Goal: Information Seeking & Learning: Learn about a topic

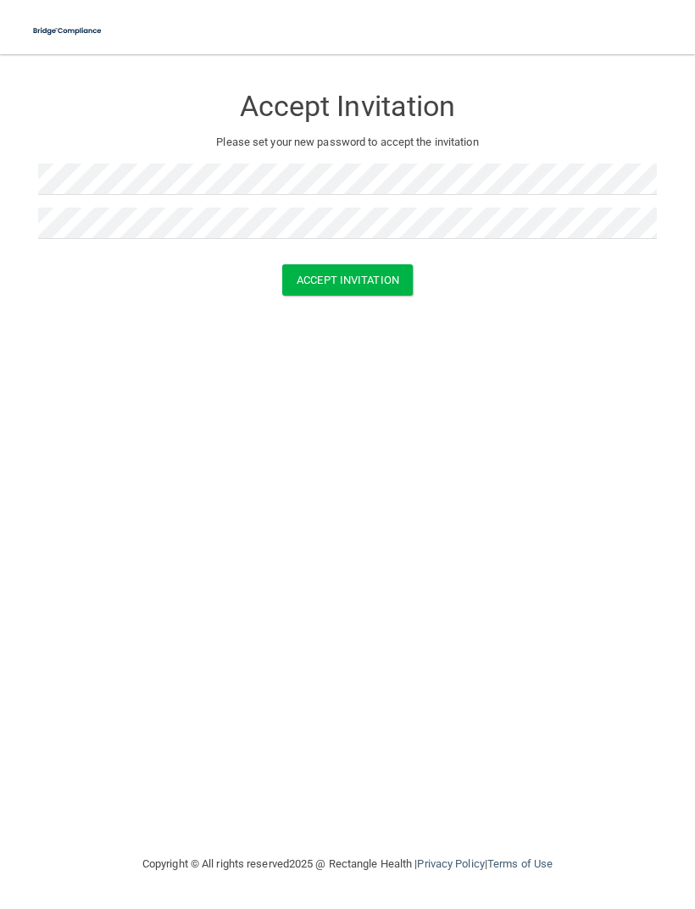
click at [376, 278] on button "Accept Invitation" at bounding box center [347, 279] width 131 height 31
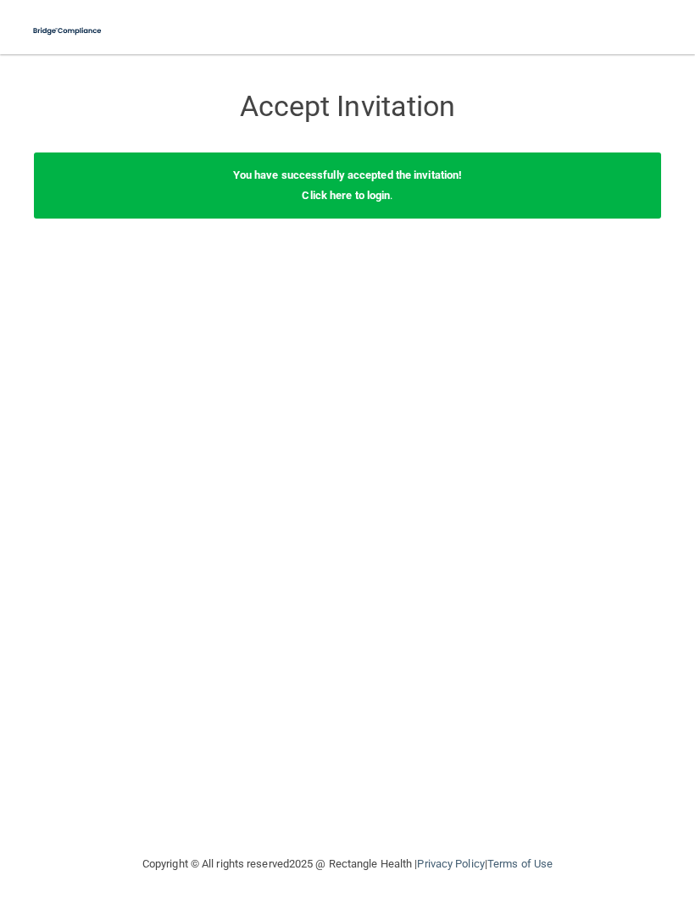
click at [364, 192] on link "Click here to login" at bounding box center [346, 195] width 88 height 13
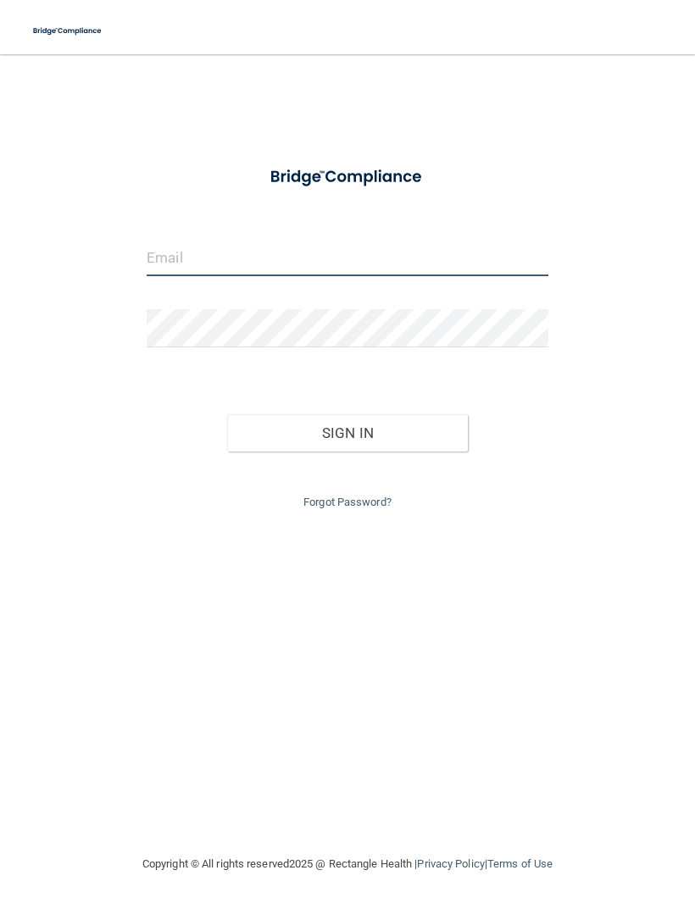
click at [429, 264] on input "email" at bounding box center [348, 257] width 402 height 38
type input "[EMAIL_ADDRESS][DOMAIN_NAME]"
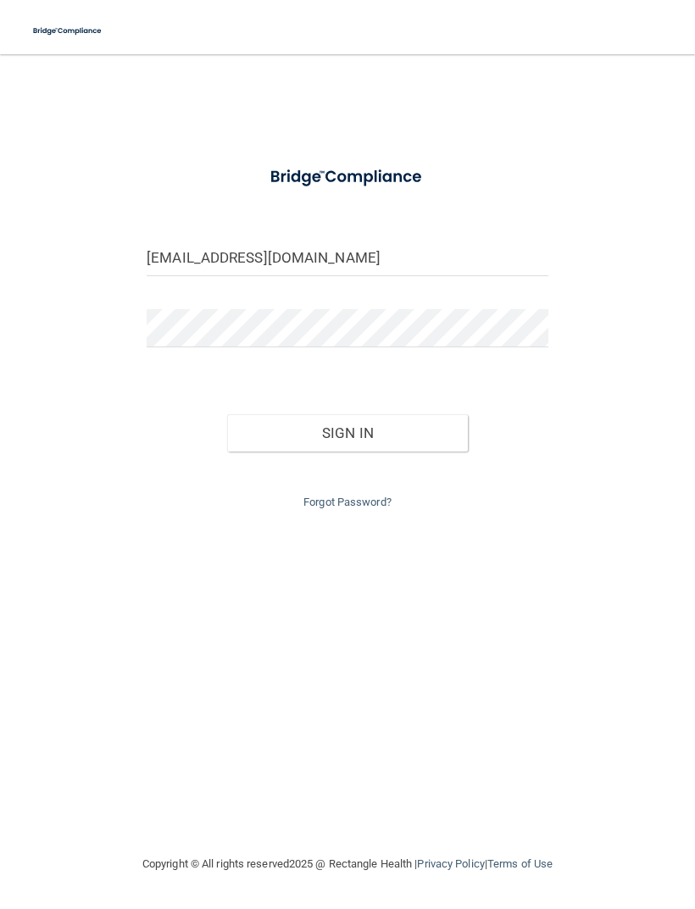
click at [347, 430] on button "Sign In" at bounding box center [347, 432] width 241 height 37
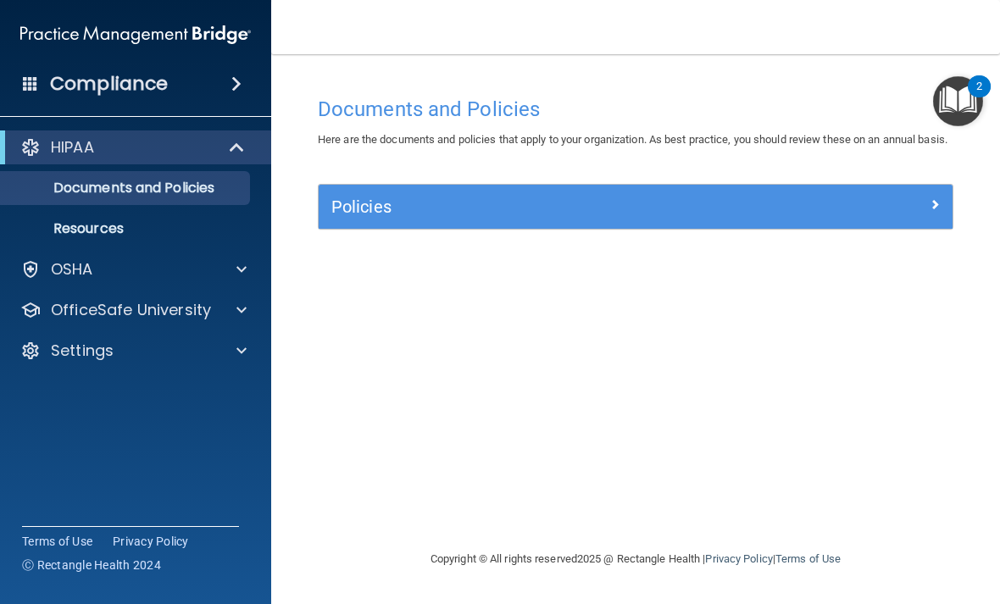
click at [694, 214] on div at bounding box center [873, 203] width 158 height 20
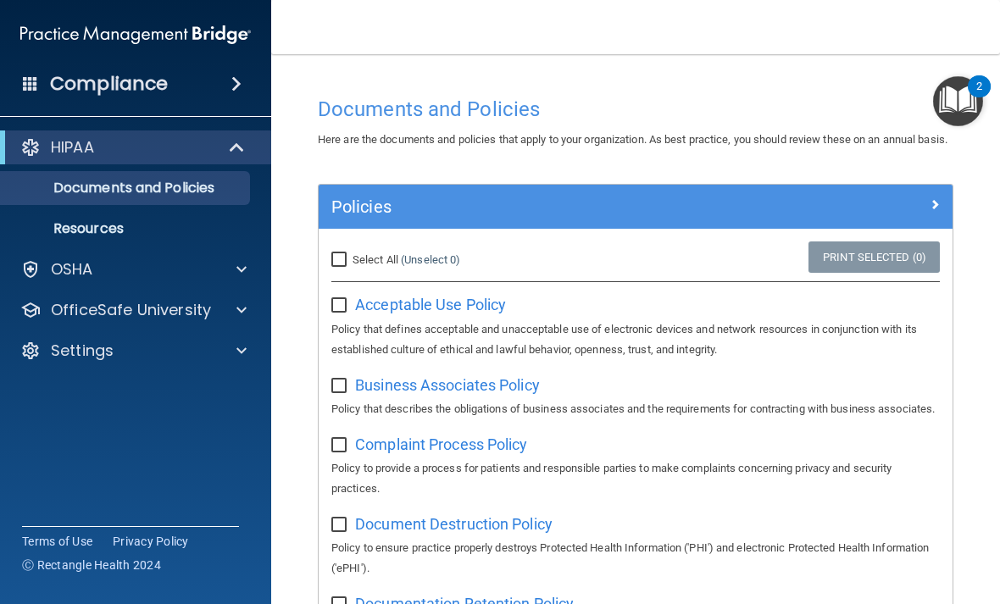
click at [345, 267] on input "Select All (Unselect 0) Unselect All" at bounding box center [340, 260] width 19 height 14
checkbox input "true"
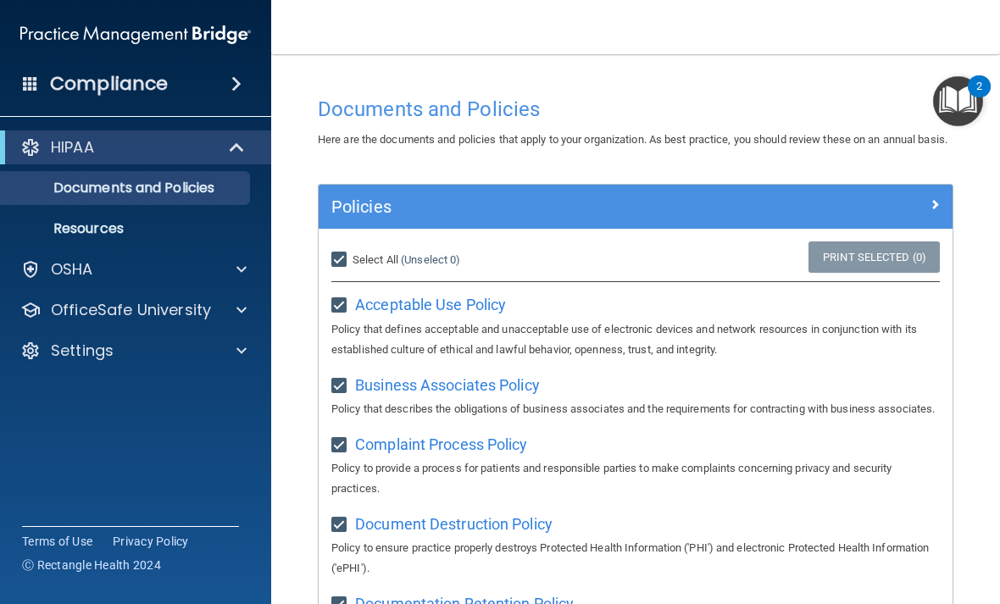
checkbox input "true"
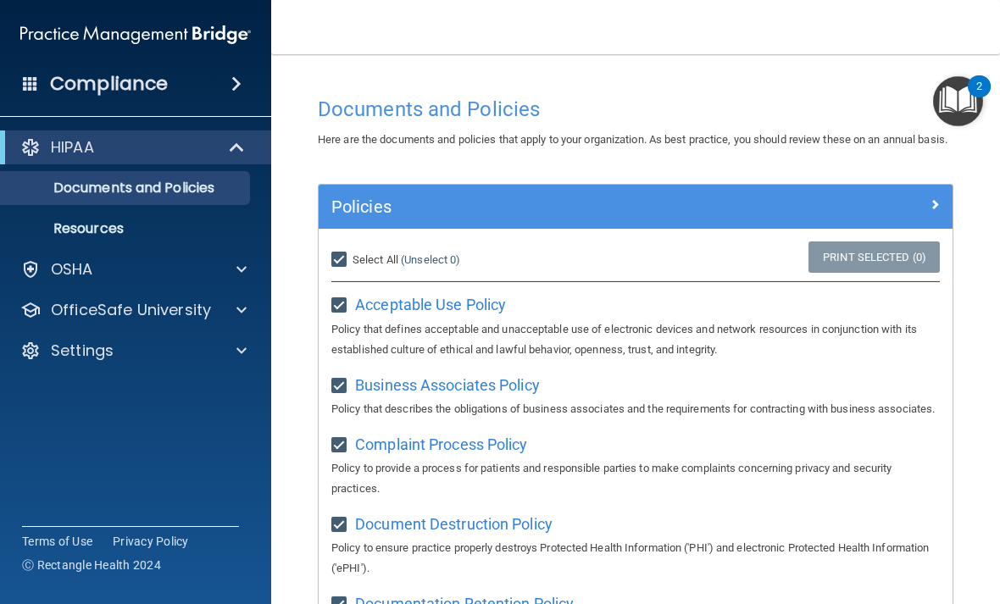
checkbox input "true"
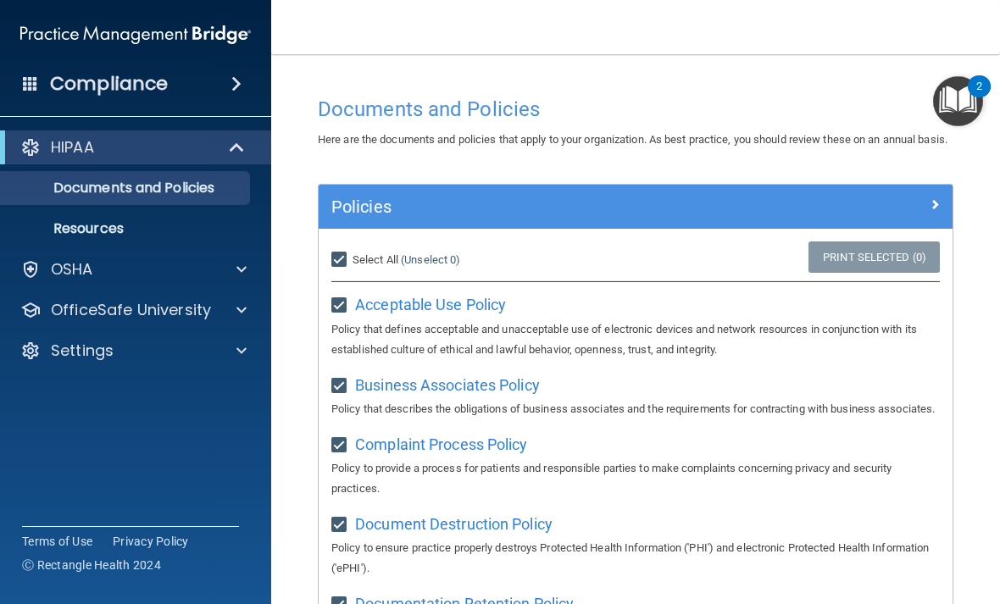
checkbox input "true"
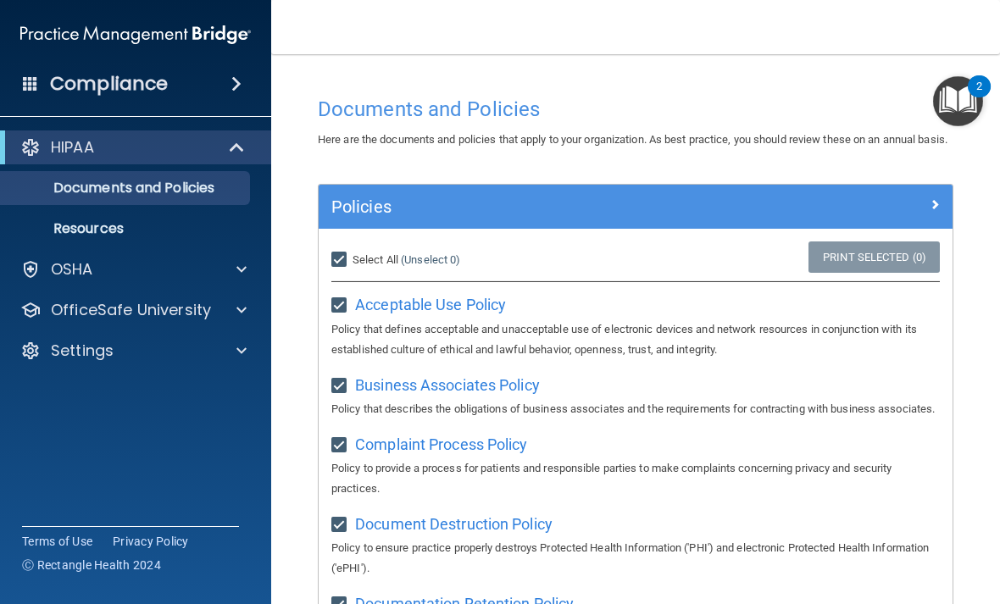
checkbox input "true"
click at [346, 267] on input "Select All (Unselect 21) Unselect All" at bounding box center [340, 260] width 19 height 14
checkbox input "false"
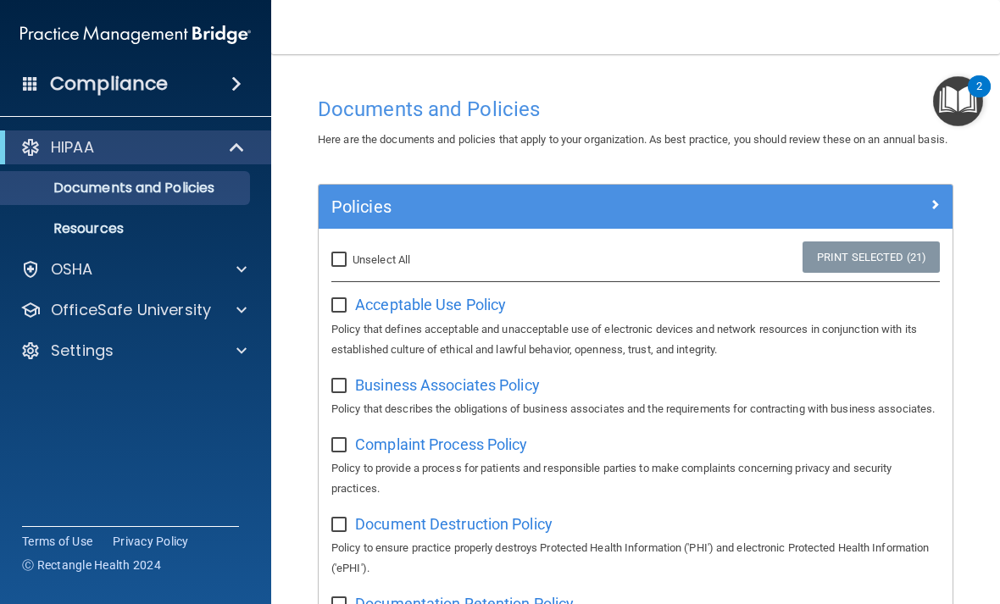
checkbox input "false"
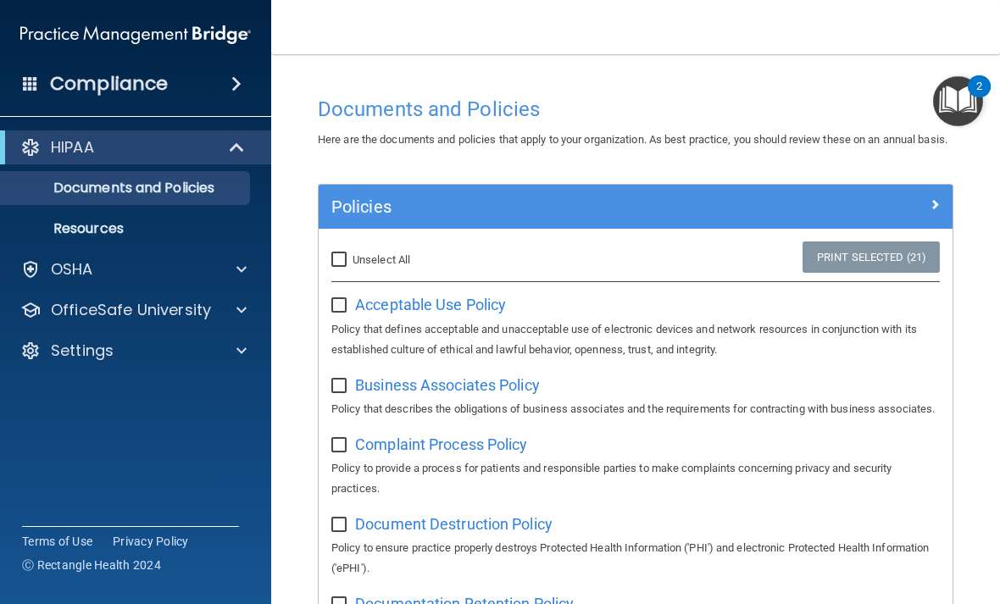
checkbox input "false"
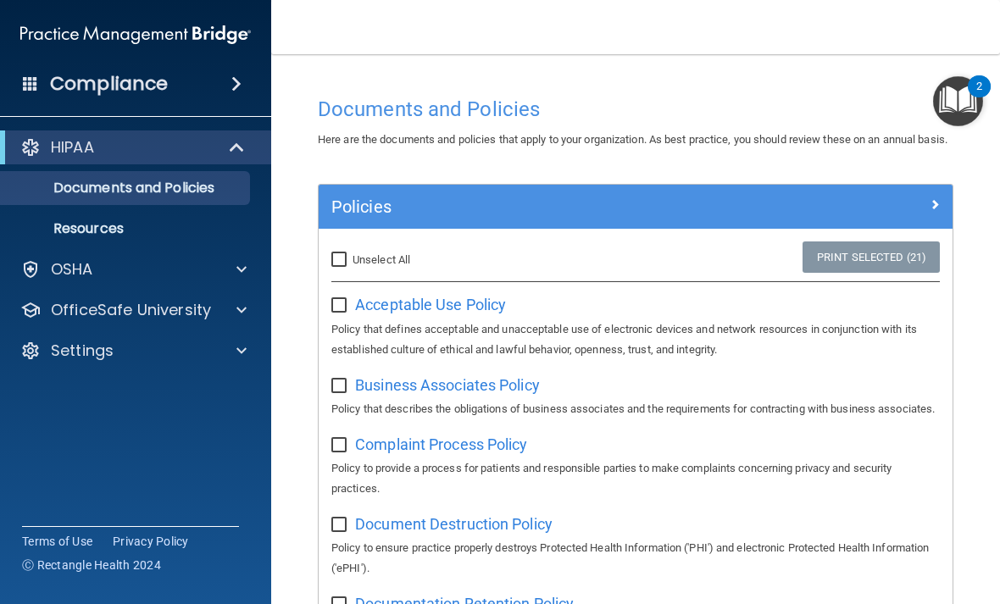
checkbox input "false"
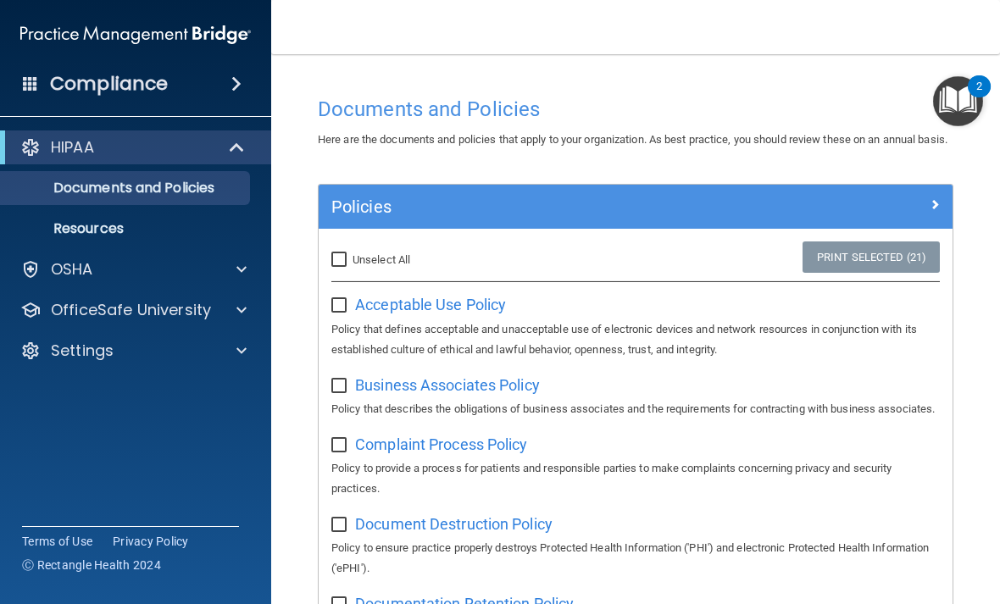
checkbox input "false"
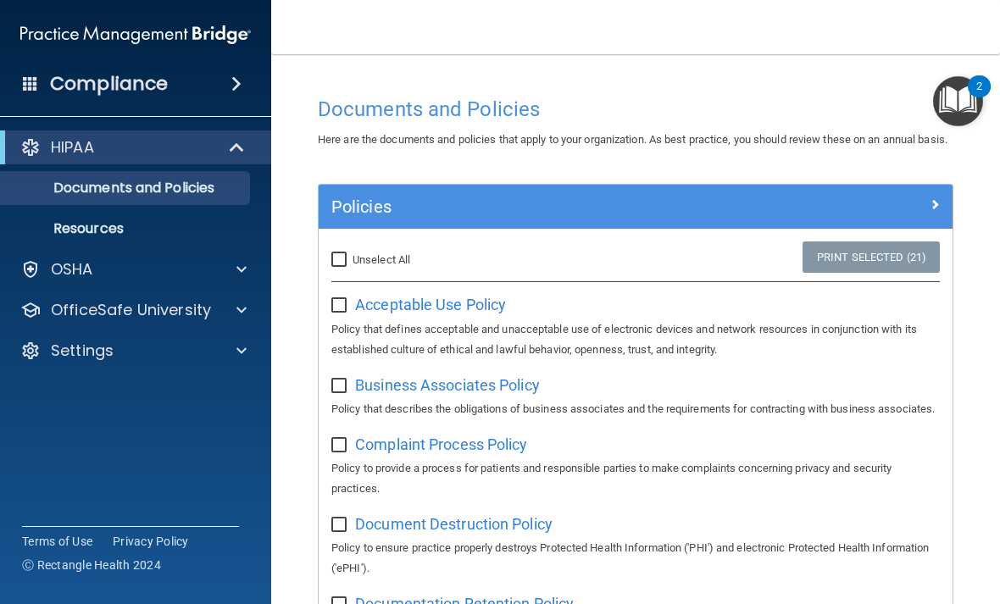
checkbox input "false"
click at [241, 137] on span at bounding box center [238, 147] width 14 height 20
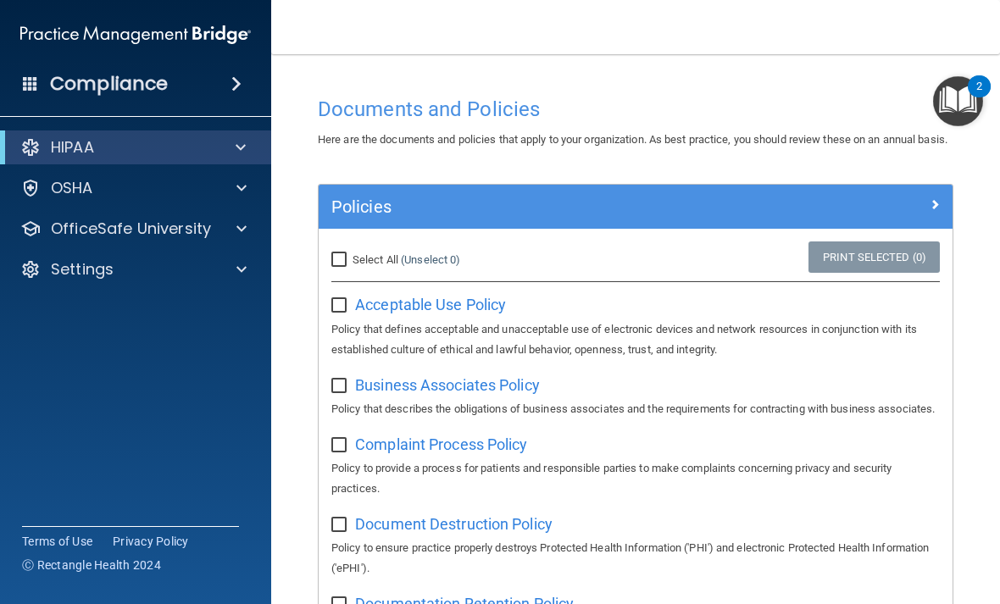
click at [234, 86] on span at bounding box center [236, 84] width 10 height 20
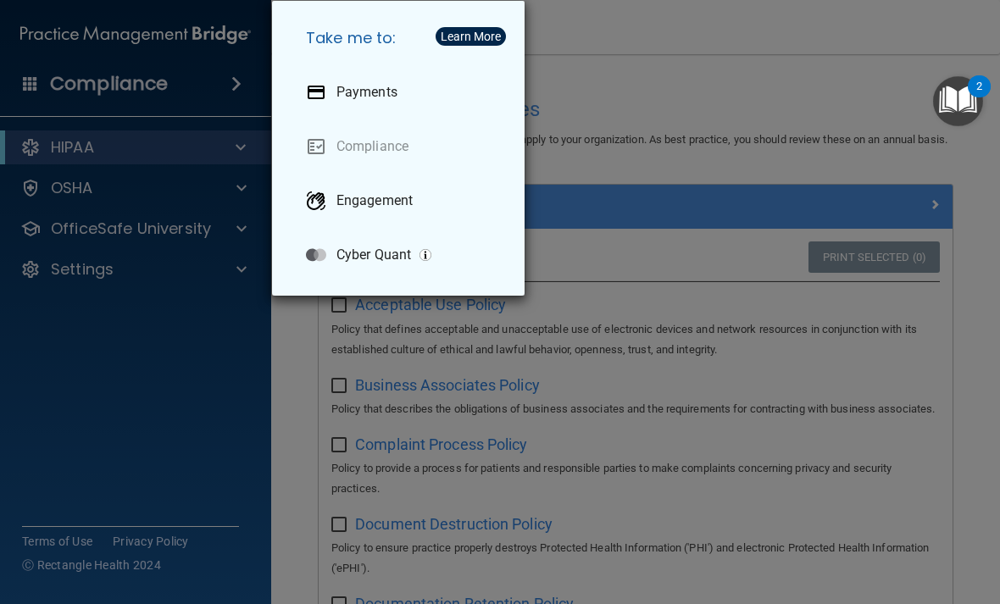
click at [652, 335] on div "Take me to: Payments Compliance Engagement Cyber Quant" at bounding box center [500, 302] width 1000 height 604
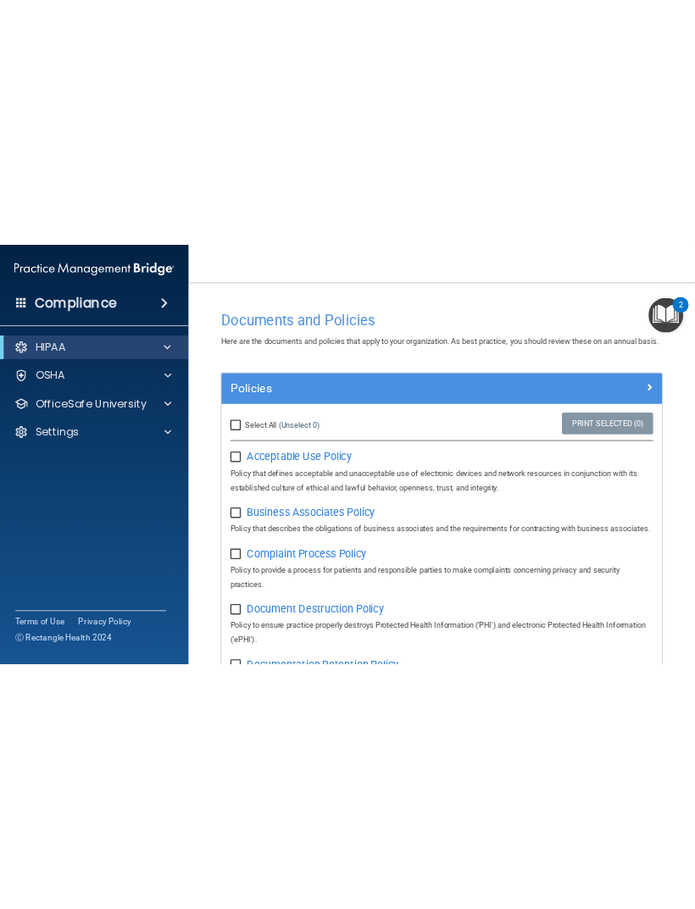
scroll to position [20, 0]
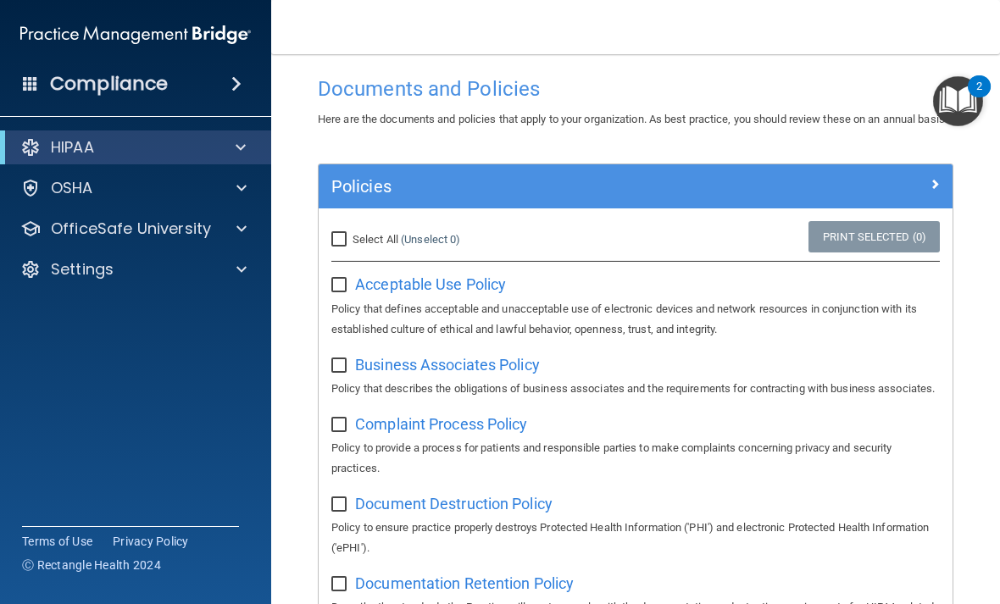
click at [491, 293] on span "Acceptable Use Policy" at bounding box center [430, 284] width 151 height 18
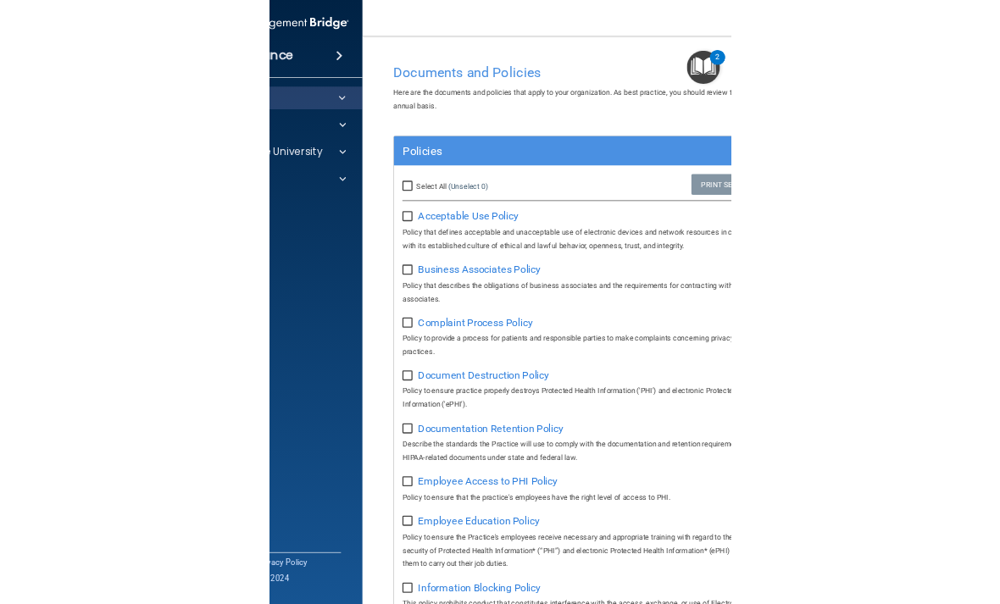
scroll to position [37, 0]
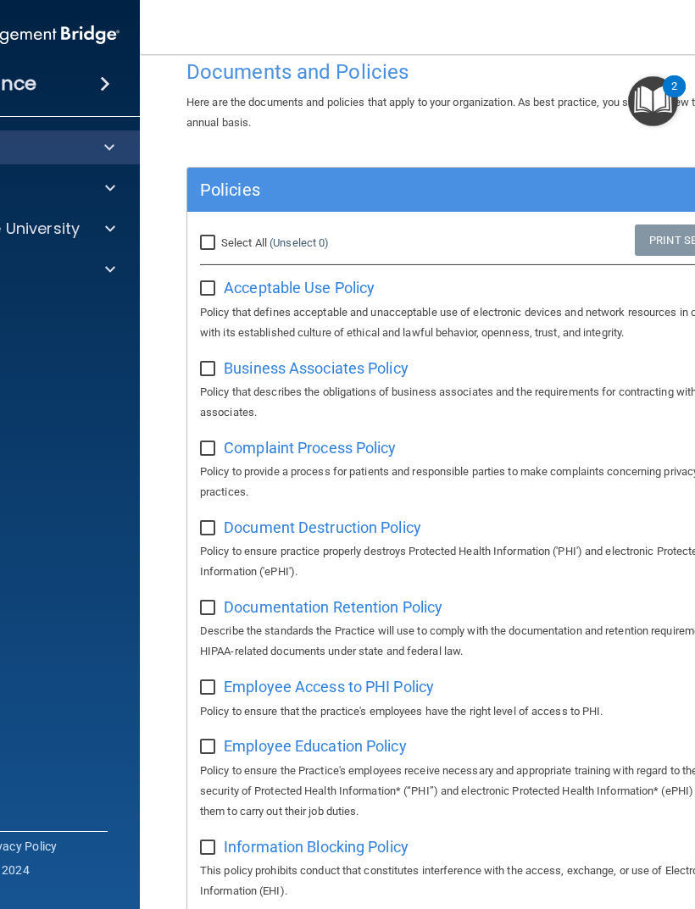
click at [118, 154] on div at bounding box center [107, 147] width 42 height 20
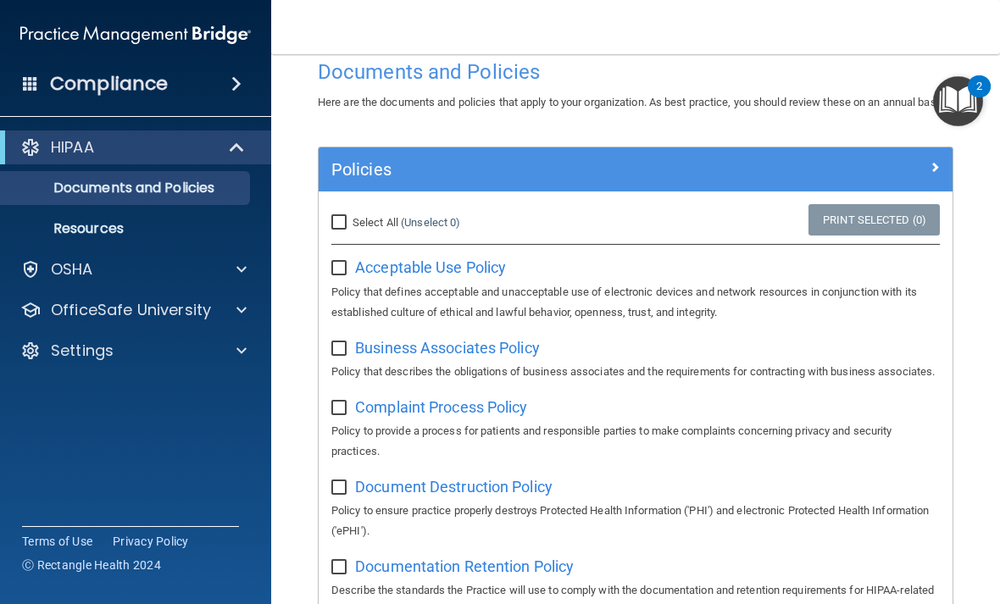
click at [247, 137] on div at bounding box center [238, 147] width 42 height 20
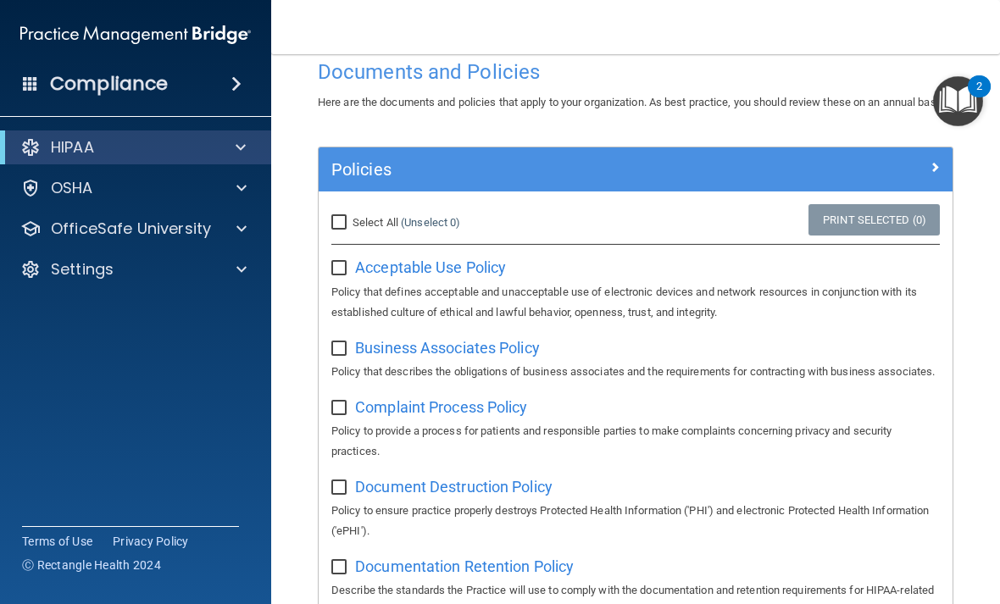
click at [247, 145] on div at bounding box center [238, 147] width 42 height 20
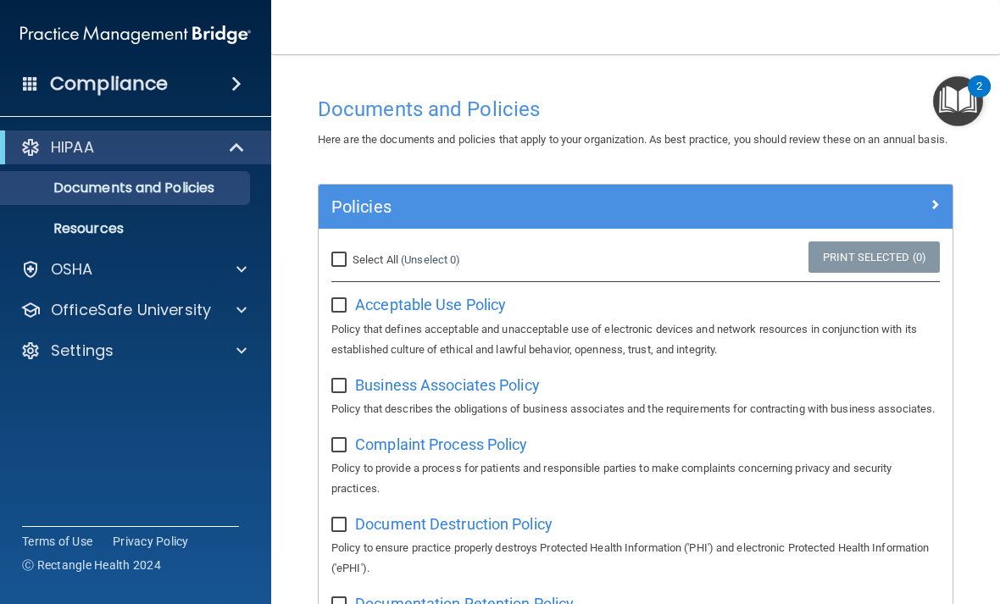
scroll to position [0, 0]
click at [181, 262] on div "OSHA" at bounding box center [113, 269] width 210 height 20
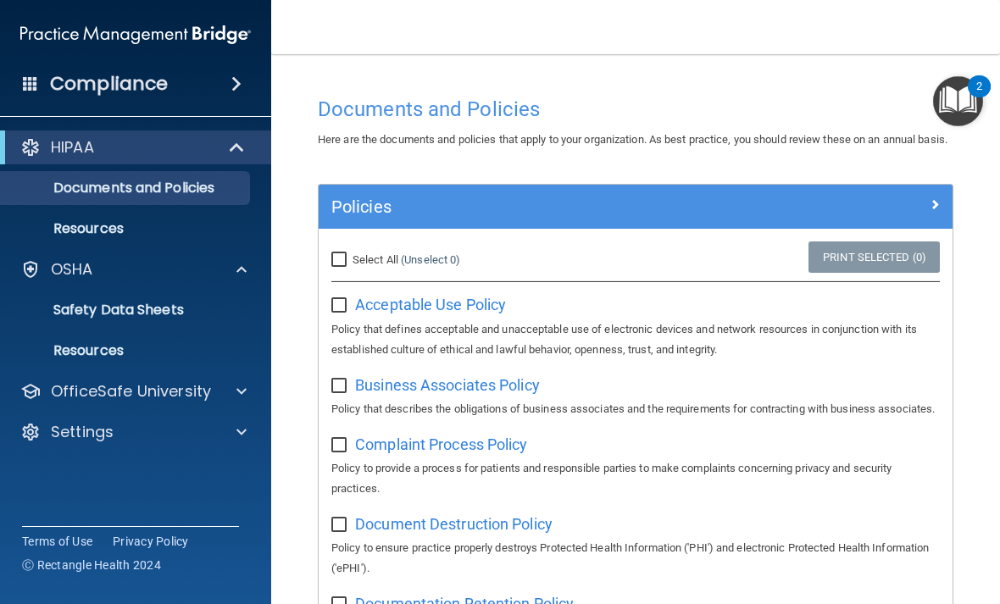
click at [234, 267] on div at bounding box center [239, 269] width 42 height 20
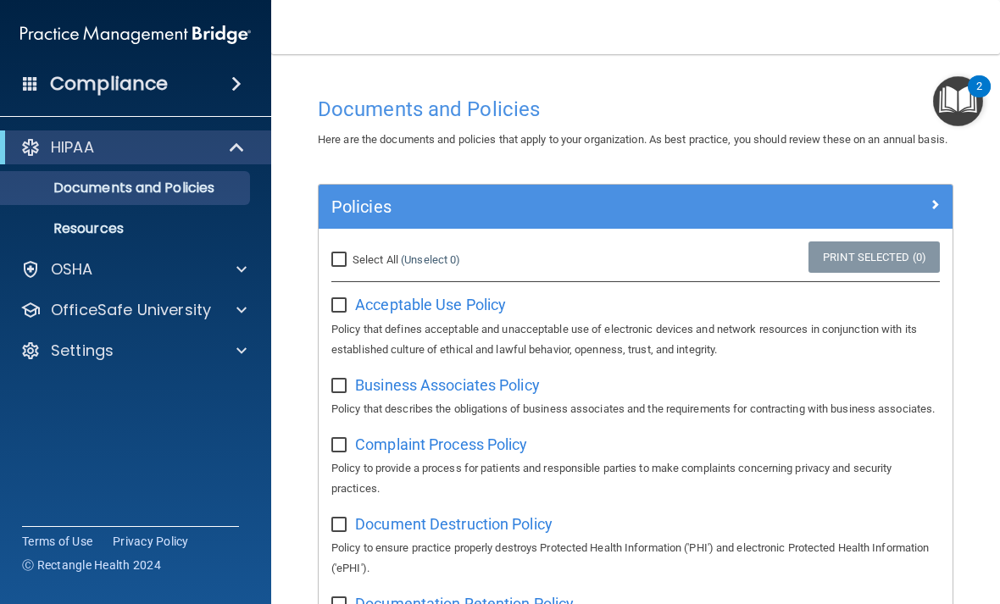
click at [231, 305] on div at bounding box center [239, 310] width 42 height 20
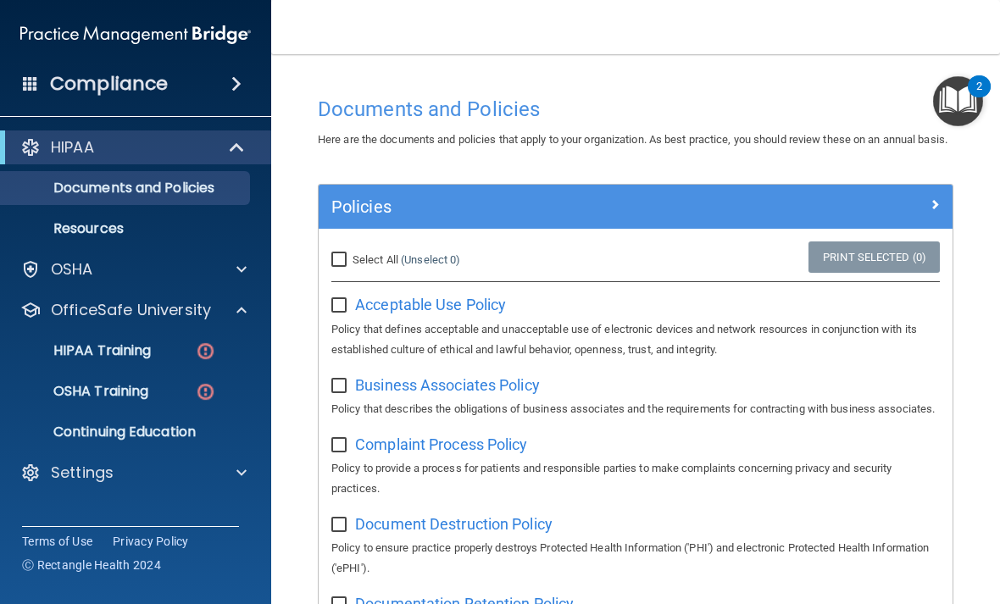
click at [205, 346] on img at bounding box center [205, 351] width 21 height 21
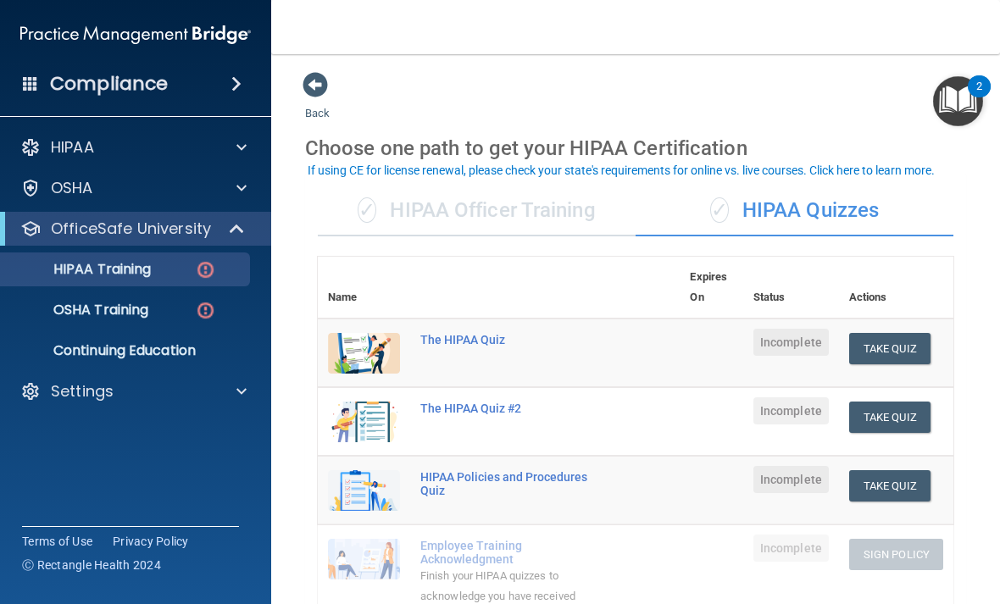
click at [218, 148] on div at bounding box center [239, 147] width 42 height 20
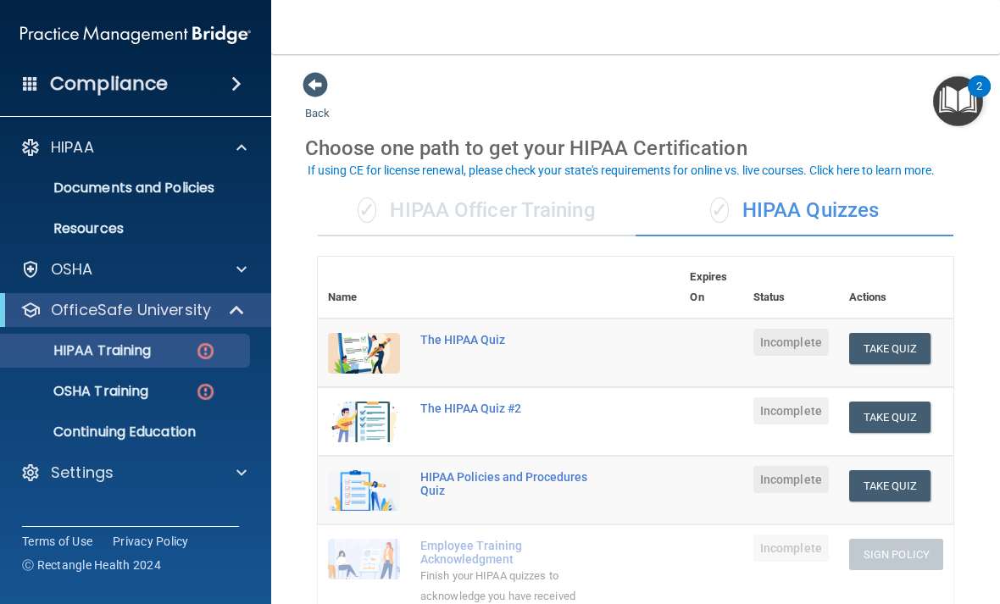
click at [234, 152] on div at bounding box center [239, 147] width 42 height 20
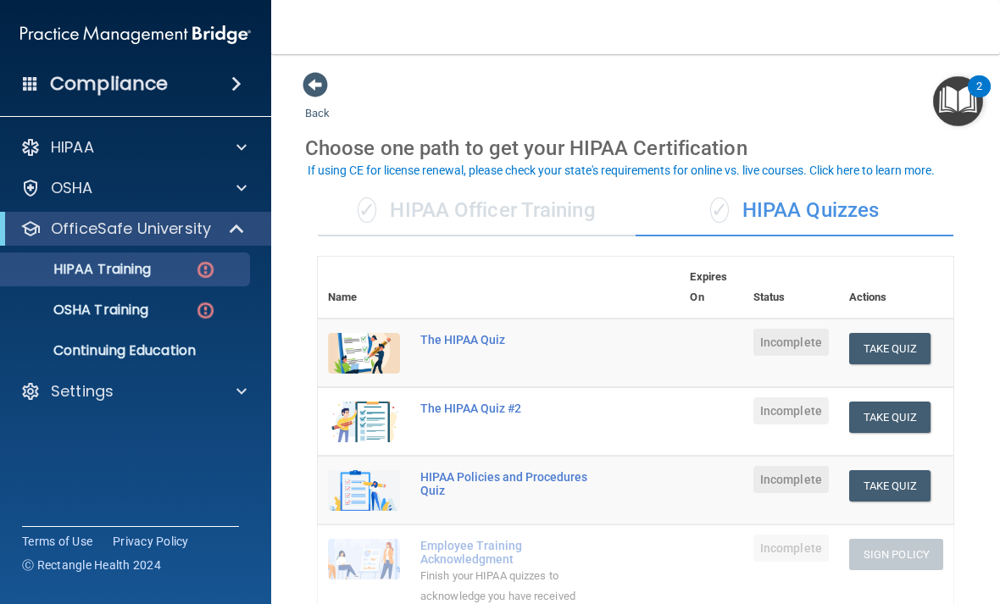
click at [242, 225] on span at bounding box center [238, 229] width 14 height 20
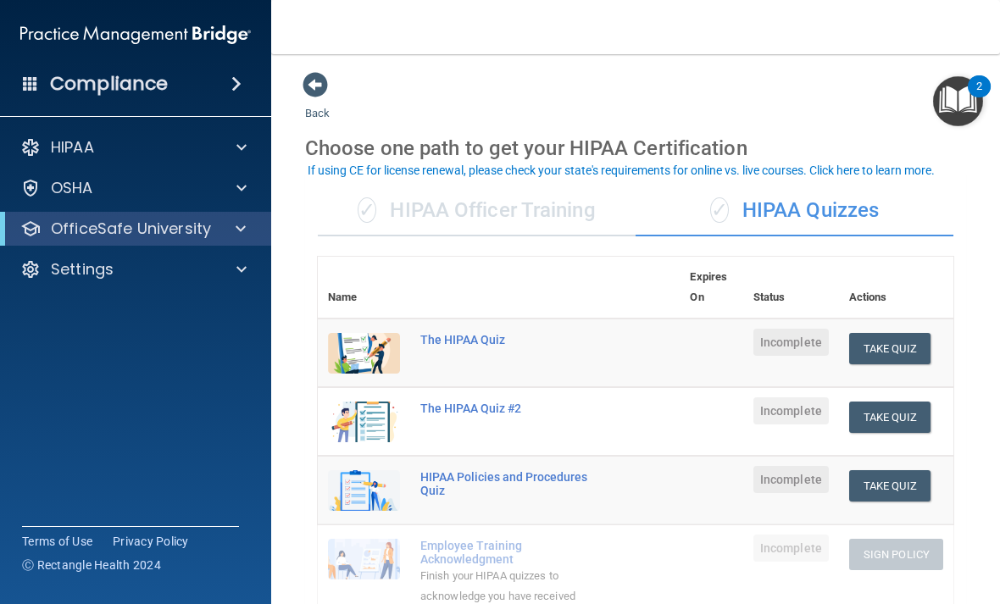
click at [242, 145] on span at bounding box center [241, 147] width 10 height 20
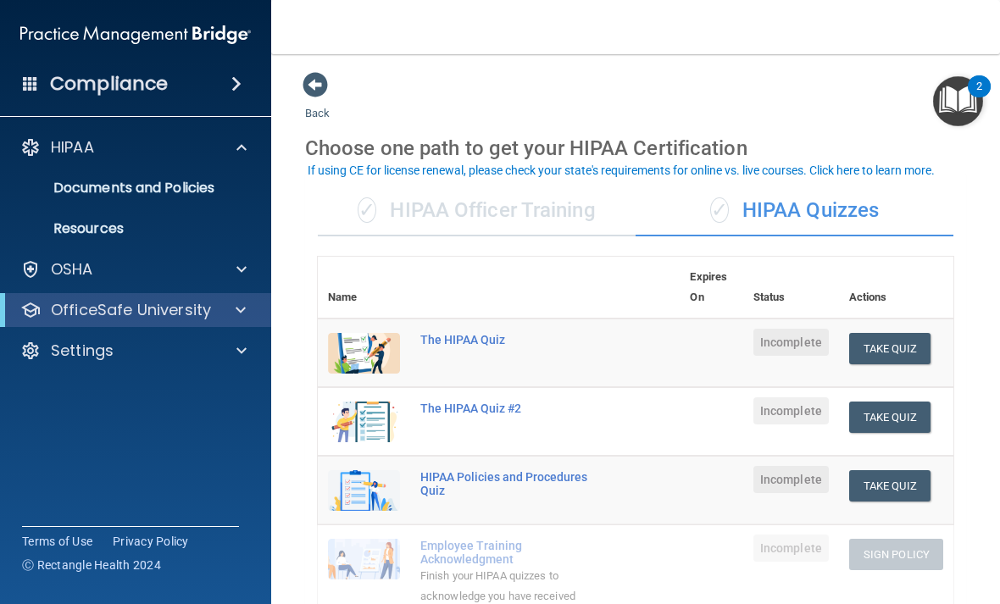
click at [323, 84] on span at bounding box center [315, 84] width 25 height 25
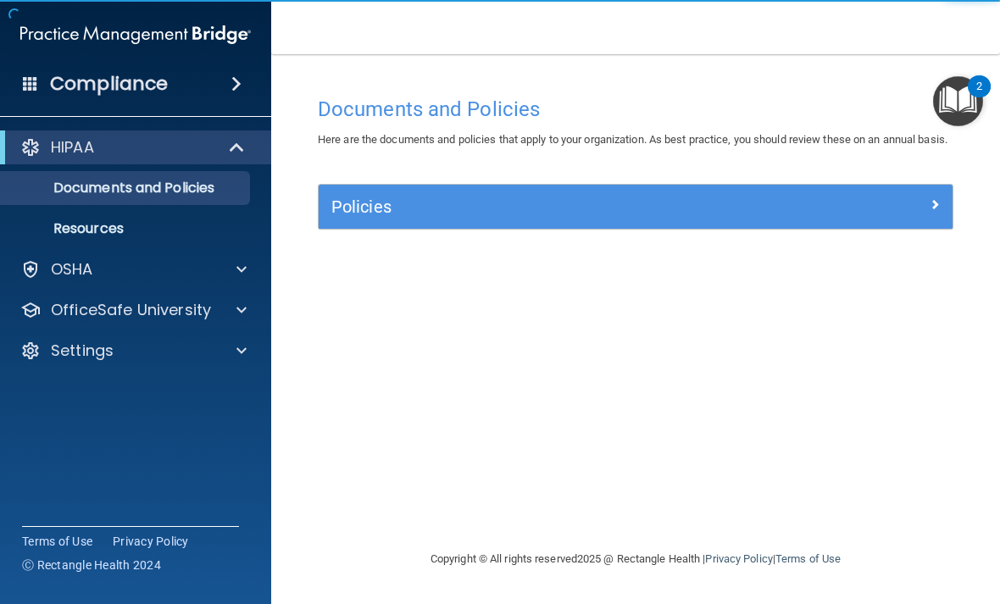
click at [694, 220] on div "Policies" at bounding box center [556, 206] width 475 height 27
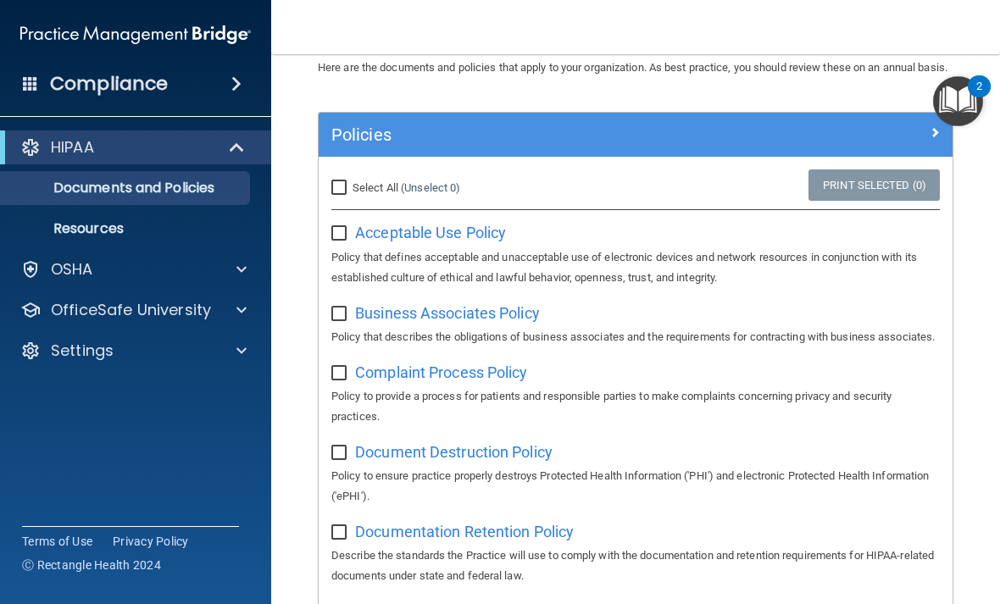
scroll to position [97, 0]
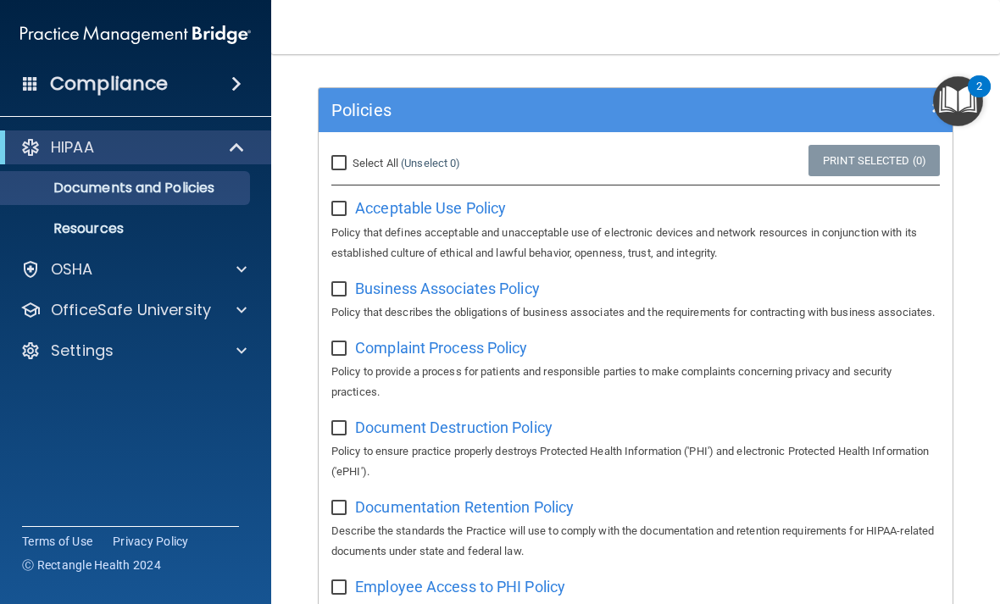
click at [487, 297] on span "Business Associates Policy" at bounding box center [447, 289] width 185 height 18
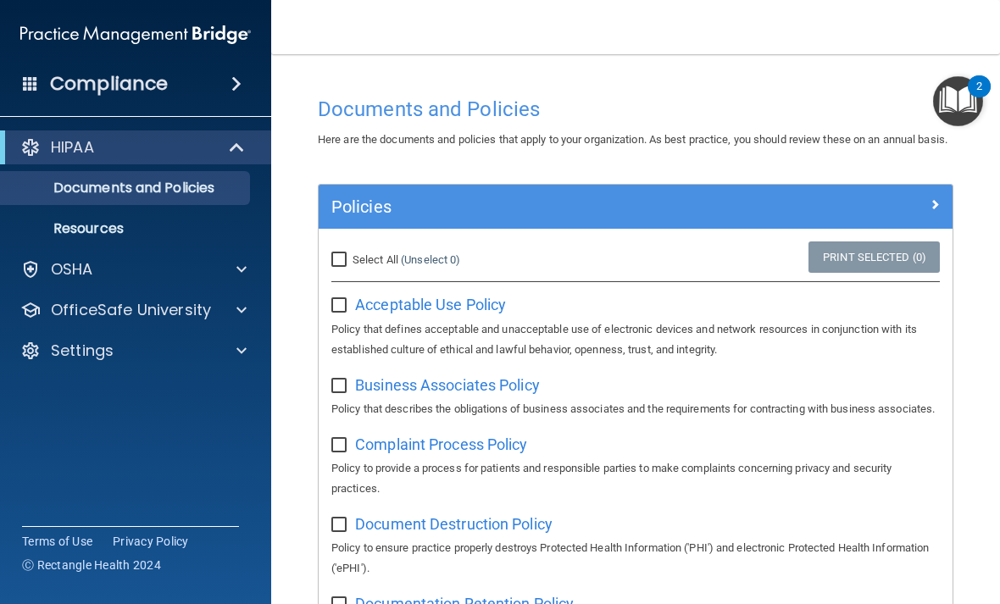
scroll to position [-2, 0]
click at [119, 229] on p "Resources" at bounding box center [126, 228] width 231 height 17
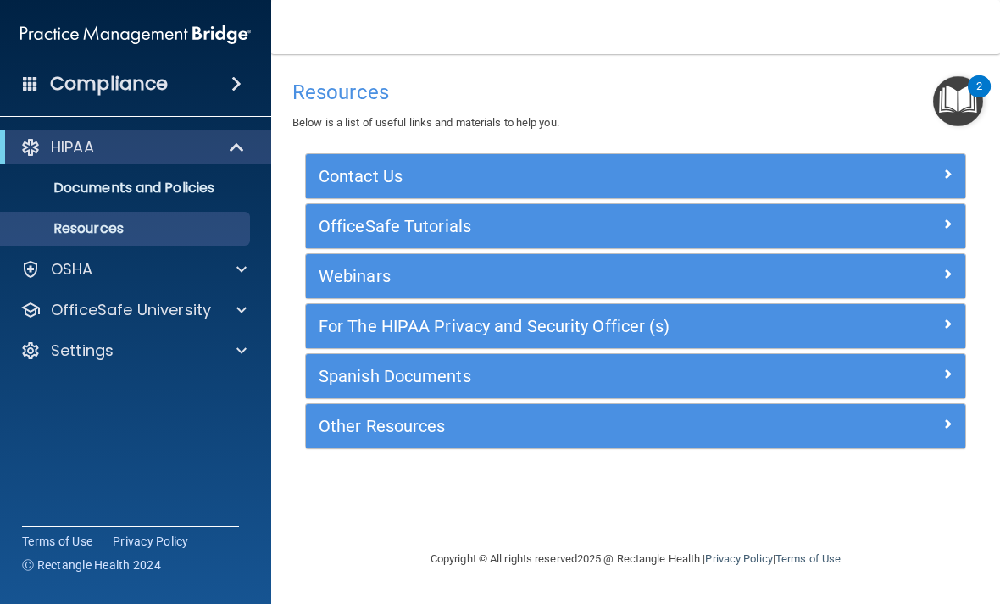
click at [228, 265] on div at bounding box center [239, 269] width 42 height 20
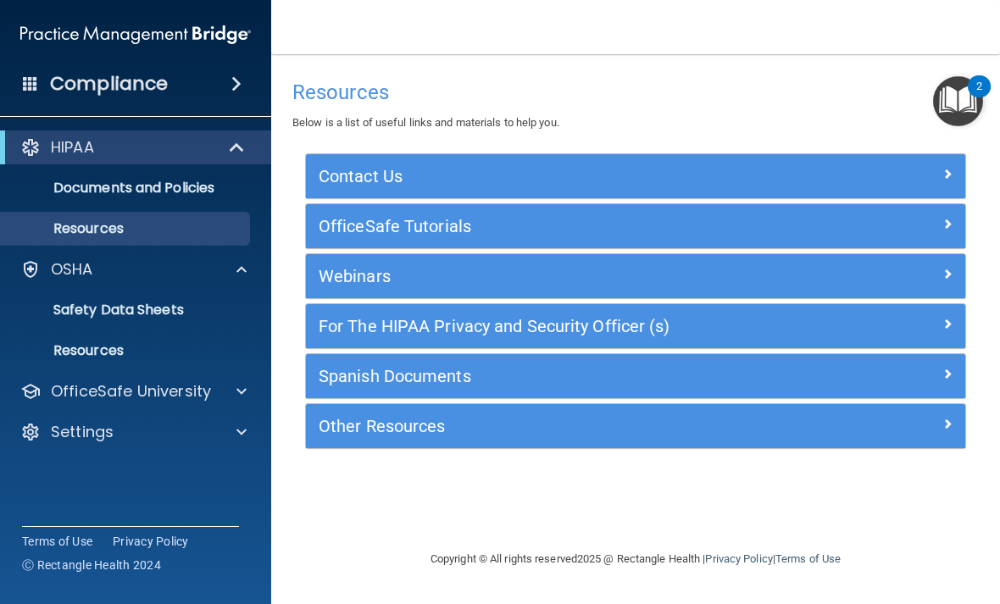
click at [217, 335] on link "Resources" at bounding box center [116, 351] width 267 height 34
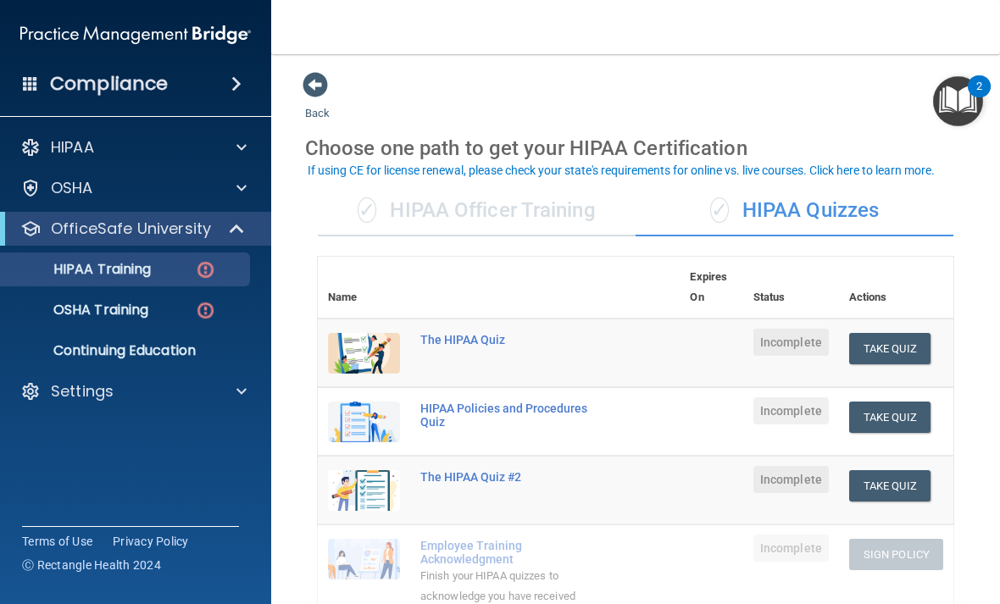
click at [238, 225] on span at bounding box center [238, 229] width 14 height 20
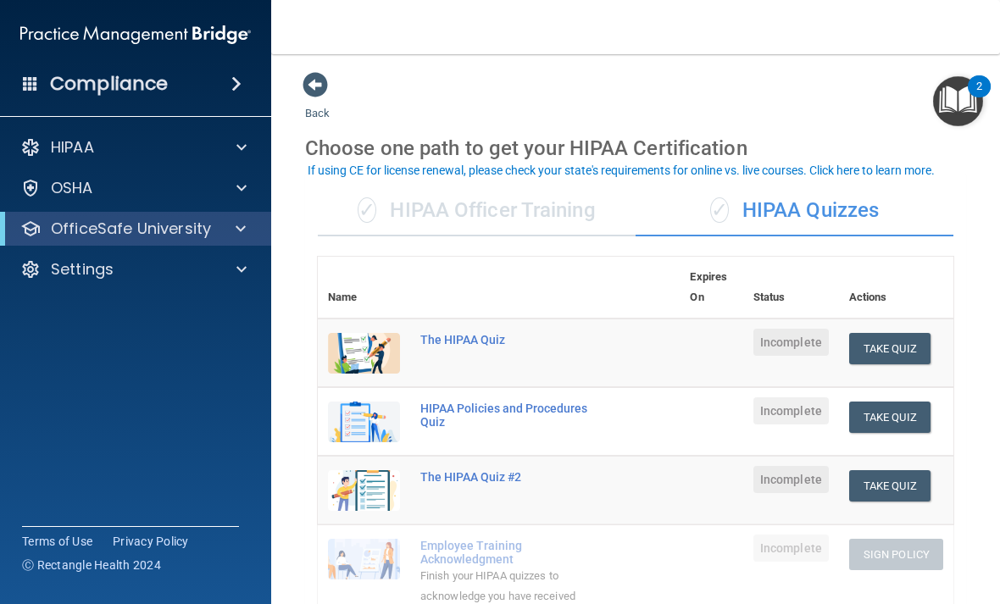
click at [242, 228] on span at bounding box center [241, 229] width 10 height 20
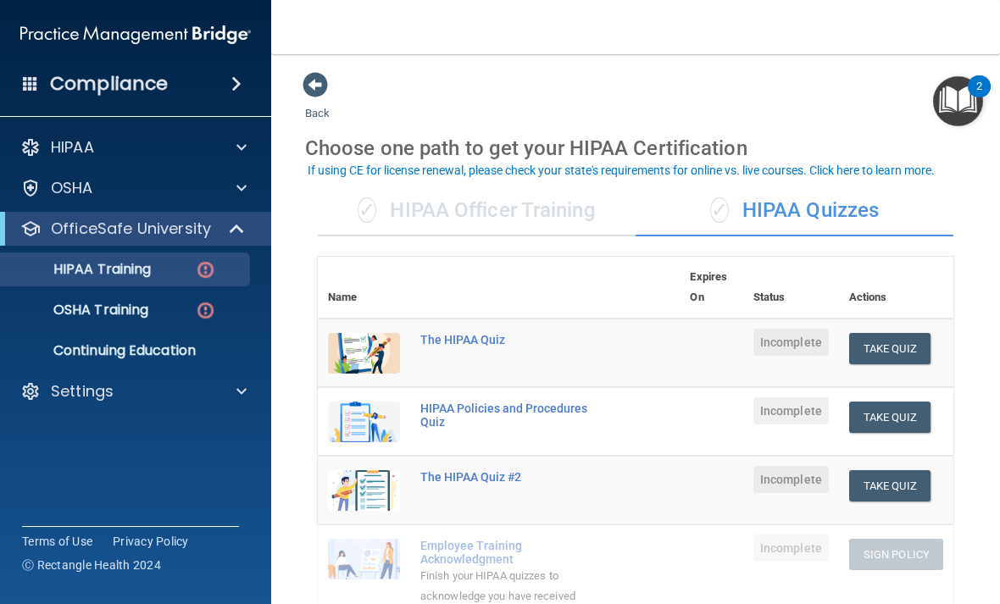
click at [326, 86] on span at bounding box center [315, 84] width 25 height 25
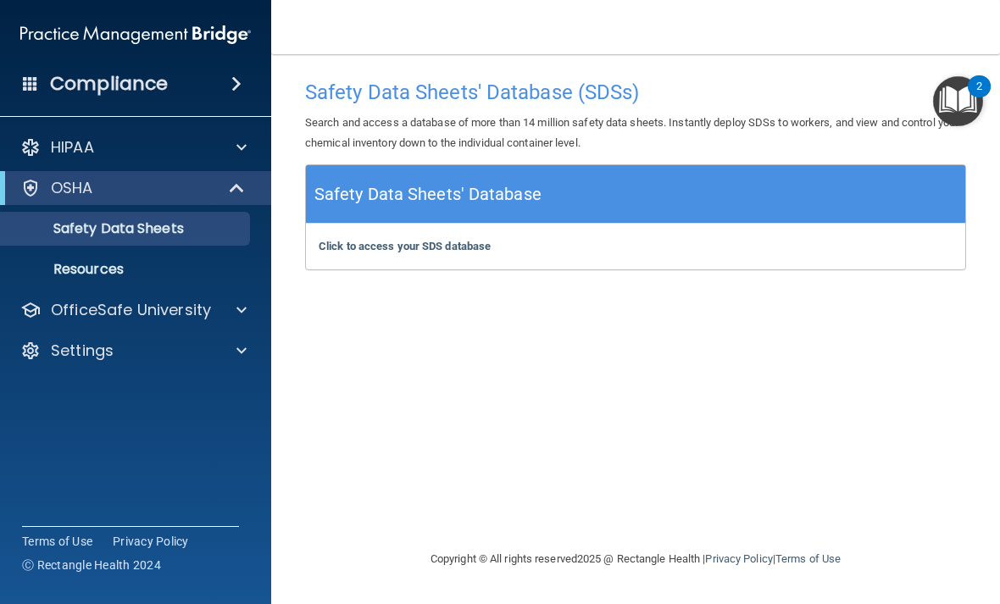
click at [481, 244] on b "Click to access your SDS database" at bounding box center [405, 246] width 172 height 13
click at [108, 273] on p "Resources" at bounding box center [126, 269] width 231 height 17
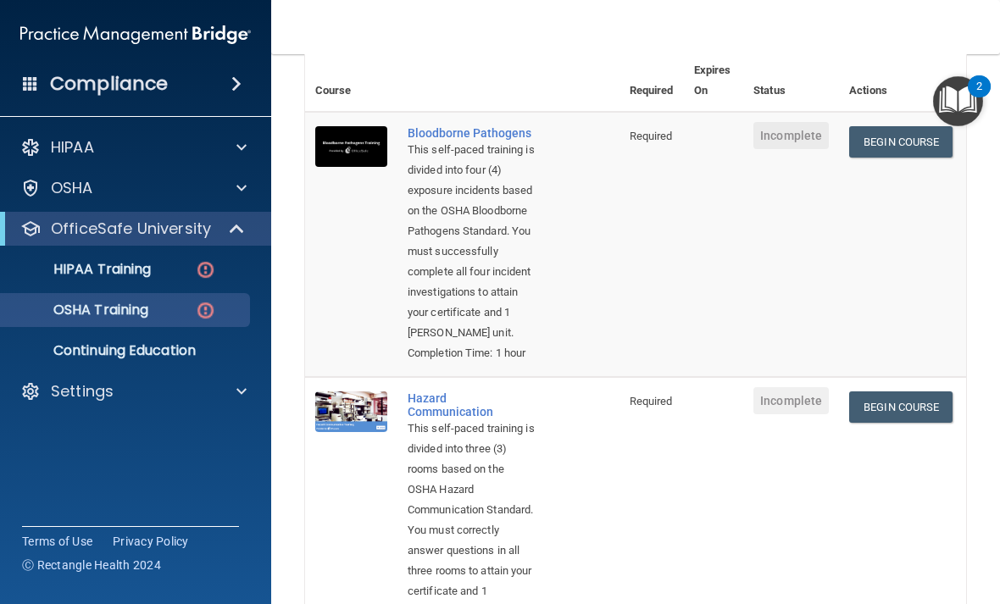
scroll to position [133, 0]
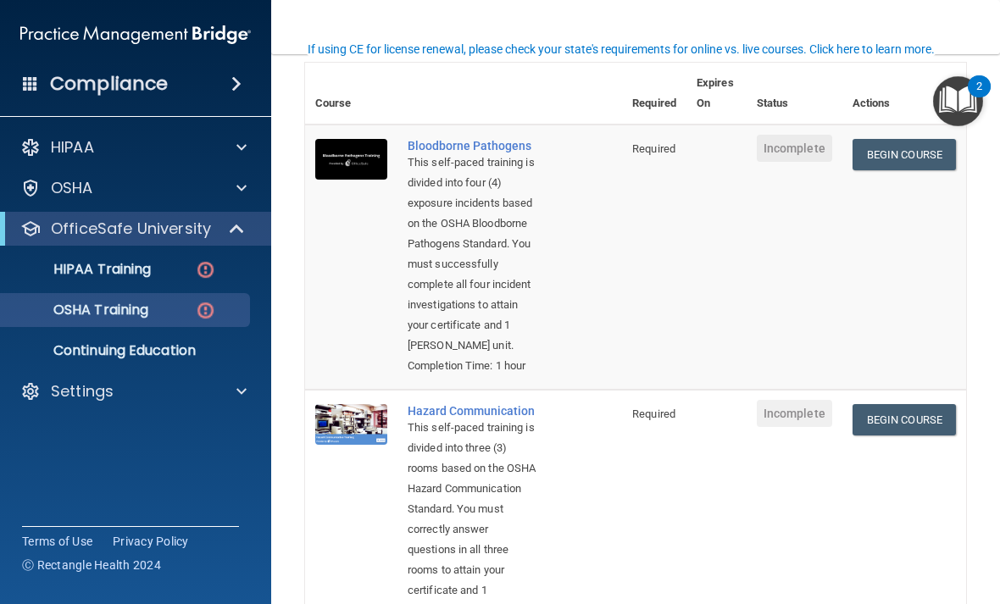
click at [81, 274] on p "HIPAA Training" at bounding box center [81, 269] width 140 height 17
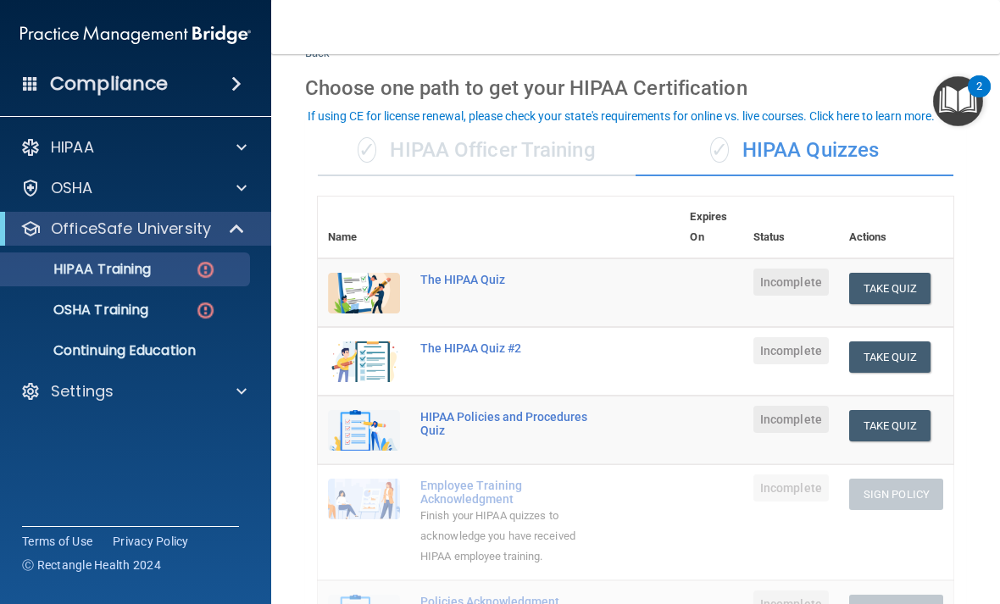
scroll to position [52, 0]
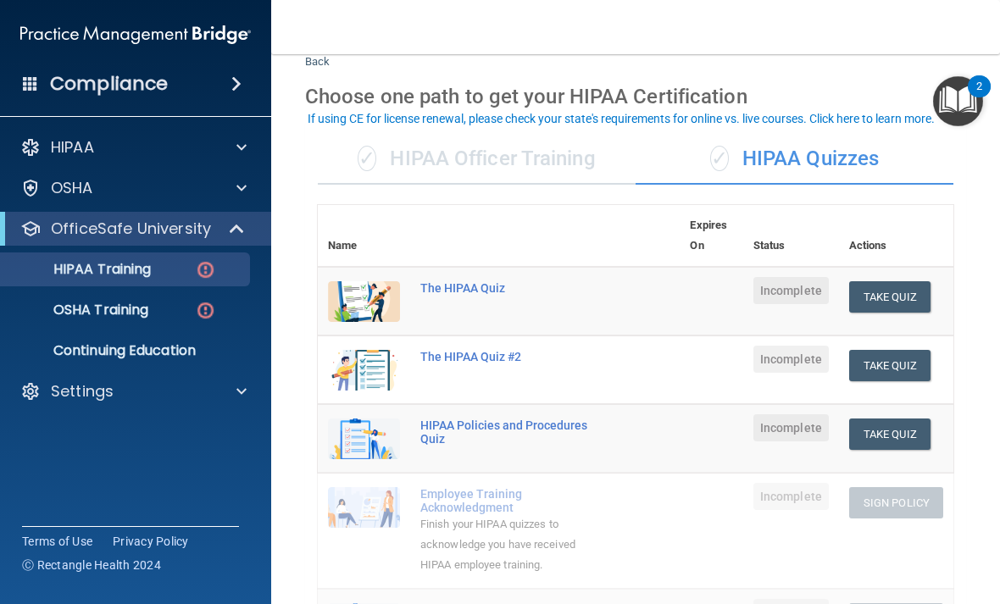
click at [532, 175] on div "✓ HIPAA Officer Training" at bounding box center [477, 159] width 318 height 51
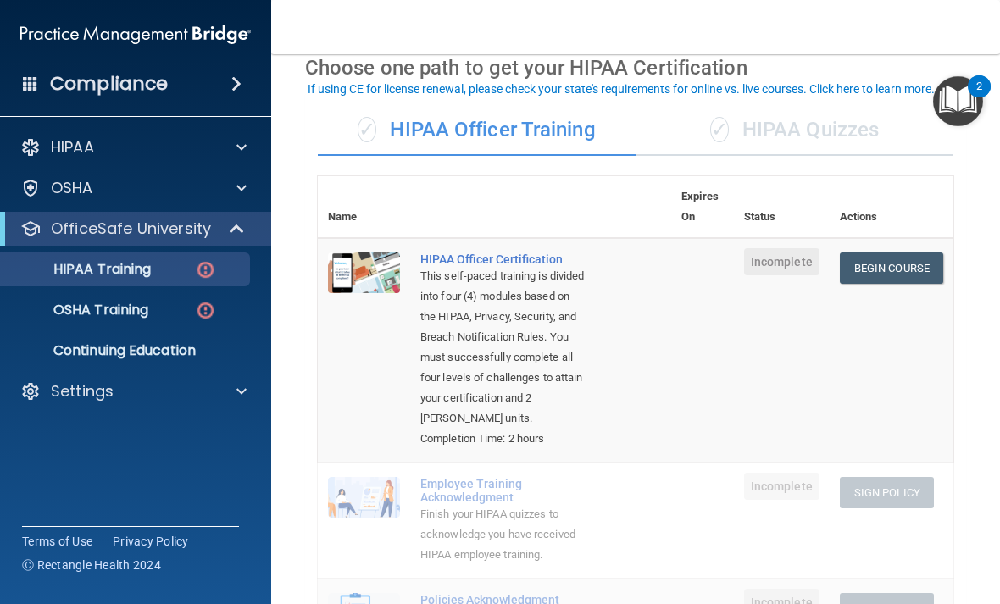
scroll to position [81, 0]
click at [900, 270] on link "Begin Course" at bounding box center [891, 267] width 103 height 31
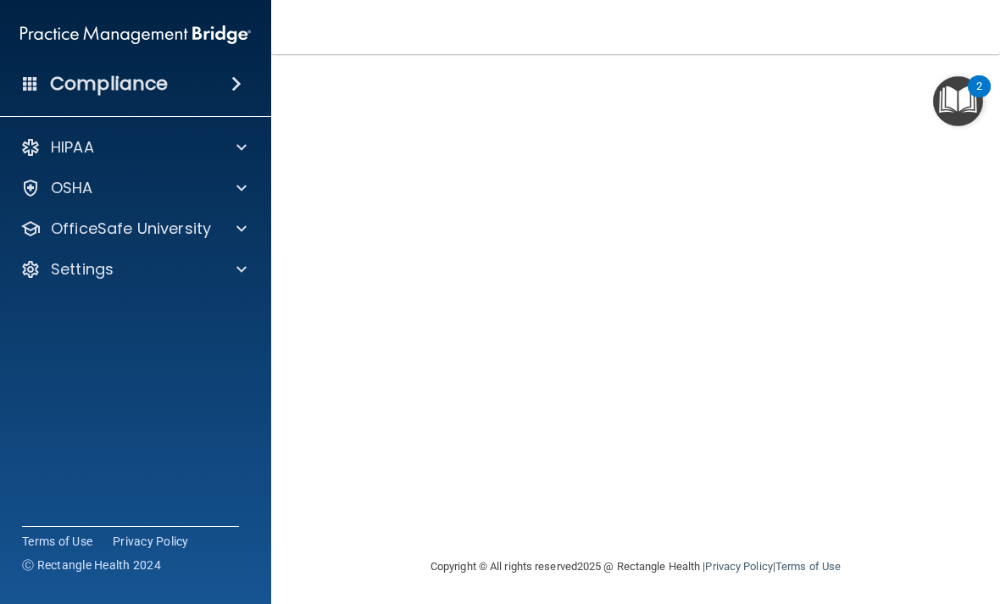
scroll to position [144, 0]
click at [244, 141] on span at bounding box center [241, 147] width 10 height 20
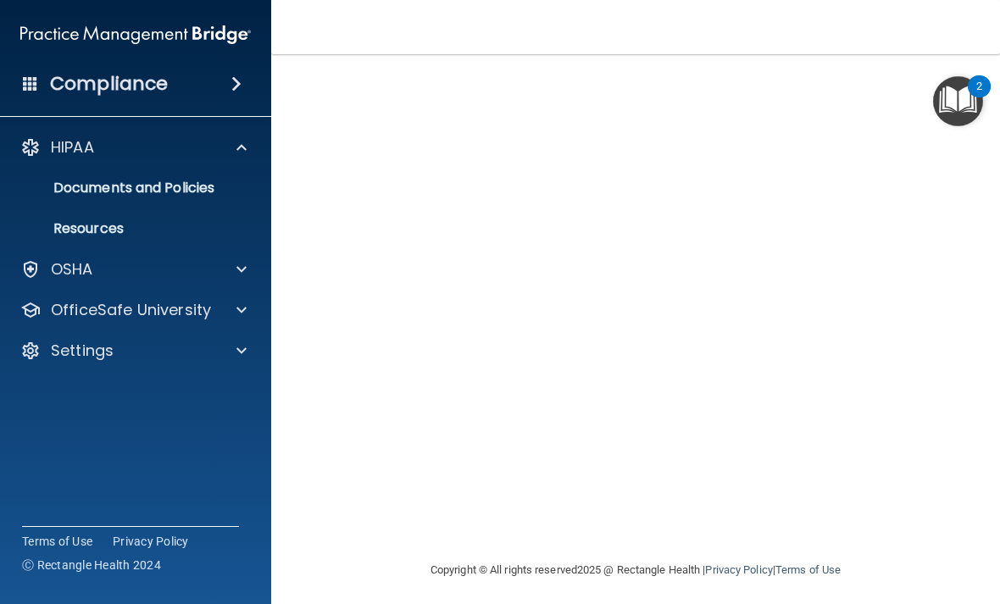
click at [232, 144] on div at bounding box center [239, 147] width 42 height 20
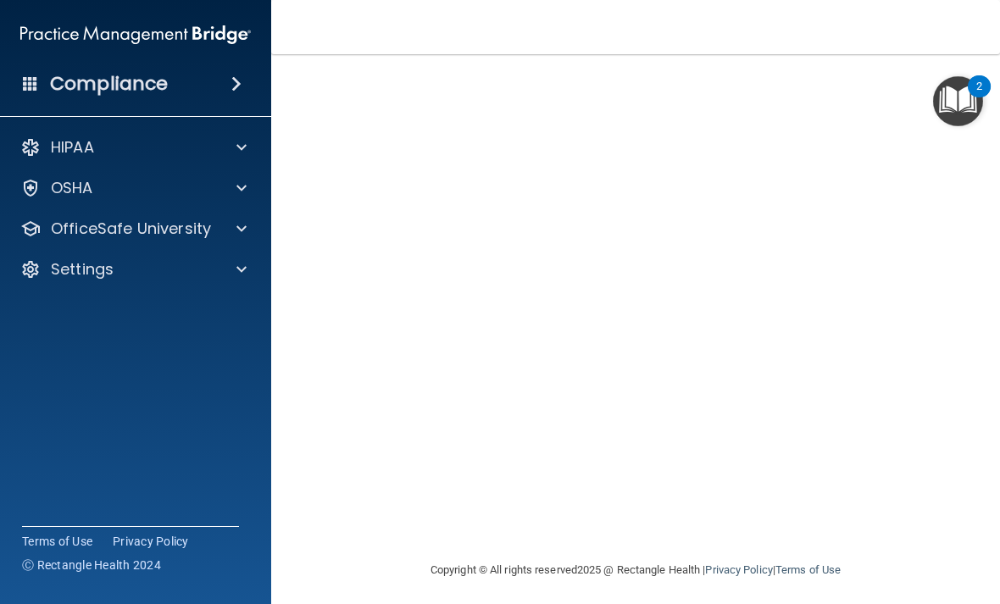
click at [233, 185] on div at bounding box center [239, 188] width 42 height 20
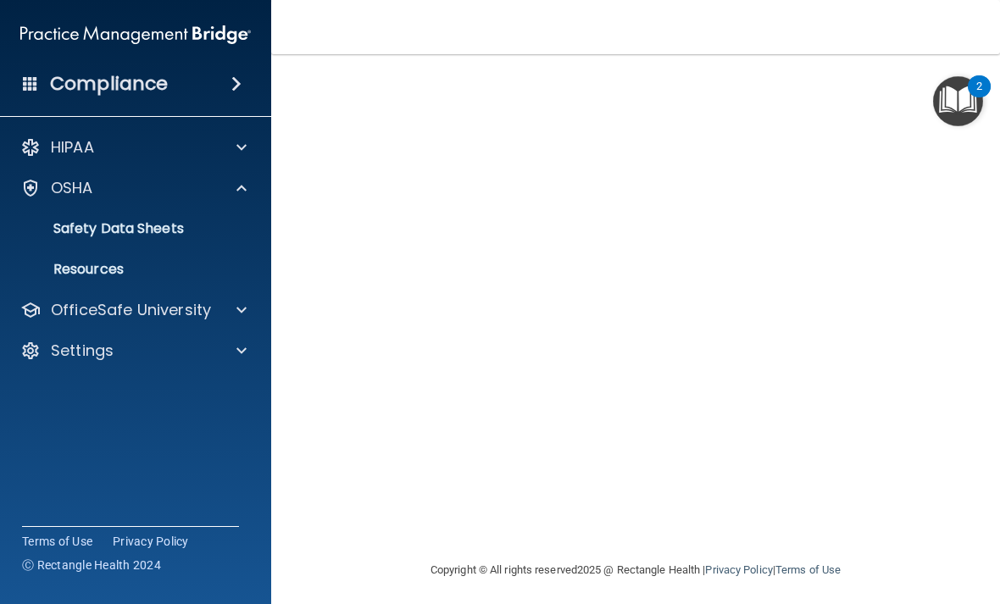
click at [241, 182] on span at bounding box center [241, 188] width 10 height 20
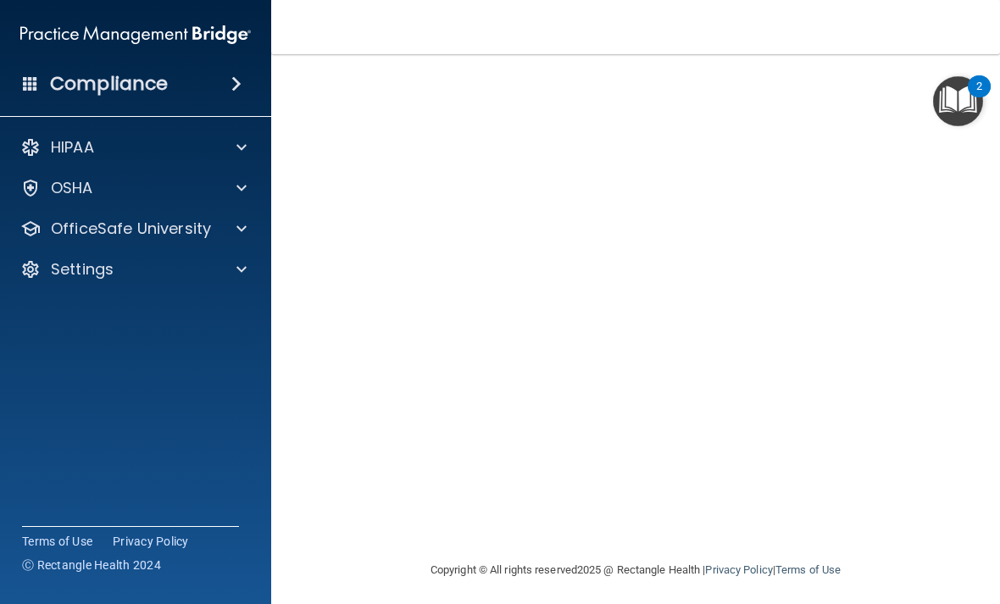
click at [238, 229] on span at bounding box center [241, 229] width 10 height 20
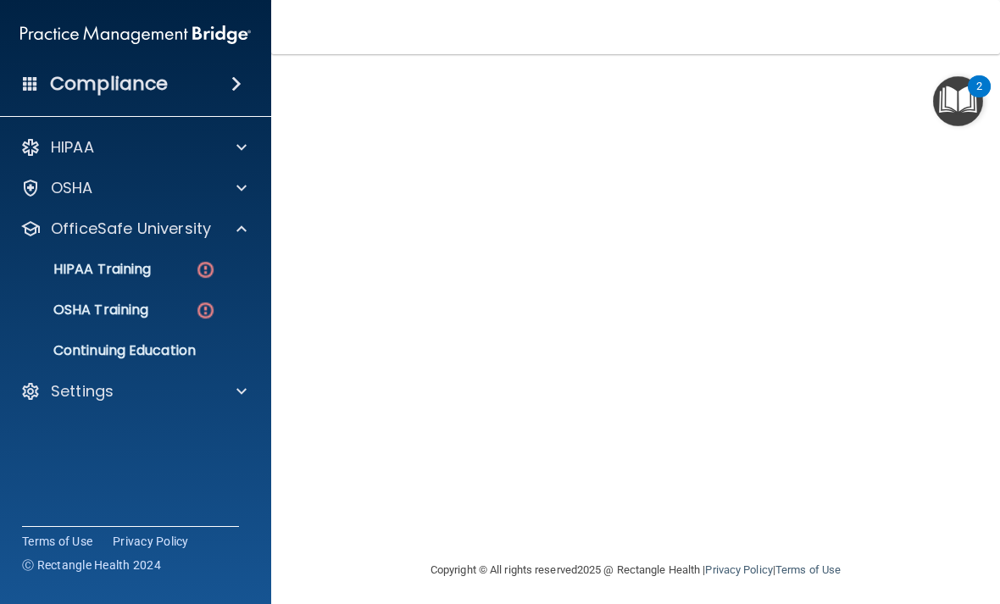
click at [143, 264] on p "HIPAA Training" at bounding box center [81, 269] width 140 height 17
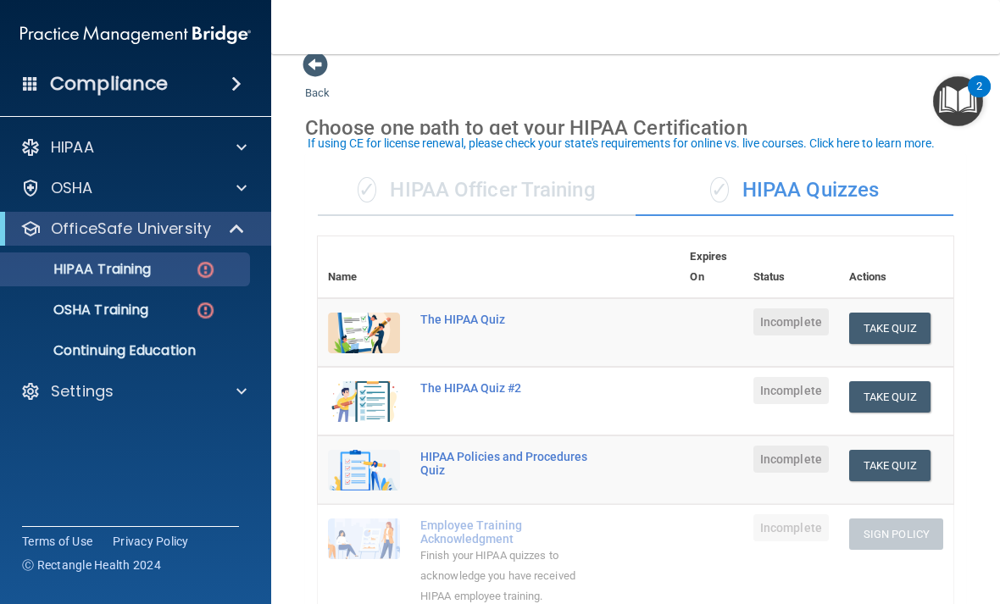
scroll to position [19, 0]
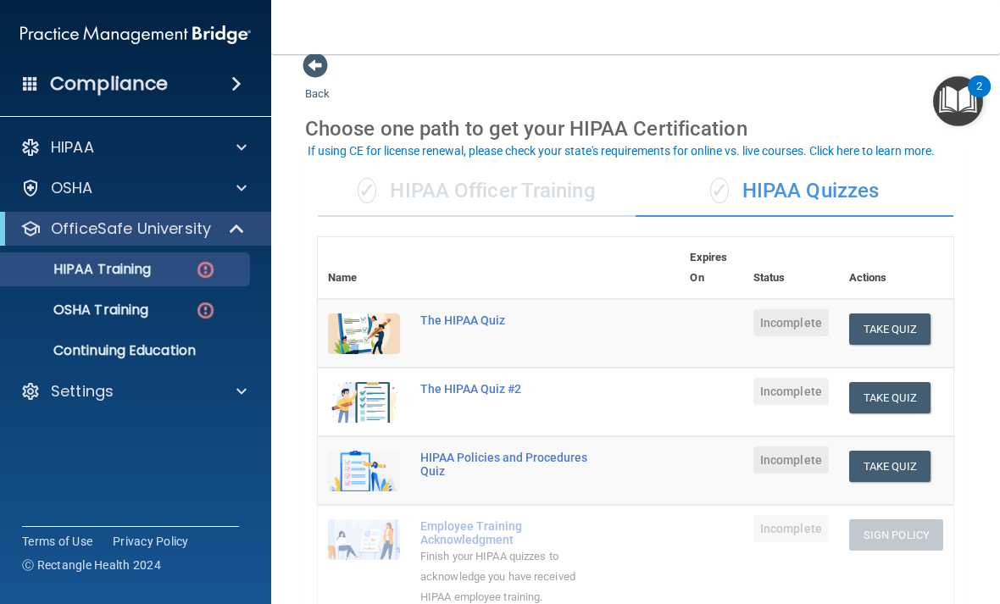
click at [529, 182] on div "✓ HIPAA Officer Training" at bounding box center [477, 191] width 318 height 51
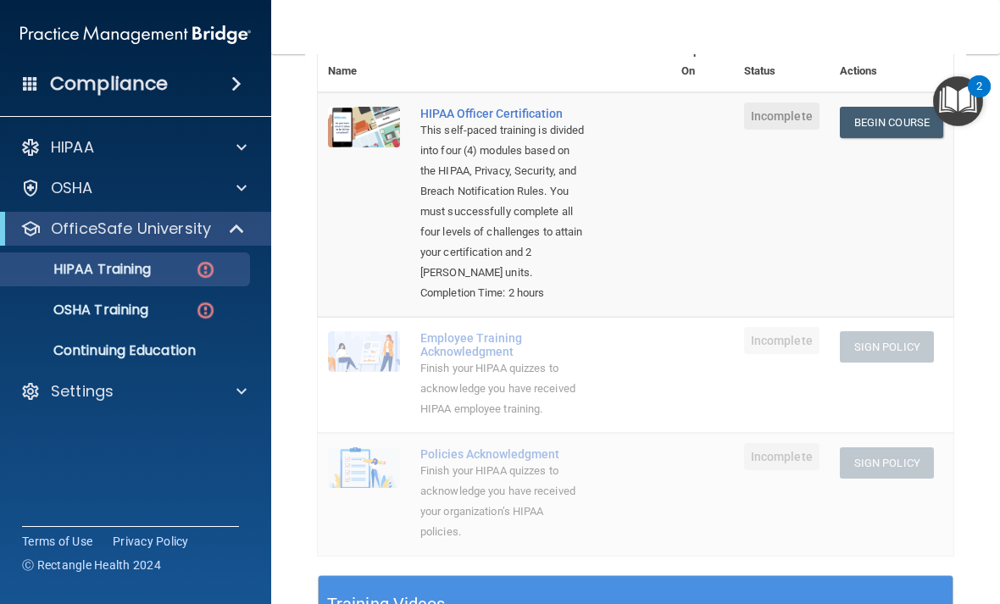
scroll to position [244, 0]
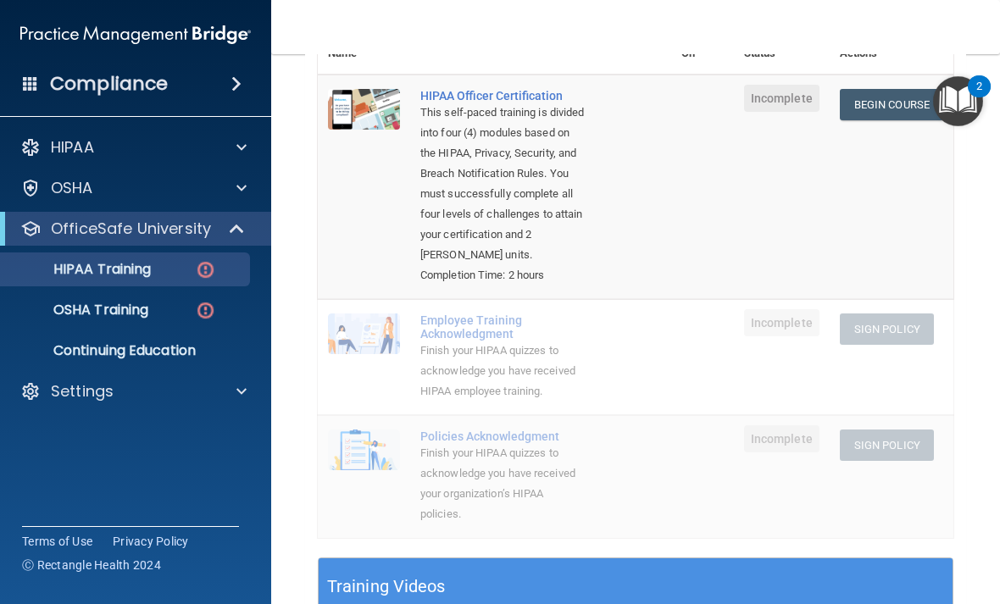
click at [576, 320] on div "Employee Training Acknowledgment" at bounding box center [503, 327] width 166 height 27
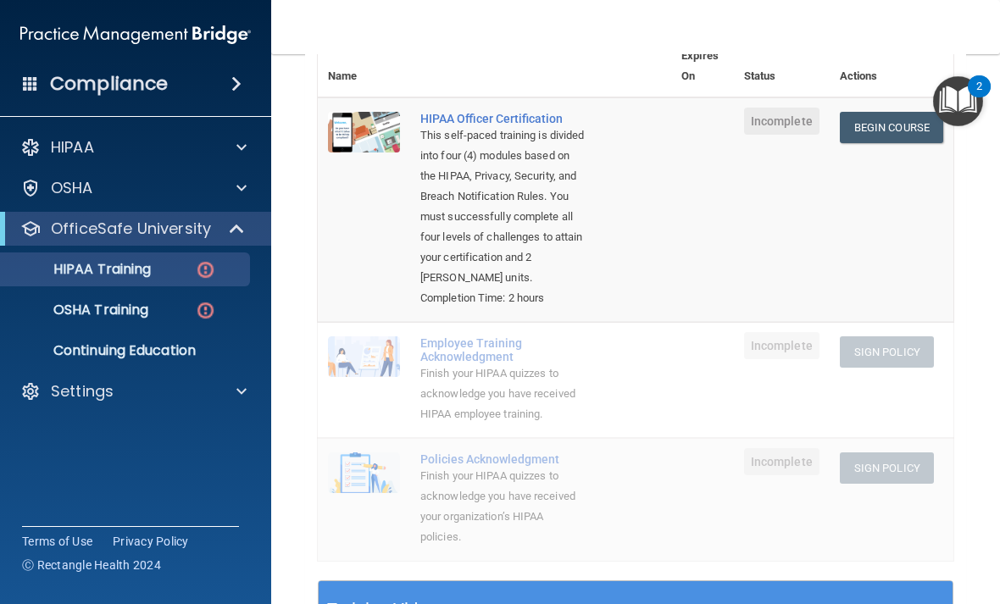
scroll to position [223, 0]
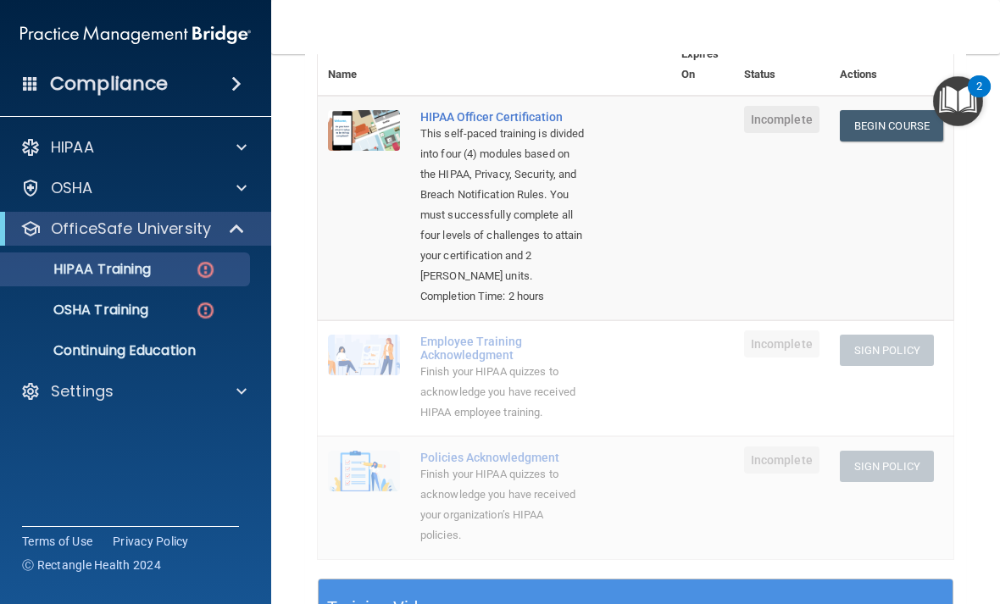
click at [148, 306] on p "OSHA Training" at bounding box center [79, 310] width 137 height 17
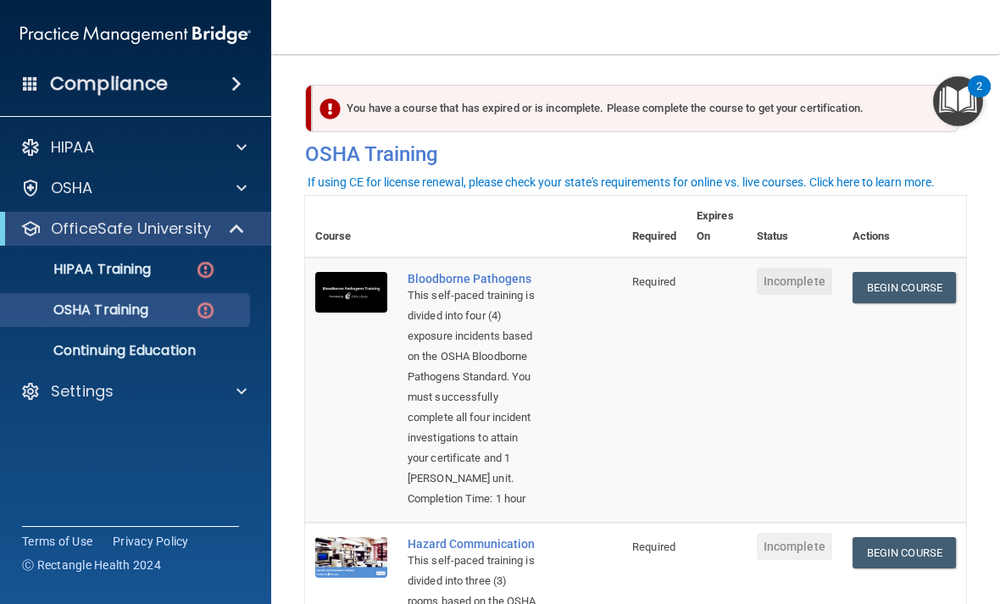
click at [158, 258] on link "HIPAA Training" at bounding box center [116, 270] width 267 height 34
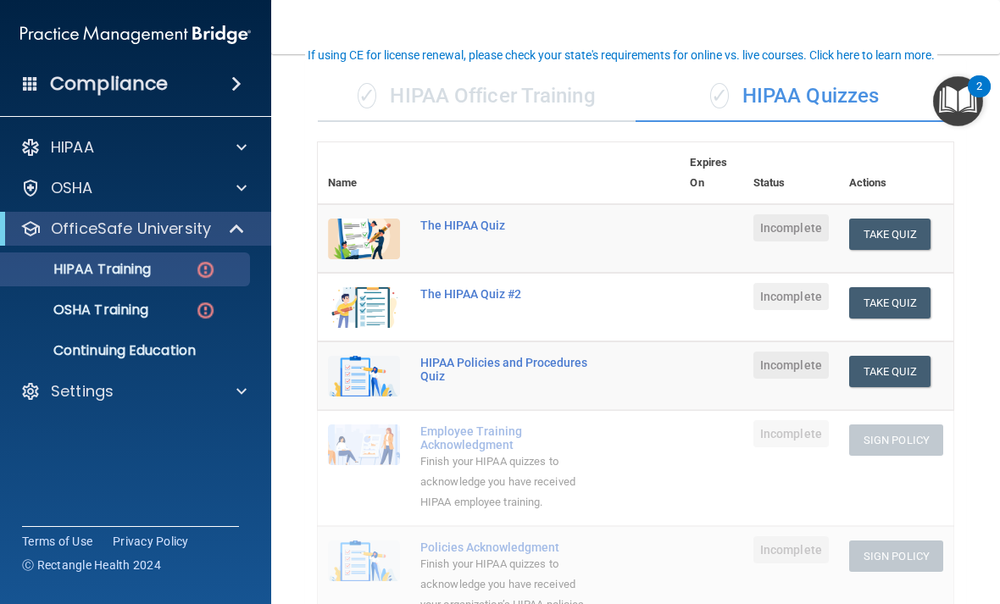
scroll to position [113, 0]
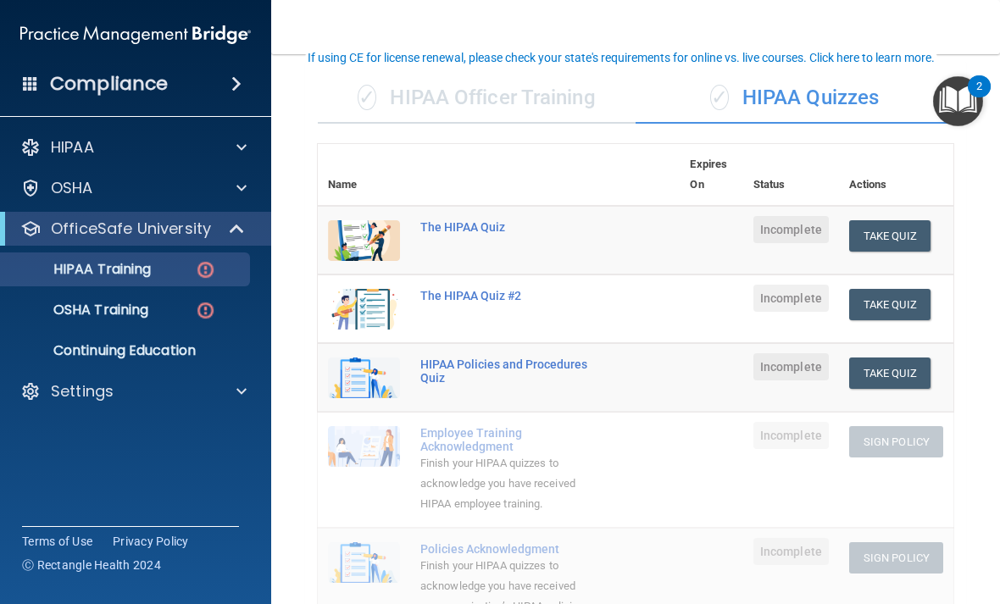
click at [900, 227] on button "Take Quiz" at bounding box center [889, 235] width 81 height 31
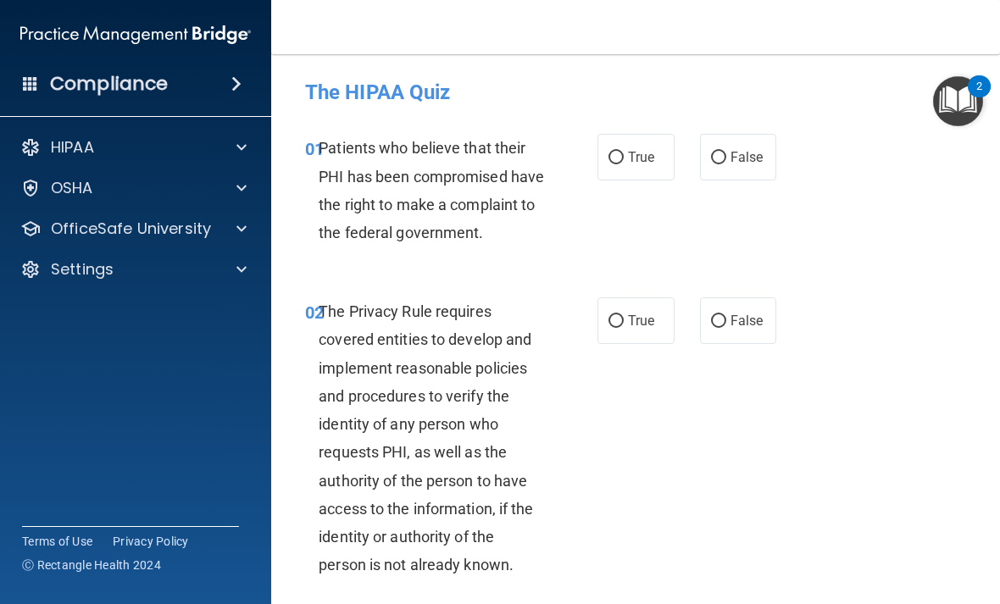
click at [617, 153] on input "True" at bounding box center [616, 158] width 15 height 13
radio input "true"
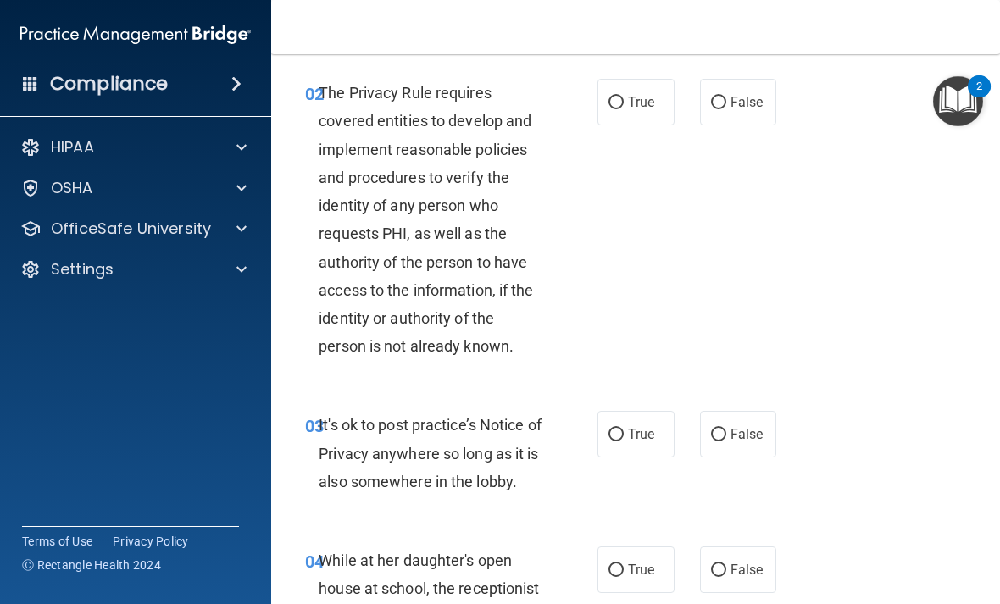
scroll to position [219, 0]
click at [615, 109] on input "True" at bounding box center [616, 103] width 15 height 13
radio input "true"
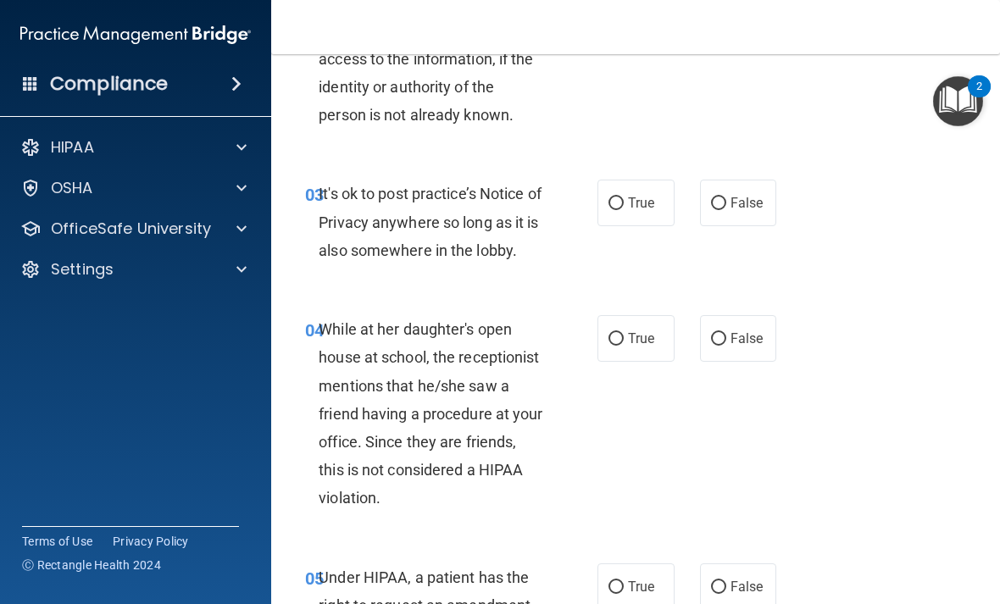
scroll to position [451, 0]
click at [622, 209] on input "True" at bounding box center [616, 203] width 15 height 13
radio input "true"
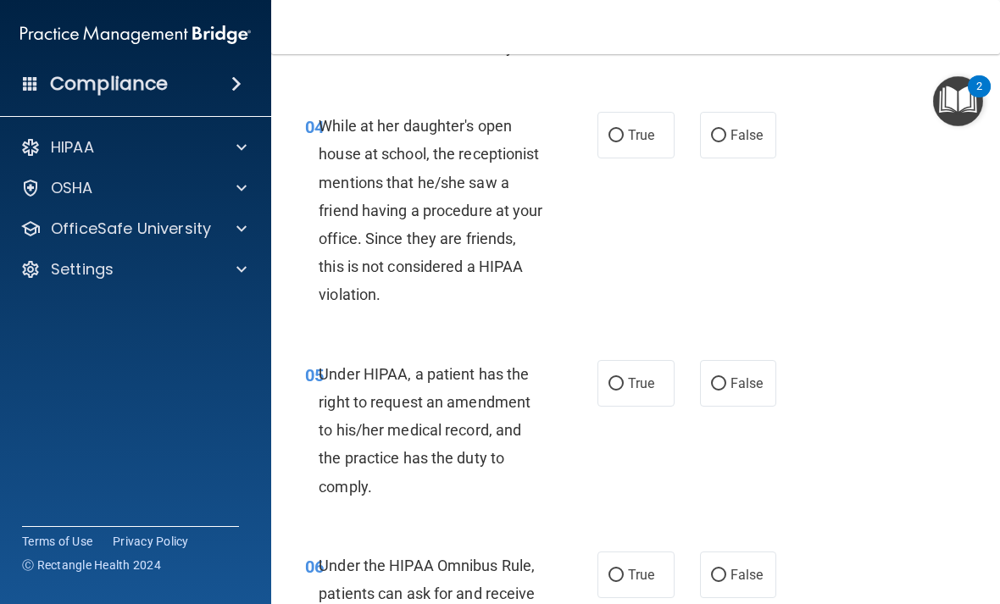
scroll to position [653, 0]
click at [739, 143] on span "False" at bounding box center [747, 135] width 33 height 16
click at [726, 142] on input "False" at bounding box center [718, 136] width 15 height 13
radio input "true"
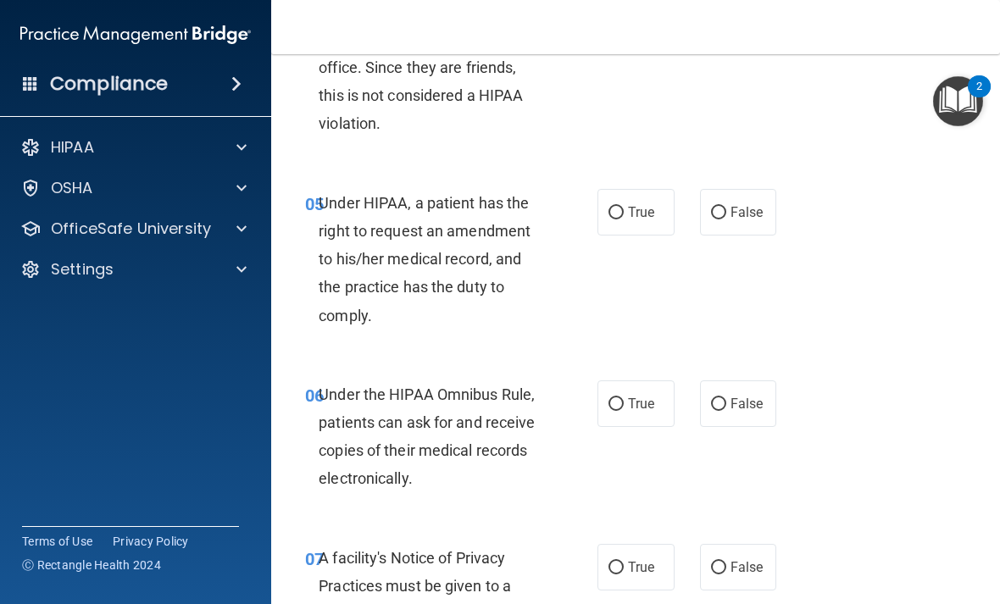
scroll to position [824, 0]
click at [648, 221] on span "True" at bounding box center [641, 213] width 26 height 16
click at [624, 220] on input "True" at bounding box center [616, 214] width 15 height 13
radio input "true"
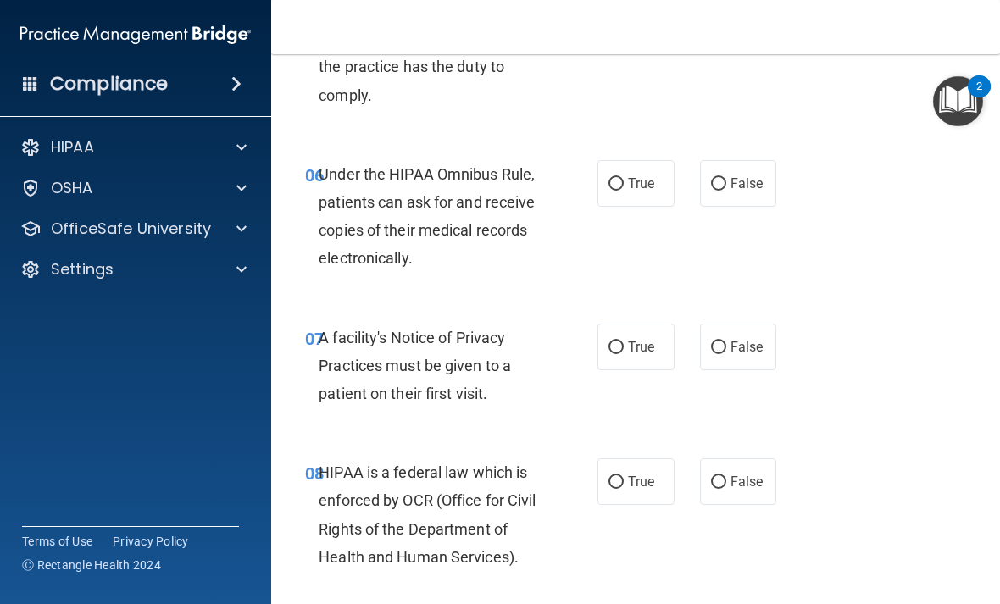
scroll to position [1046, 0]
click at [636, 191] on span "True" at bounding box center [641, 183] width 26 height 16
click at [624, 190] on input "True" at bounding box center [616, 183] width 15 height 13
radio input "true"
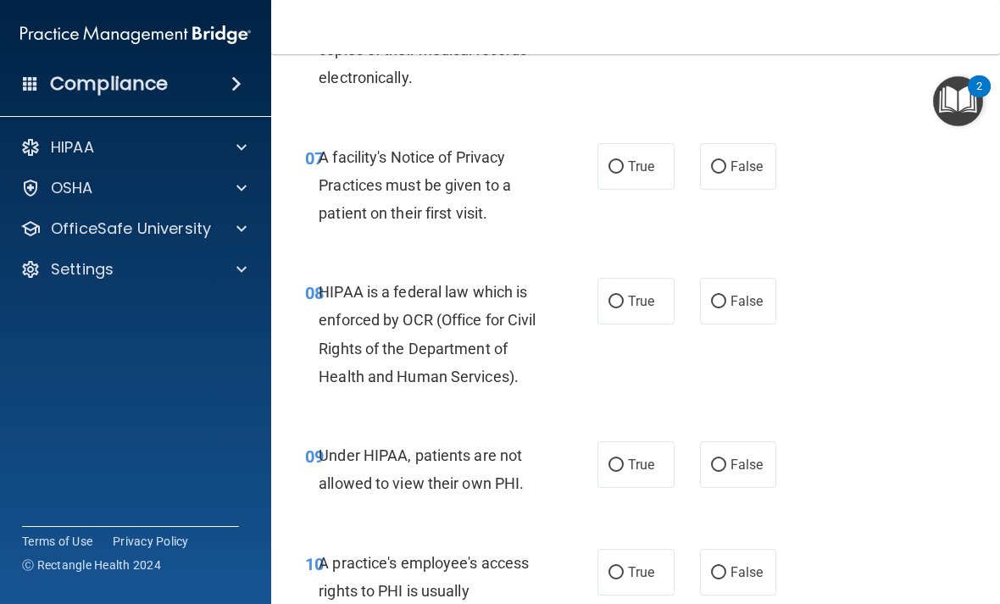
scroll to position [1231, 0]
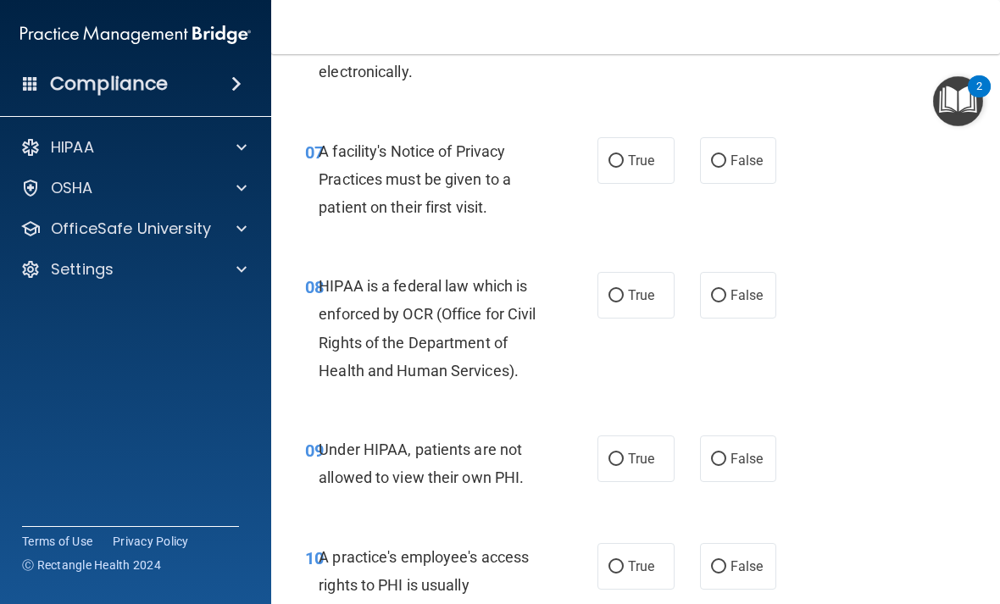
click at [637, 169] on span "True" at bounding box center [641, 161] width 26 height 16
click at [624, 168] on input "True" at bounding box center [616, 161] width 15 height 13
radio input "true"
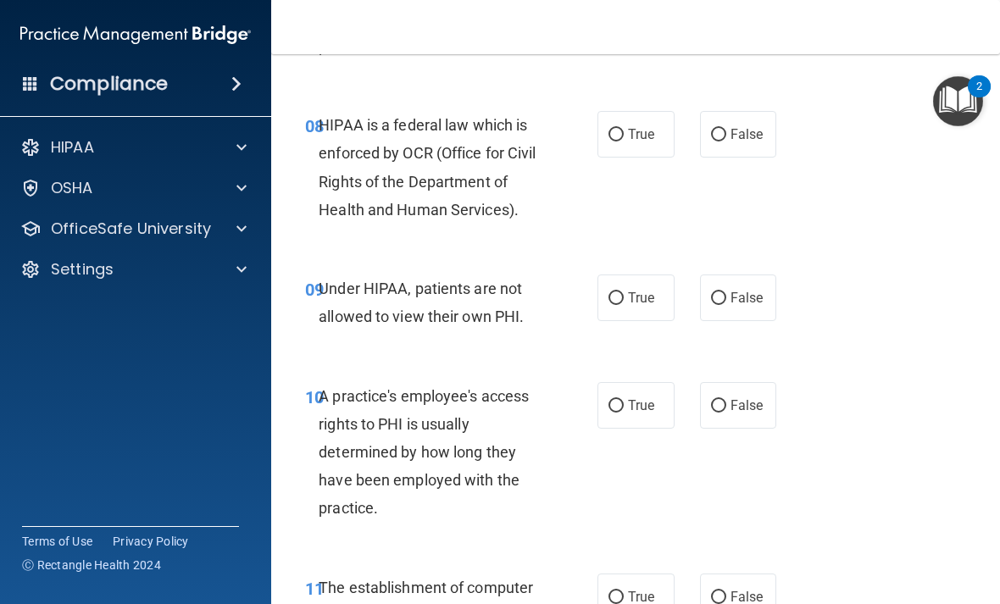
scroll to position [1397, 0]
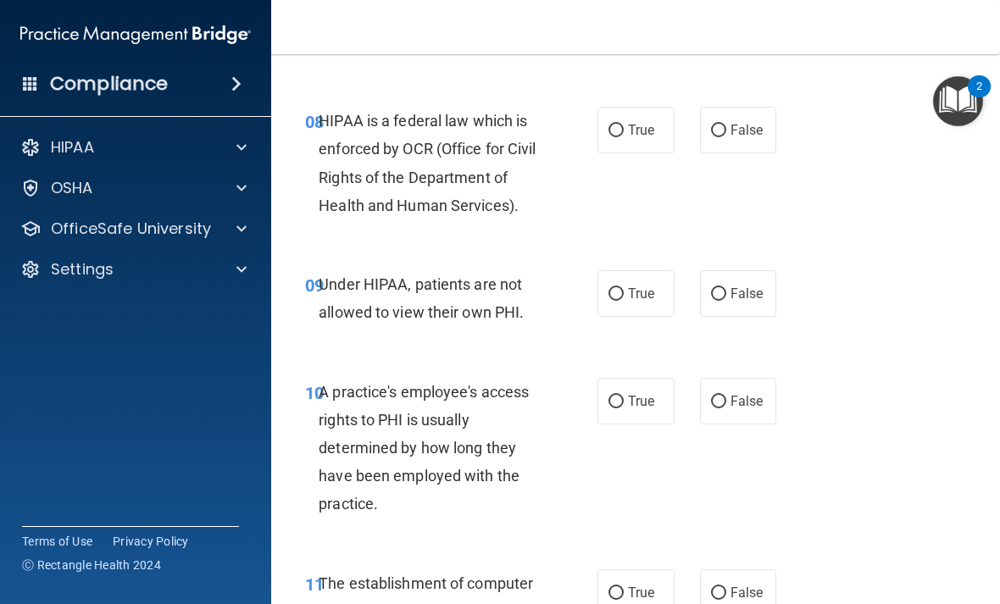
click at [633, 142] on label "True" at bounding box center [635, 130] width 77 height 47
click at [624, 137] on input "True" at bounding box center [616, 131] width 15 height 13
radio input "true"
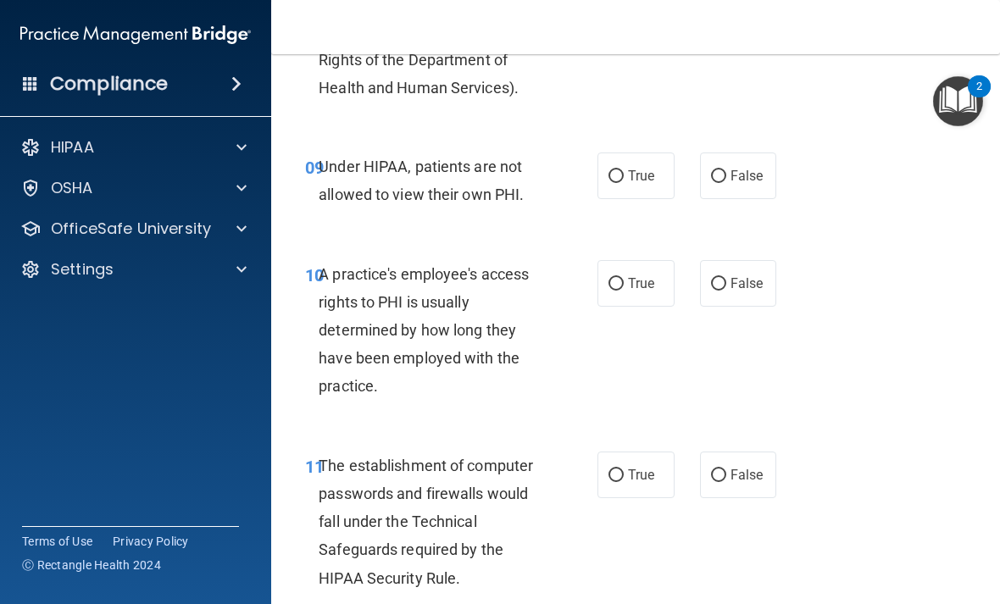
scroll to position [1518, 0]
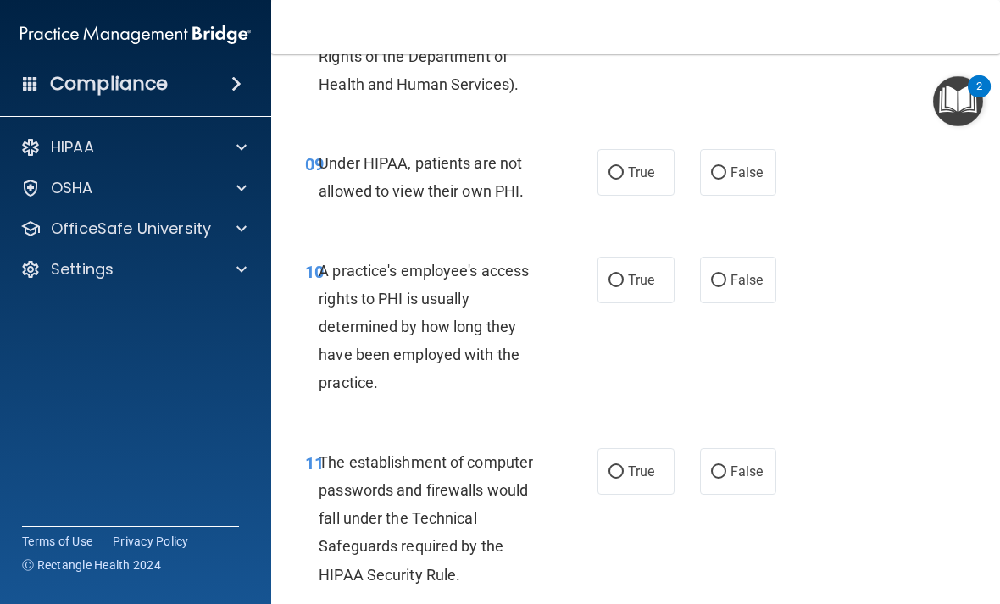
click at [757, 181] on label "False" at bounding box center [738, 172] width 77 height 47
click at [726, 180] on input "False" at bounding box center [718, 173] width 15 height 13
radio input "true"
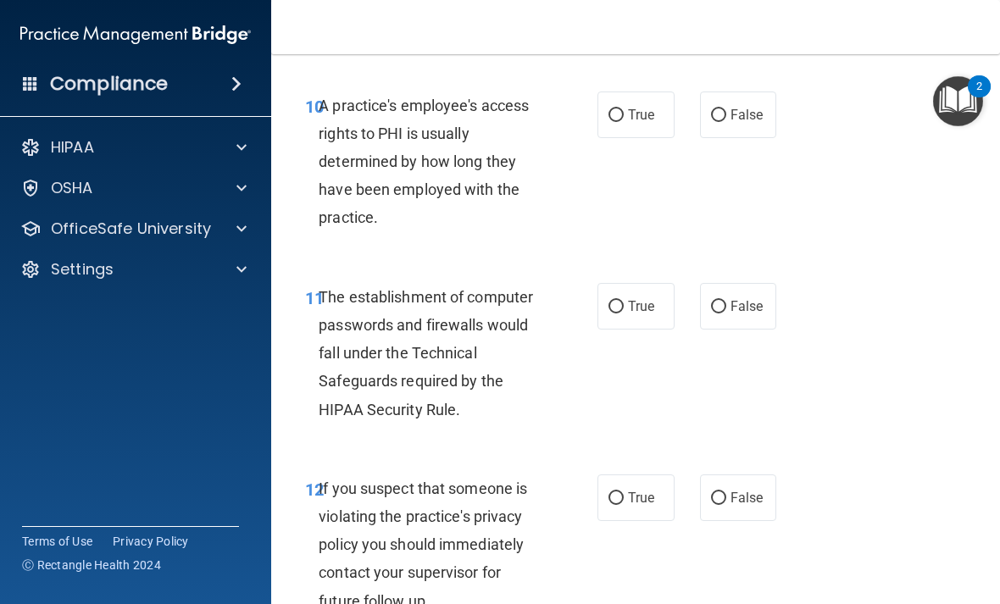
scroll to position [1686, 0]
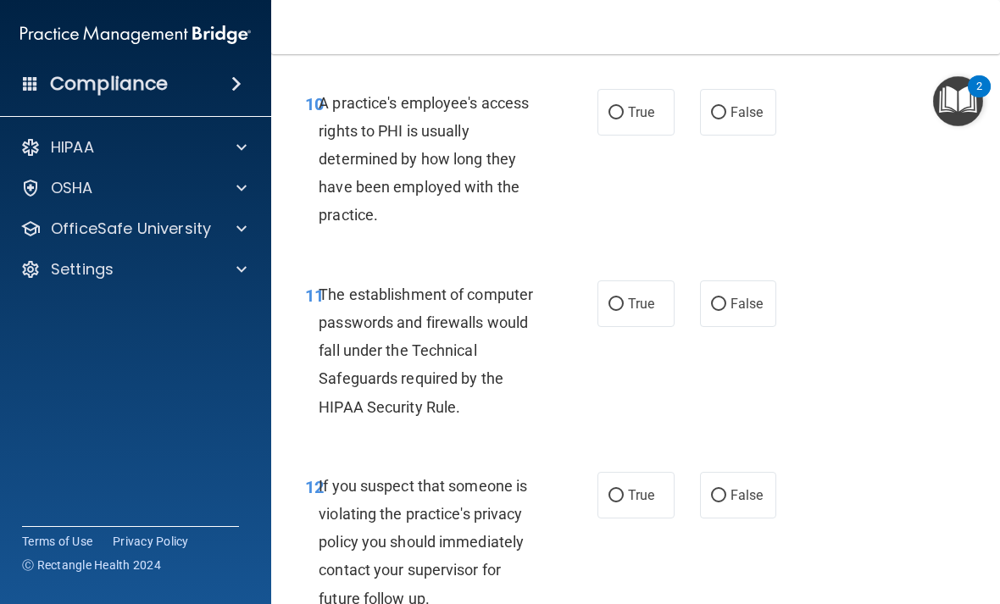
click at [738, 120] on span "False" at bounding box center [747, 112] width 33 height 16
click at [726, 119] on input "False" at bounding box center [718, 113] width 15 height 13
radio input "true"
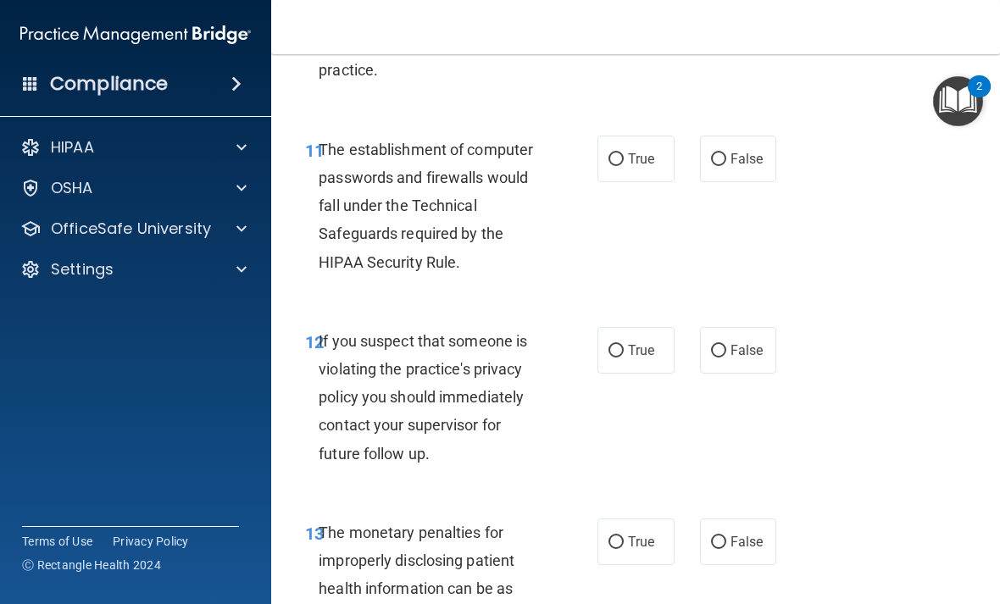
scroll to position [1846, 0]
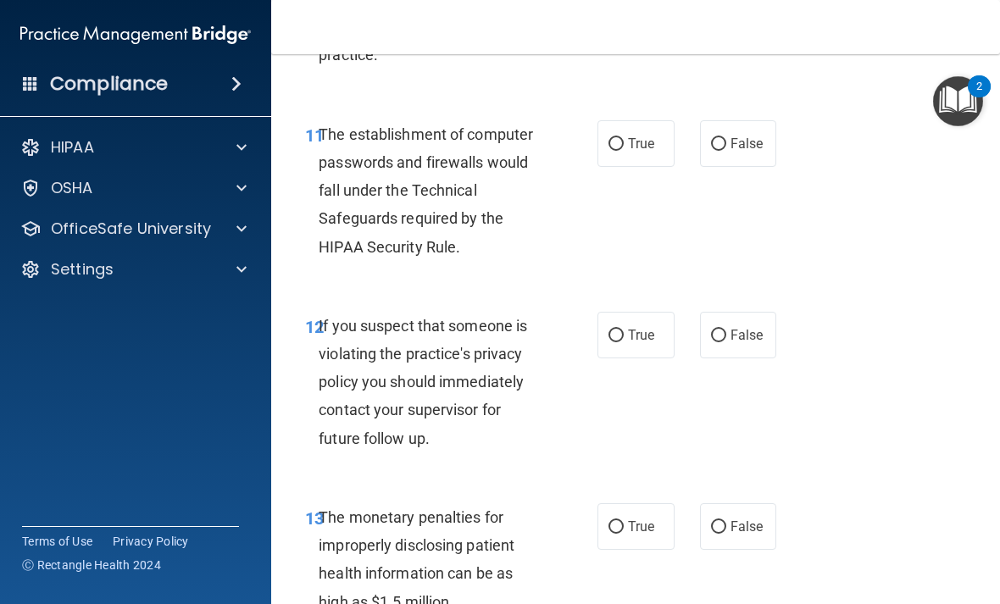
click at [642, 167] on label "True" at bounding box center [635, 143] width 77 height 47
click at [624, 151] on input "True" at bounding box center [616, 144] width 15 height 13
radio input "true"
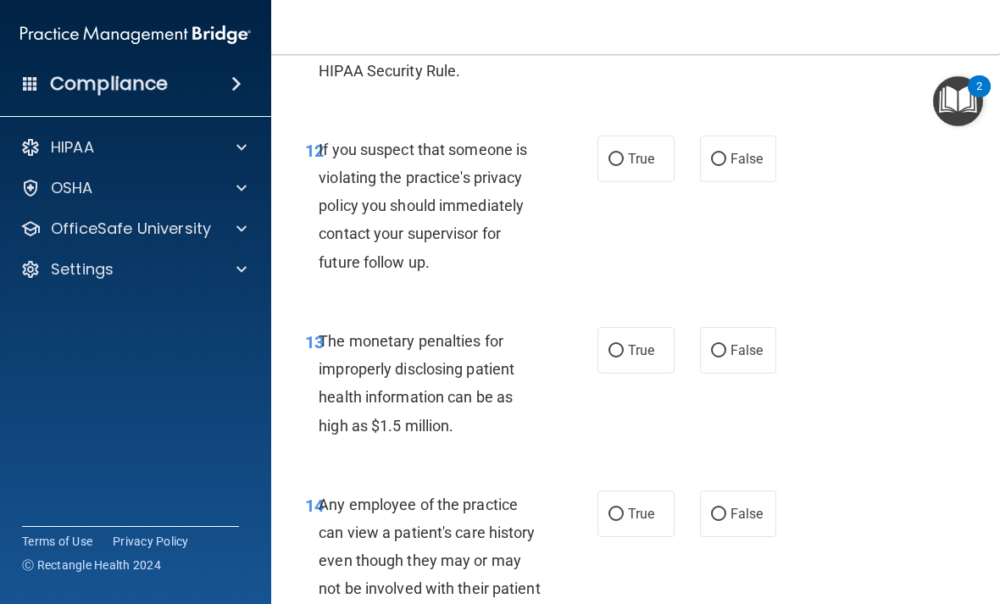
scroll to position [2023, 0]
click at [642, 166] on span "True" at bounding box center [641, 158] width 26 height 16
click at [624, 165] on input "True" at bounding box center [616, 159] width 15 height 13
radio input "true"
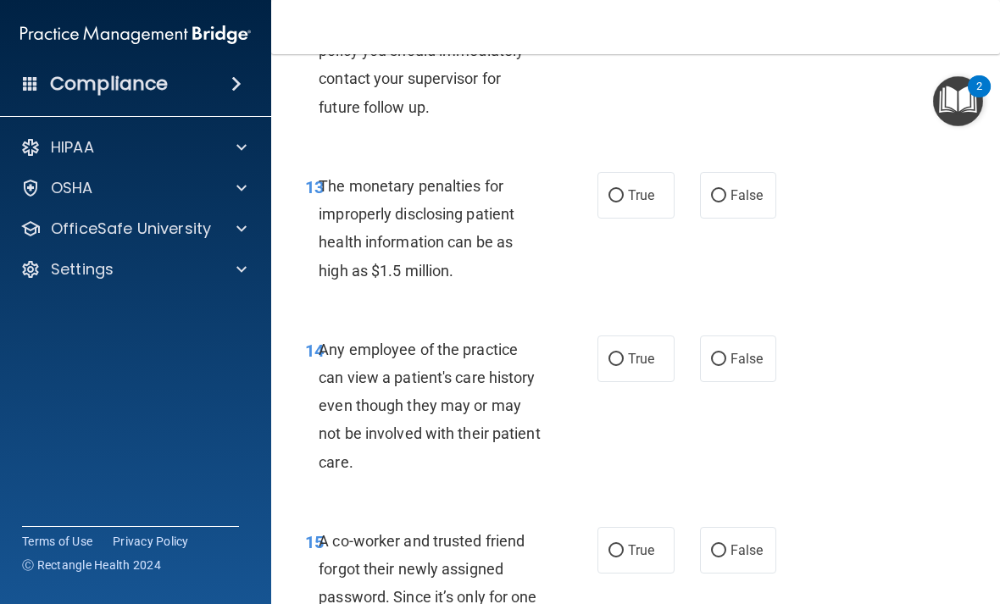
scroll to position [2176, 0]
click at [642, 202] on label "True" at bounding box center [635, 196] width 77 height 47
click at [624, 202] on input "True" at bounding box center [616, 197] width 15 height 13
radio input "true"
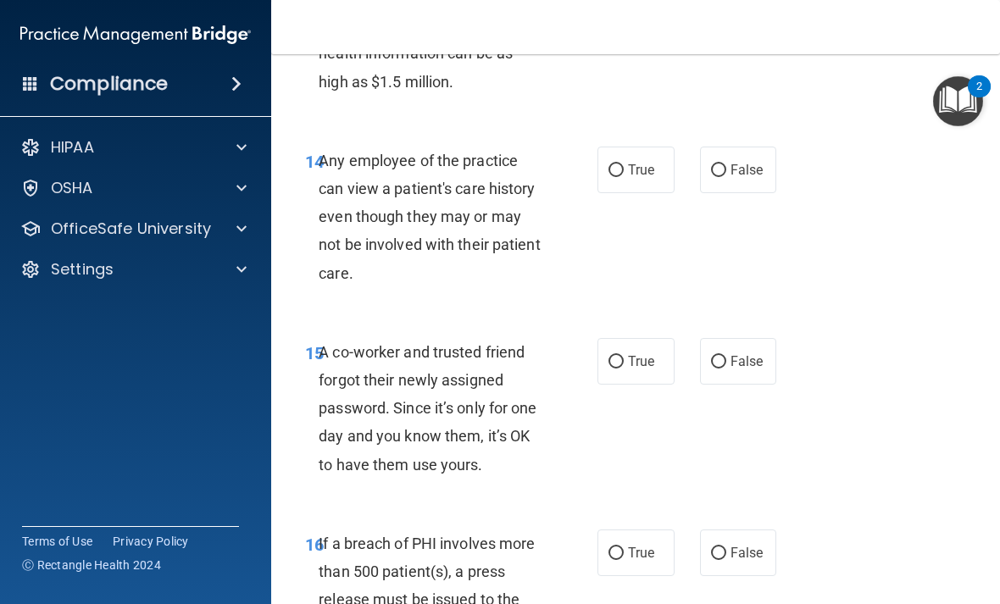
scroll to position [2367, 0]
click at [749, 177] on span "False" at bounding box center [747, 169] width 33 height 16
click at [726, 176] on input "False" at bounding box center [718, 170] width 15 height 13
radio input "true"
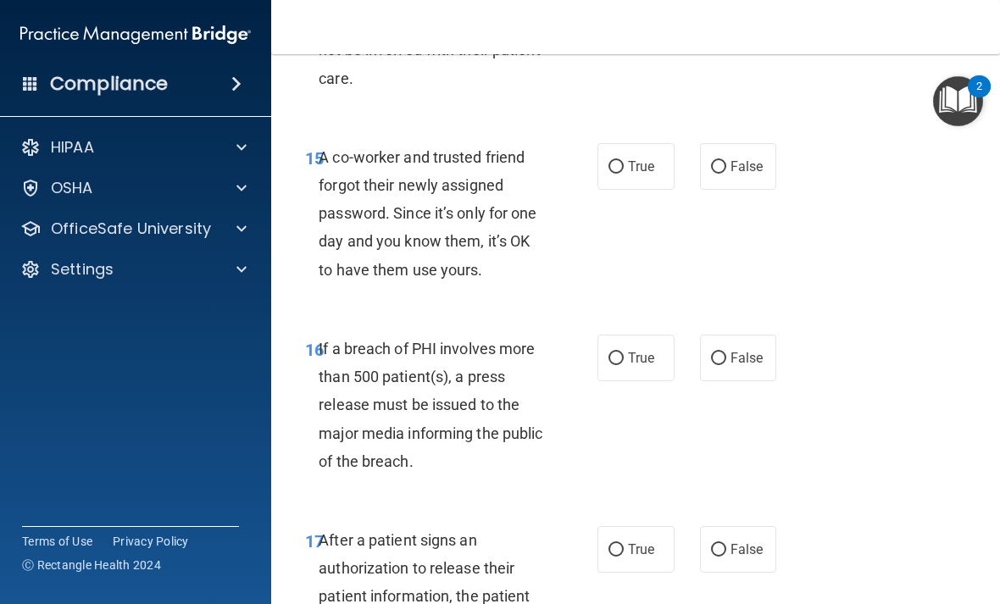
scroll to position [2567, 0]
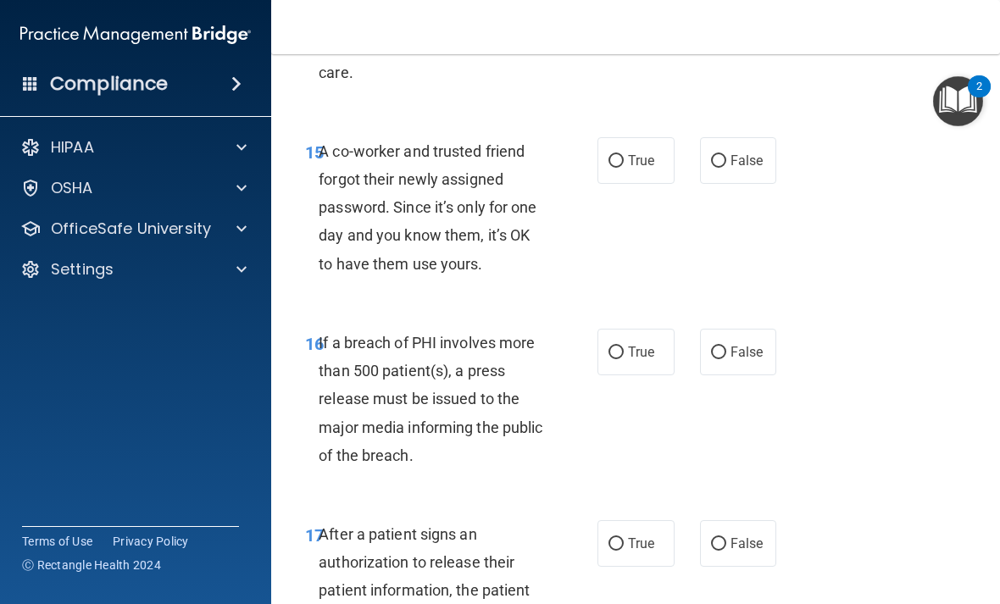
click at [722, 168] on input "False" at bounding box center [718, 161] width 15 height 13
radio input "true"
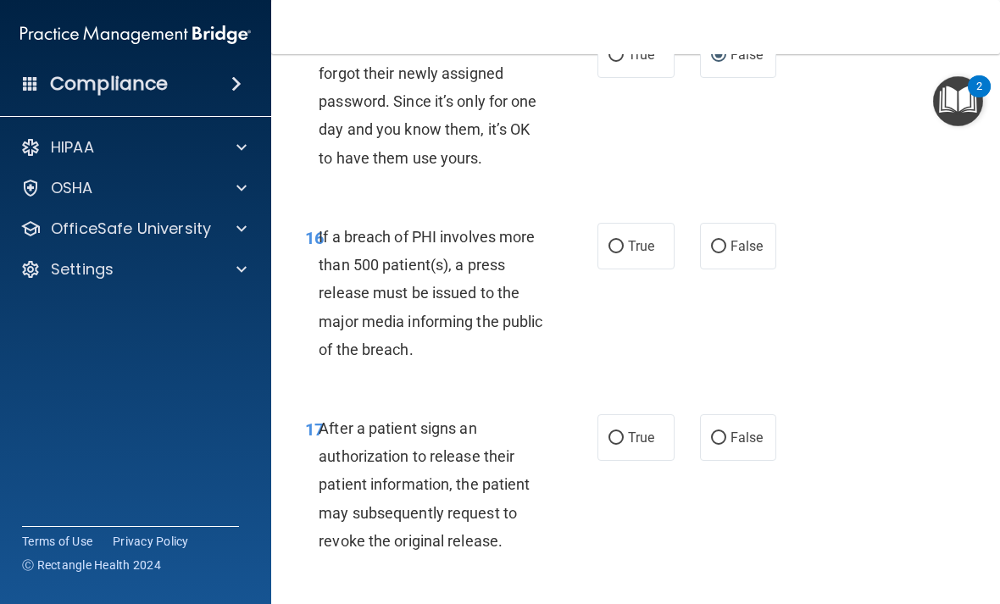
scroll to position [2709, 0]
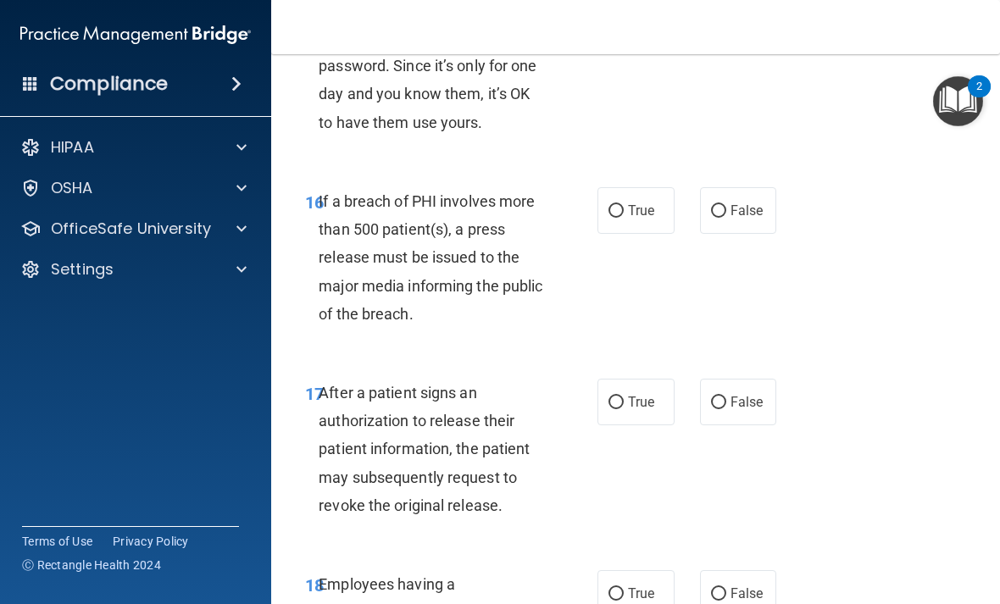
click at [633, 234] on label "True" at bounding box center [635, 210] width 77 height 47
click at [624, 218] on input "True" at bounding box center [616, 211] width 15 height 13
radio input "true"
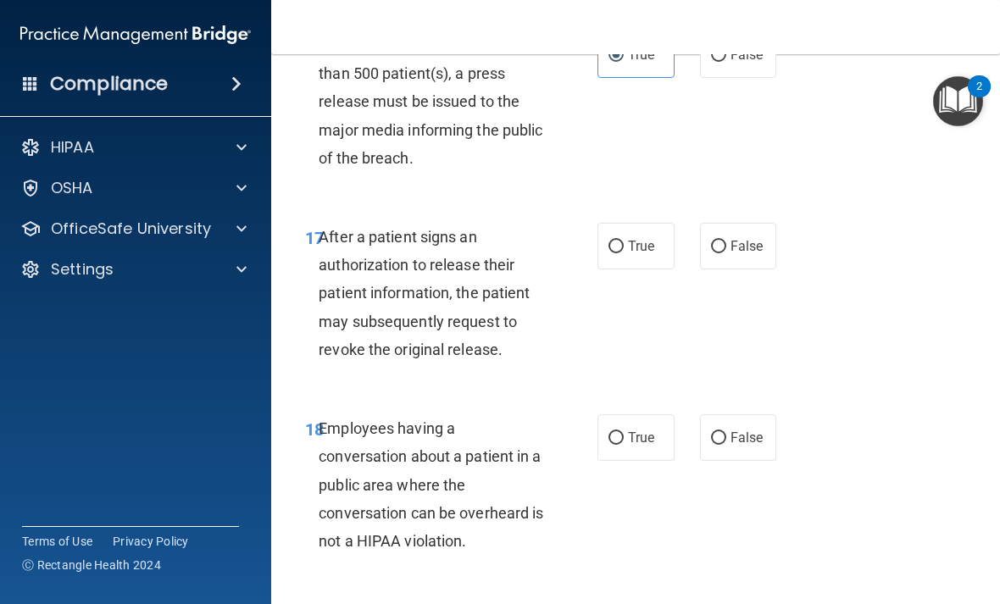
scroll to position [2898, 0]
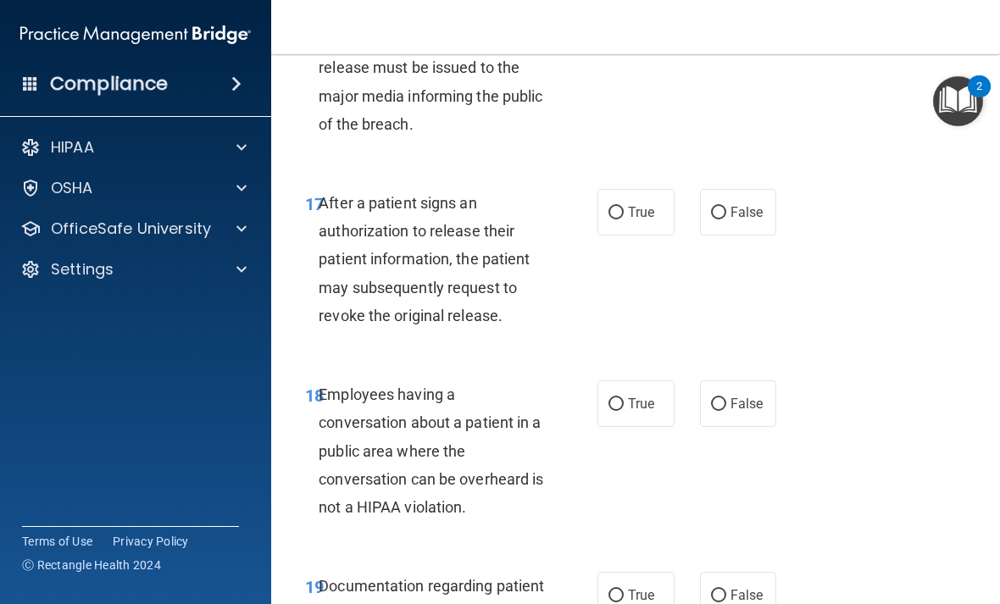
click at [646, 220] on span "True" at bounding box center [641, 212] width 26 height 16
click at [624, 220] on input "True" at bounding box center [616, 213] width 15 height 13
radio input "true"
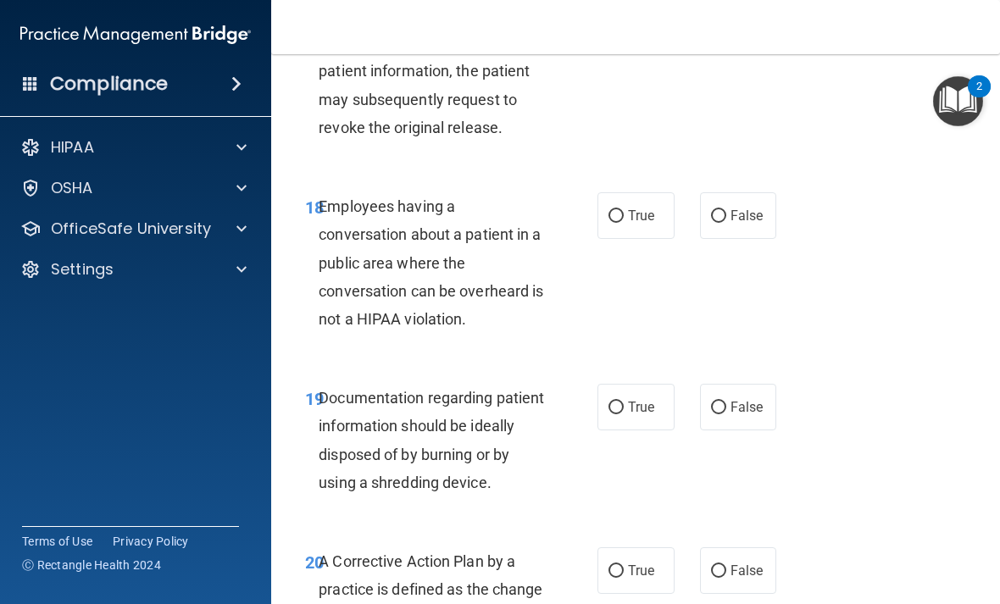
scroll to position [3099, 0]
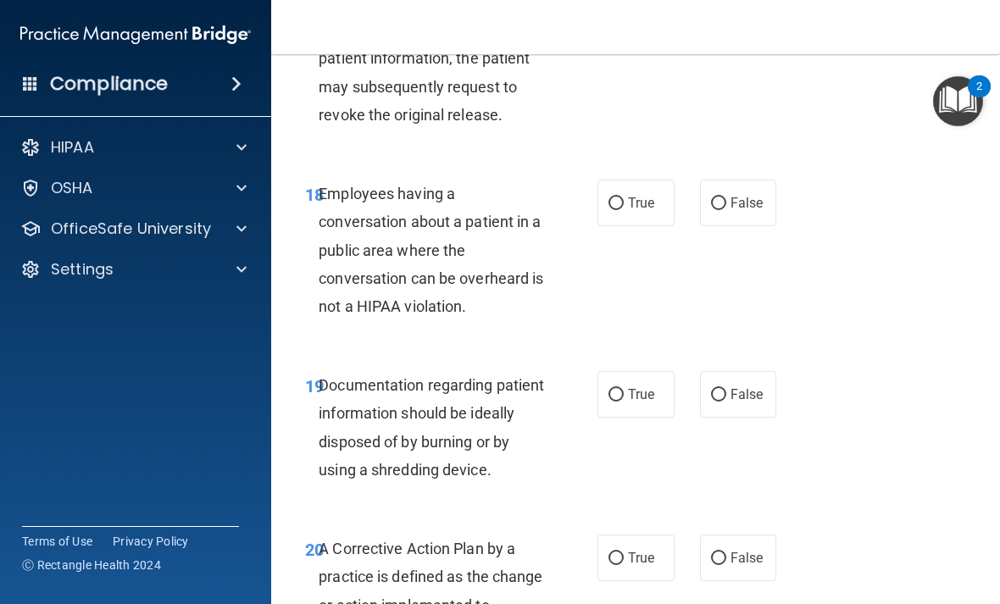
click at [724, 210] on input "False" at bounding box center [718, 203] width 15 height 13
radio input "true"
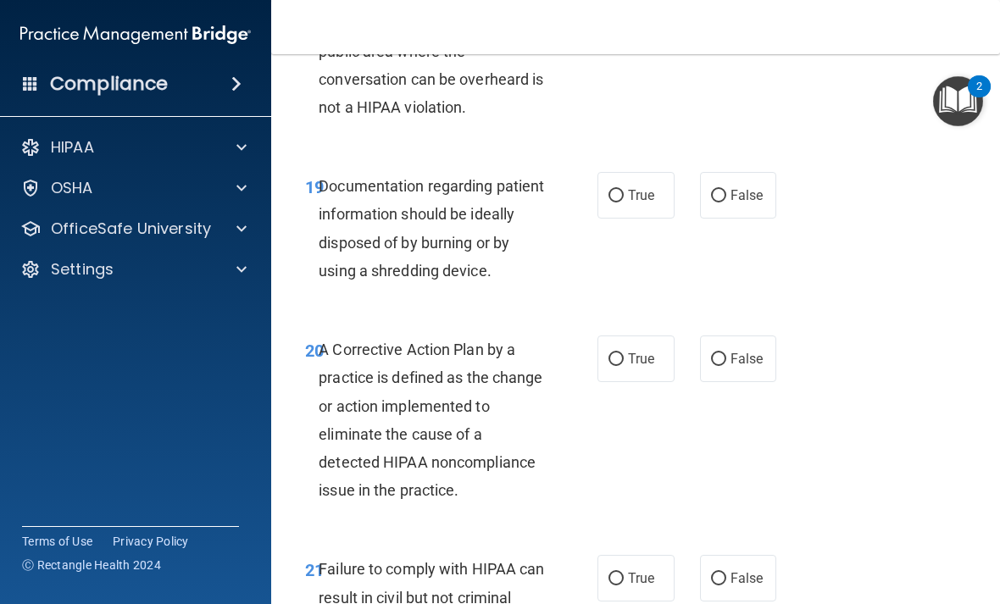
scroll to position [3299, 0]
click at [643, 218] on label "True" at bounding box center [635, 194] width 77 height 47
click at [624, 202] on input "True" at bounding box center [616, 195] width 15 height 13
radio input "true"
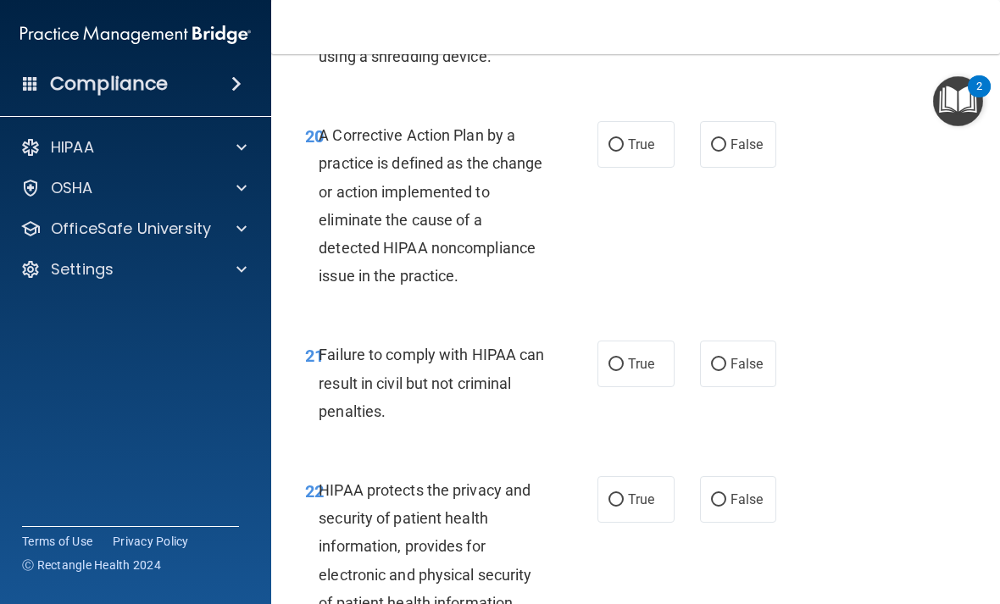
scroll to position [3514, 0]
click at [654, 167] on label "True" at bounding box center [635, 143] width 77 height 47
click at [624, 151] on input "True" at bounding box center [616, 144] width 15 height 13
radio input "true"
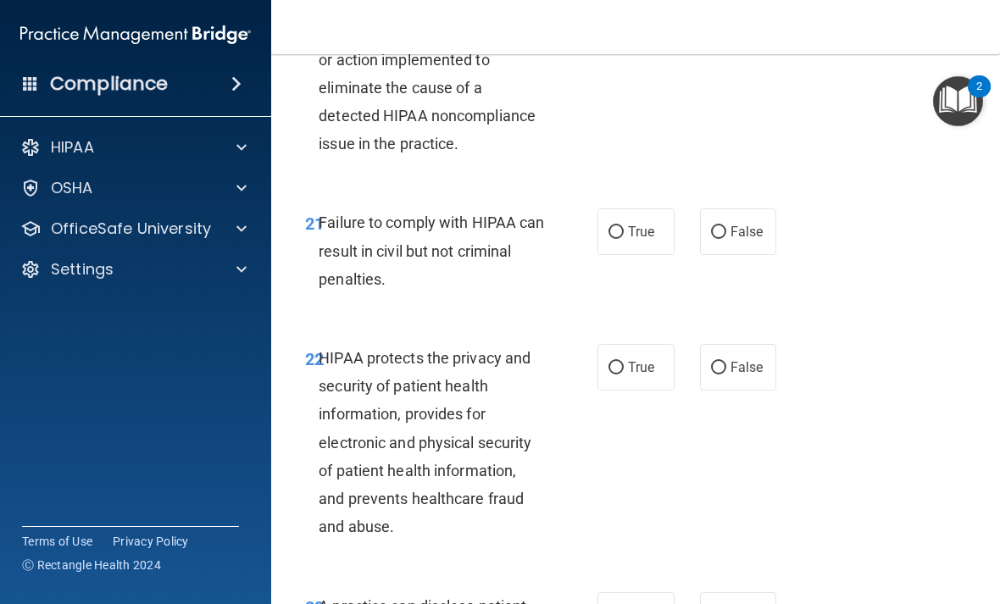
scroll to position [3646, 0]
click at [738, 239] on span "False" at bounding box center [747, 231] width 33 height 16
click at [726, 238] on input "False" at bounding box center [718, 231] width 15 height 13
radio input "true"
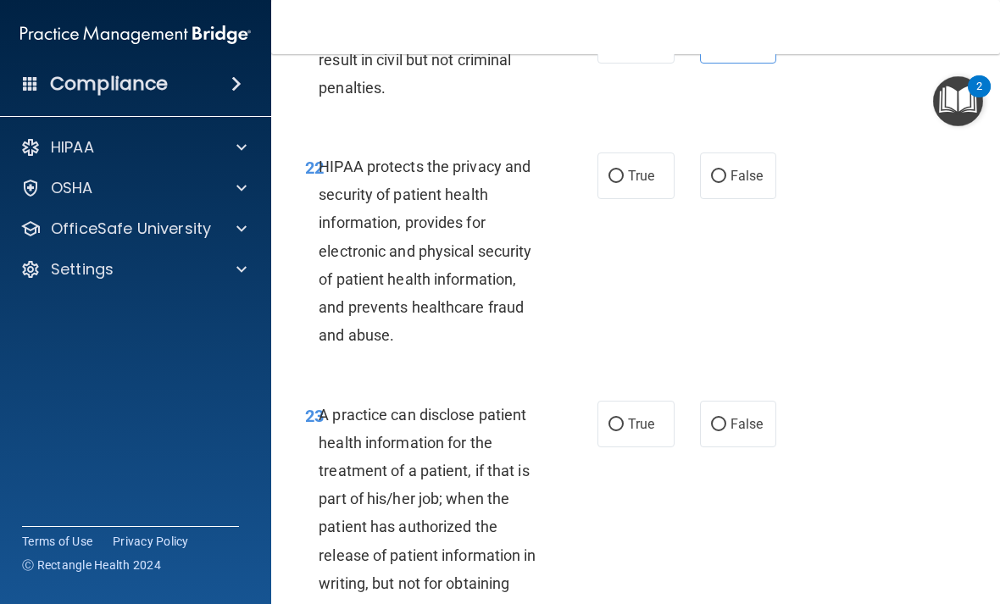
scroll to position [3838, 0]
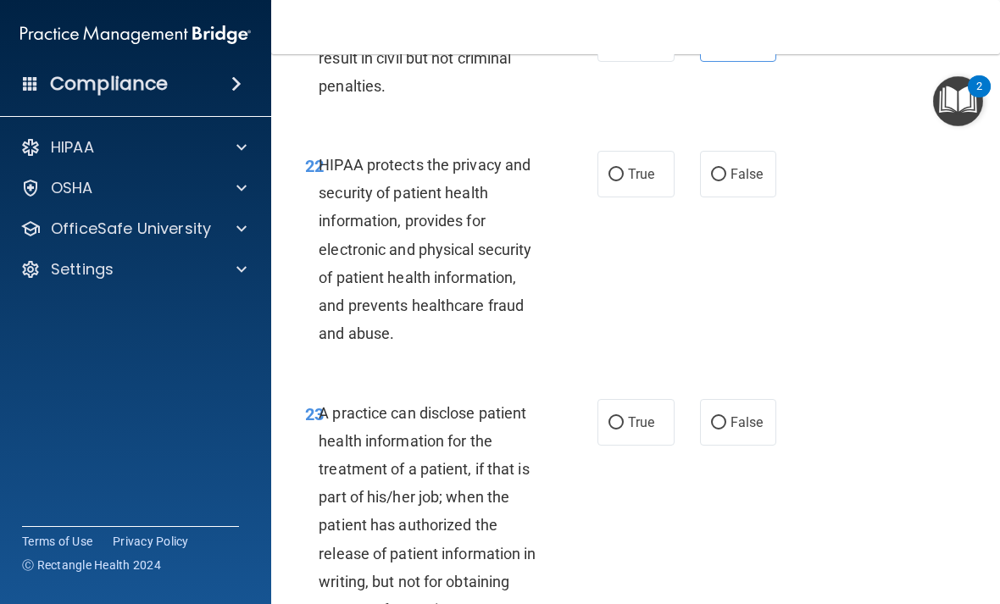
click at [653, 167] on label "True" at bounding box center [635, 174] width 77 height 47
click at [624, 169] on input "True" at bounding box center [616, 175] width 15 height 13
radio input "true"
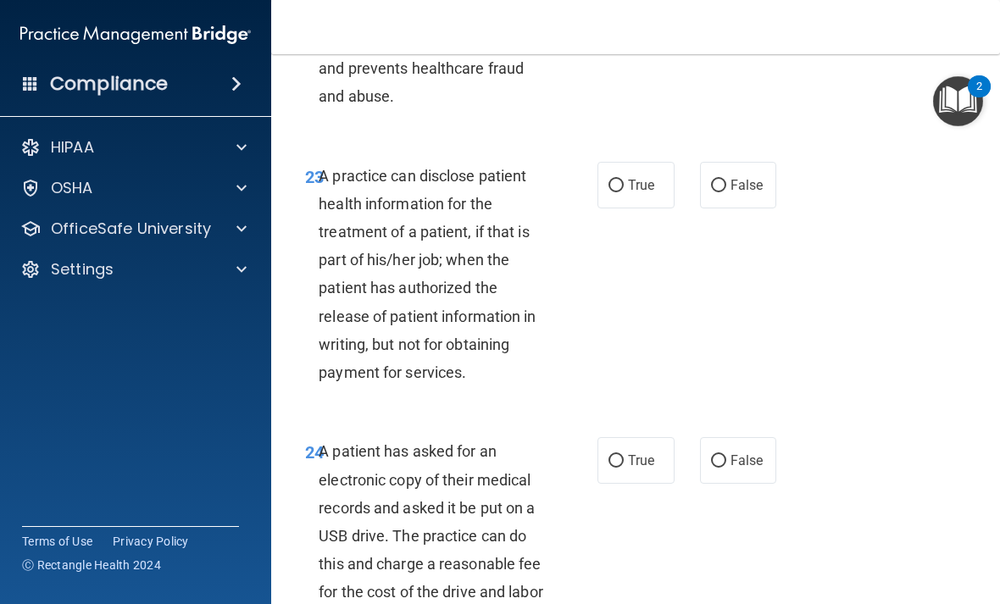
scroll to position [4085, 0]
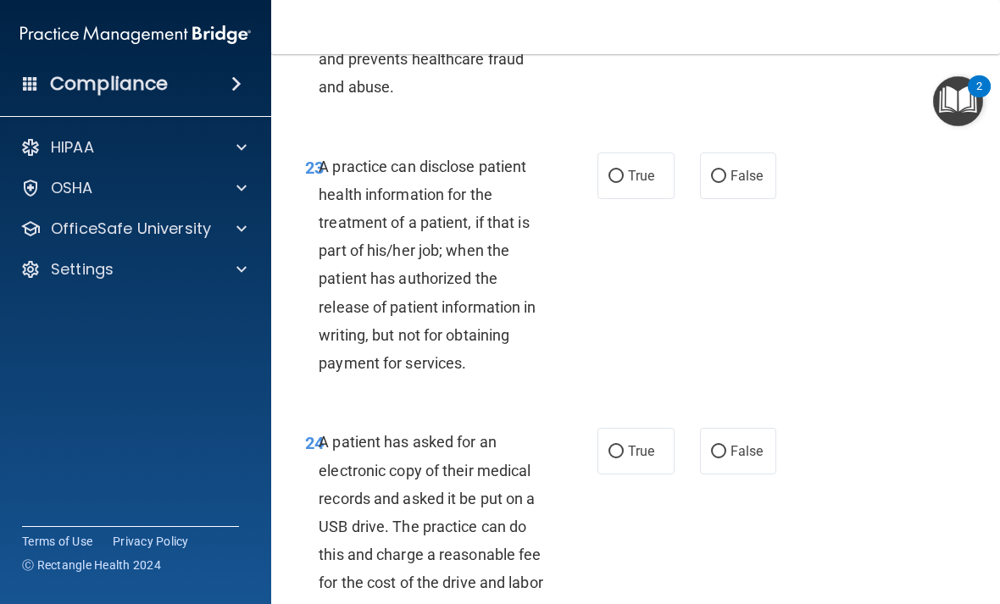
click at [634, 184] on span "True" at bounding box center [641, 176] width 26 height 16
click at [624, 183] on input "True" at bounding box center [616, 176] width 15 height 13
radio input "true"
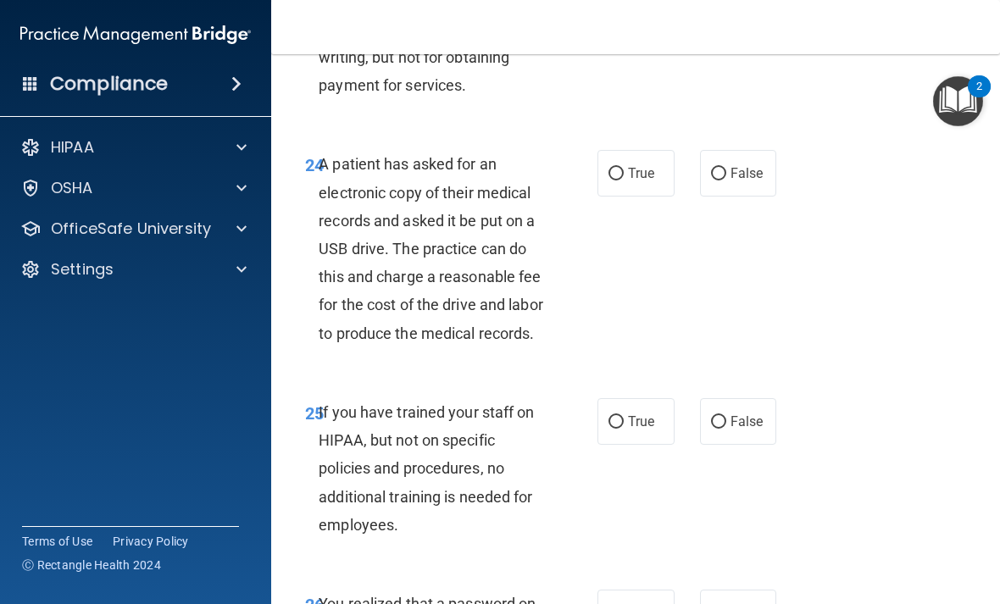
scroll to position [4364, 0]
click at [637, 187] on label "True" at bounding box center [635, 172] width 77 height 47
click at [624, 180] on input "True" at bounding box center [616, 173] width 15 height 13
radio input "true"
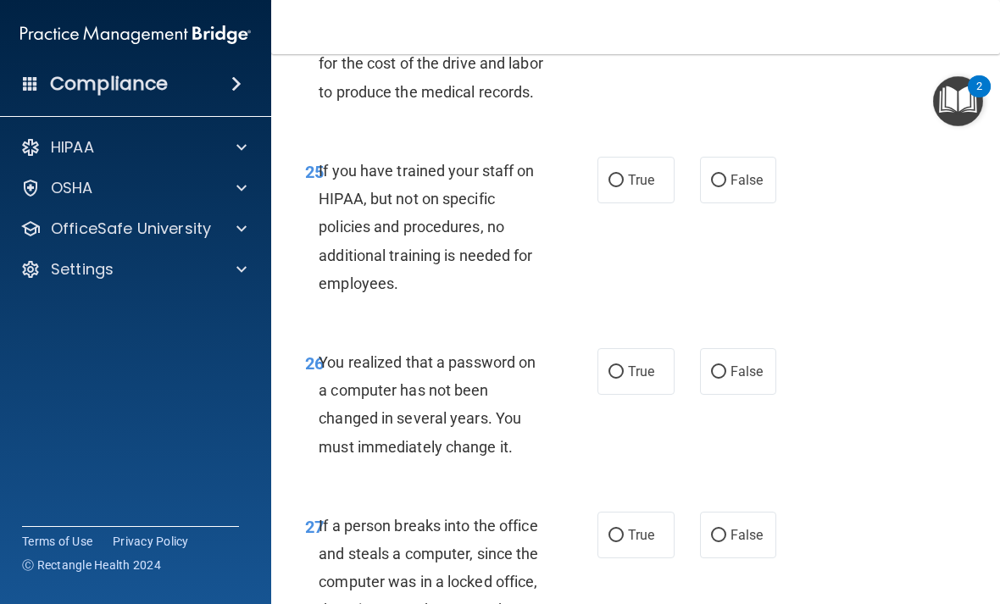
scroll to position [4606, 0]
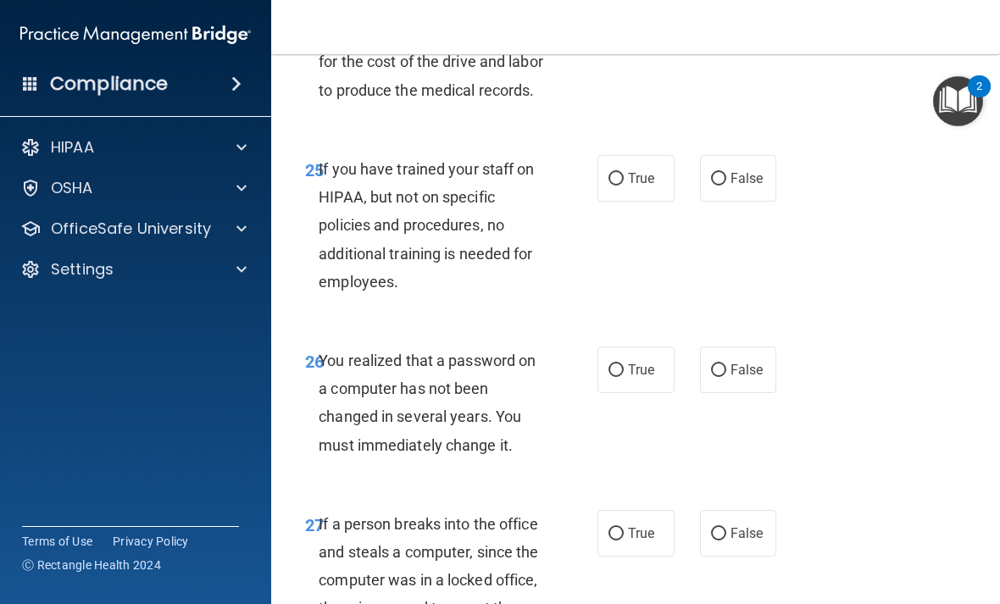
click at [764, 202] on label "False" at bounding box center [738, 178] width 77 height 47
click at [726, 186] on input "False" at bounding box center [718, 179] width 15 height 13
radio input "true"
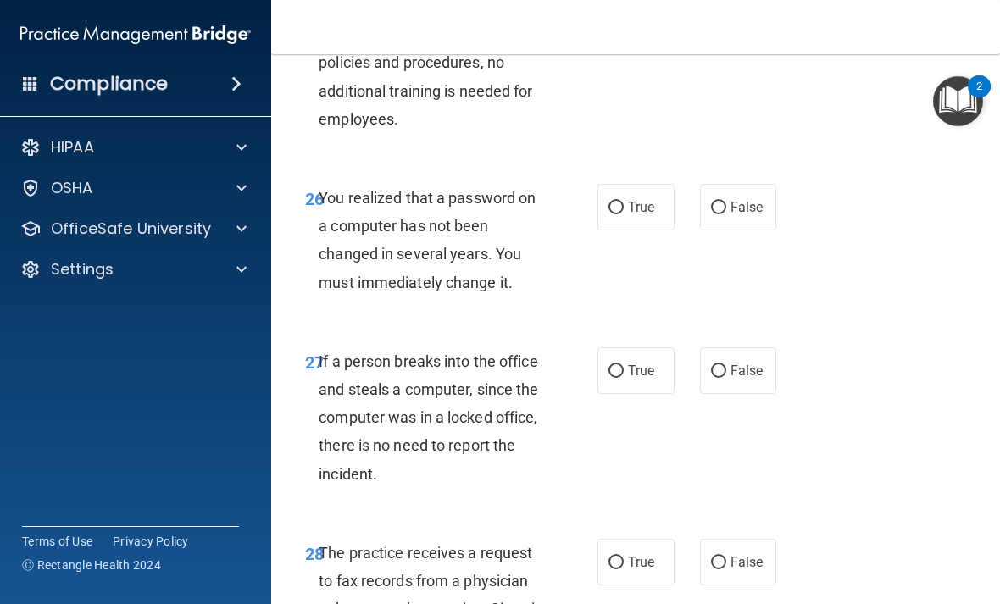
scroll to position [4770, 0]
click at [650, 230] on label "True" at bounding box center [635, 206] width 77 height 47
click at [624, 214] on input "True" at bounding box center [616, 207] width 15 height 13
radio input "true"
click at [732, 214] on span "False" at bounding box center [747, 206] width 33 height 16
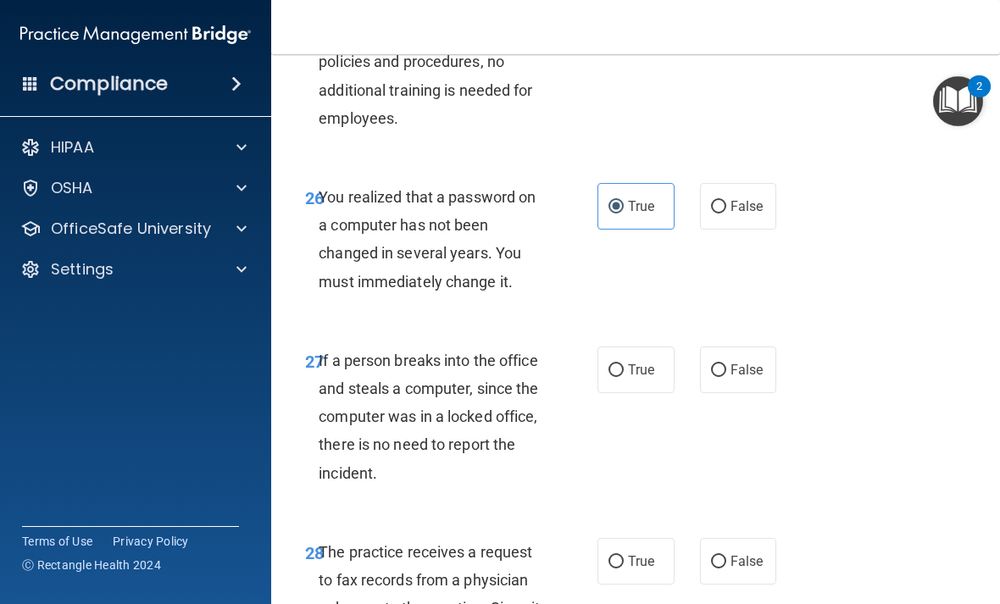
click at [726, 214] on input "False" at bounding box center [718, 207] width 15 height 13
radio input "true"
radio input "false"
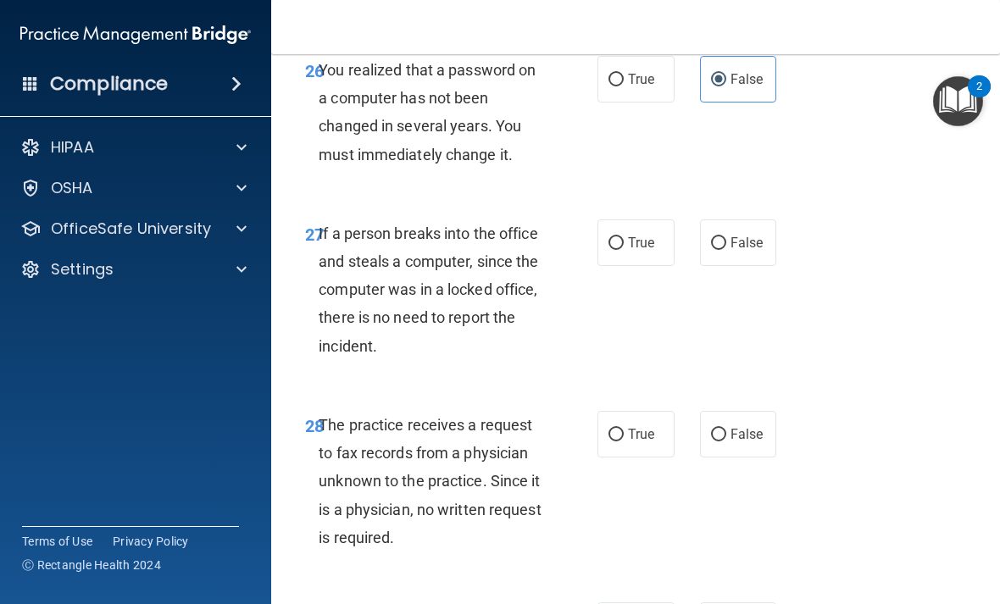
scroll to position [4935, 0]
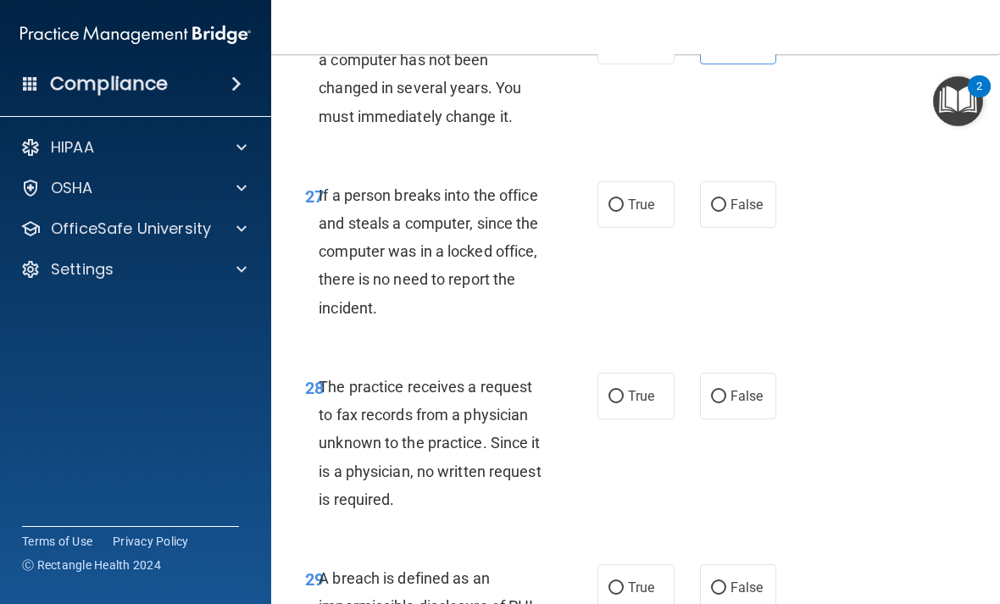
click at [754, 213] on span "False" at bounding box center [747, 205] width 33 height 16
click at [726, 212] on input "False" at bounding box center [718, 205] width 15 height 13
radio input "true"
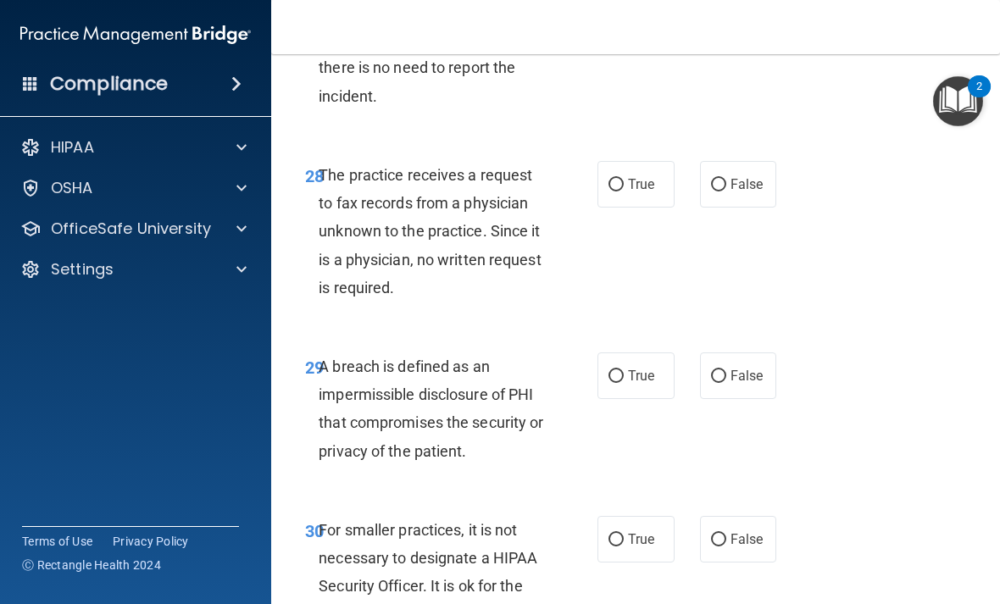
scroll to position [5151, 0]
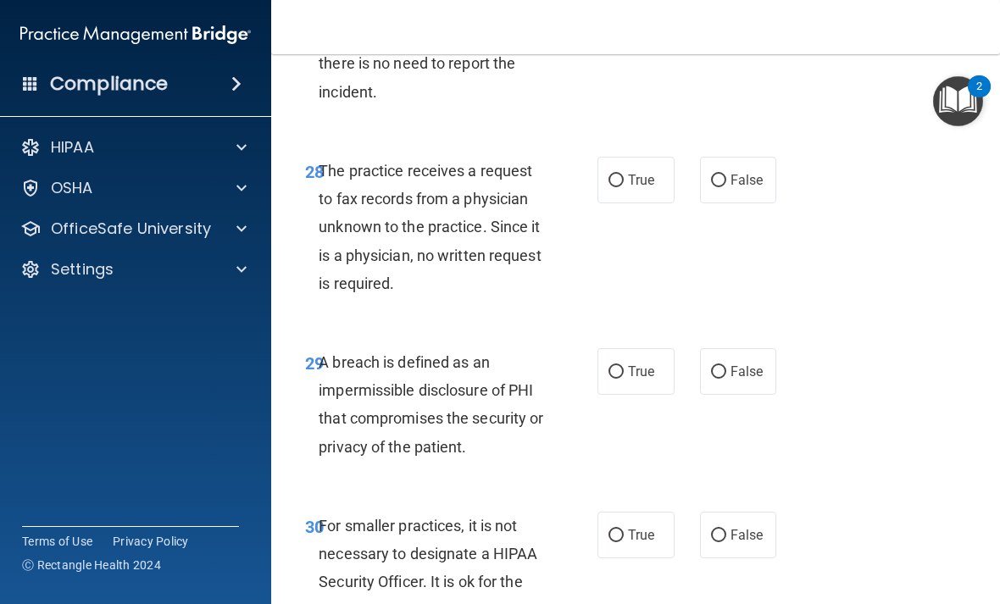
click at [736, 188] on span "False" at bounding box center [747, 180] width 33 height 16
click at [726, 187] on input "False" at bounding box center [718, 181] width 15 height 13
radio input "true"
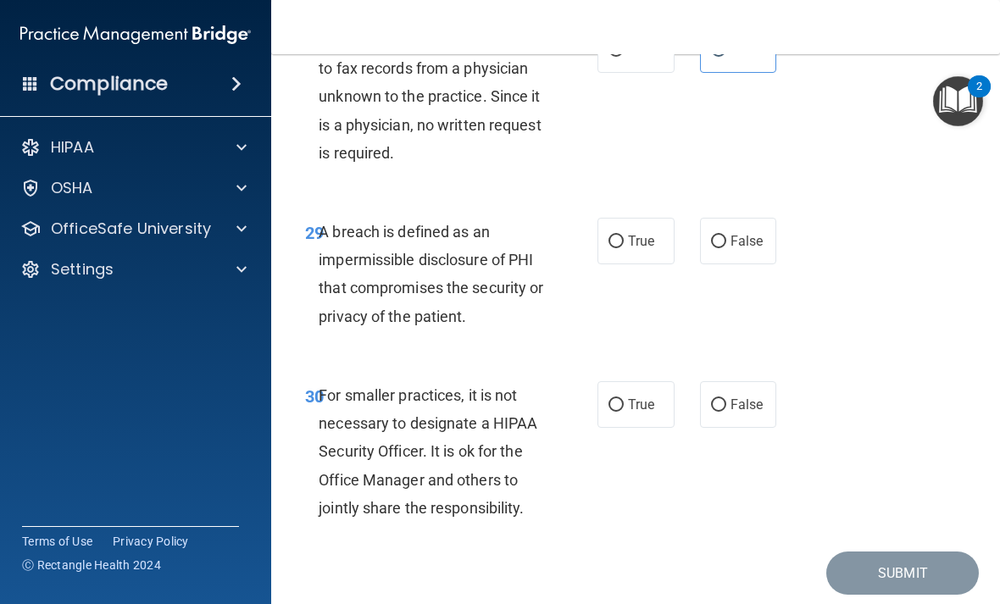
scroll to position [5312, 0]
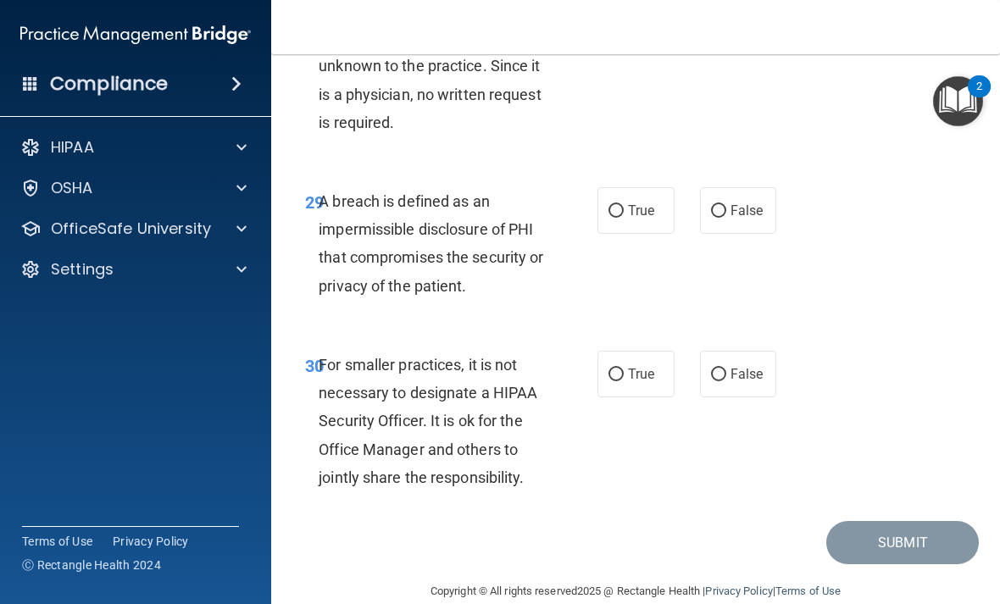
click at [647, 219] on span "True" at bounding box center [641, 211] width 26 height 16
click at [624, 218] on input "True" at bounding box center [616, 211] width 15 height 13
radio input "true"
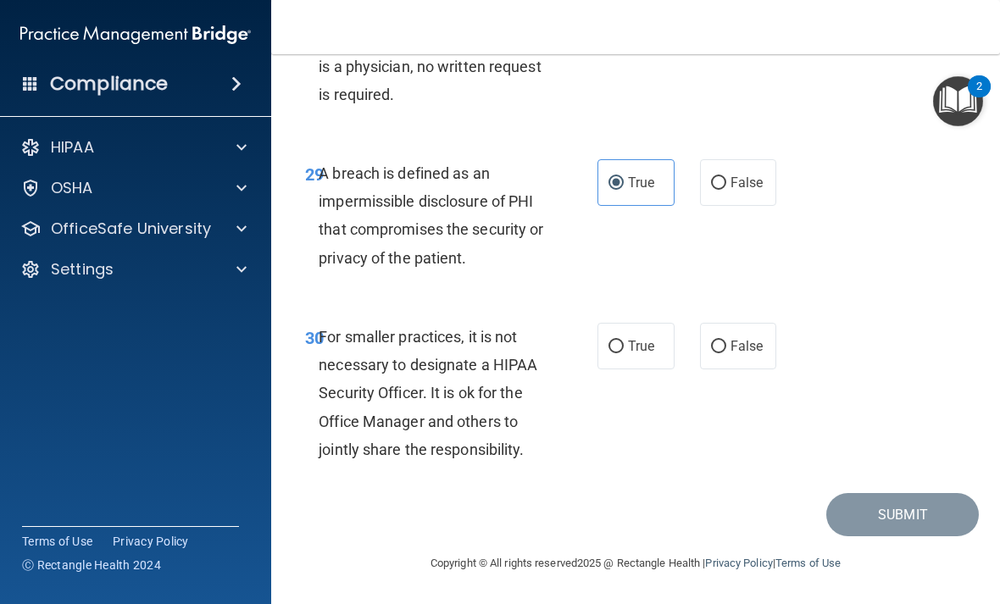
scroll to position [5367, 0]
click at [743, 348] on span "False" at bounding box center [747, 346] width 33 height 16
click at [726, 348] on input "False" at bounding box center [718, 347] width 15 height 13
radio input "true"
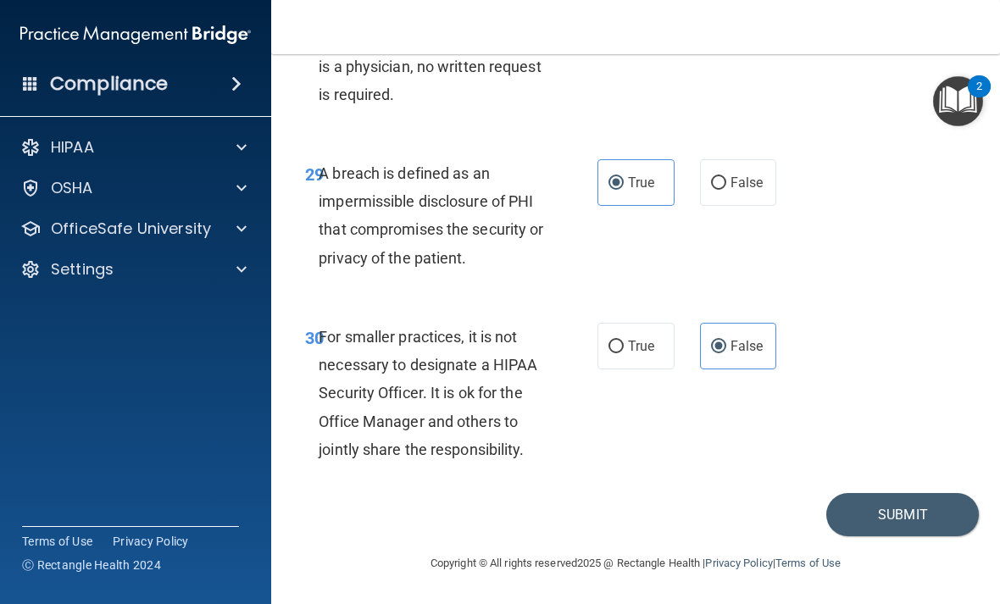
click at [882, 508] on button "Submit" at bounding box center [902, 514] width 153 height 43
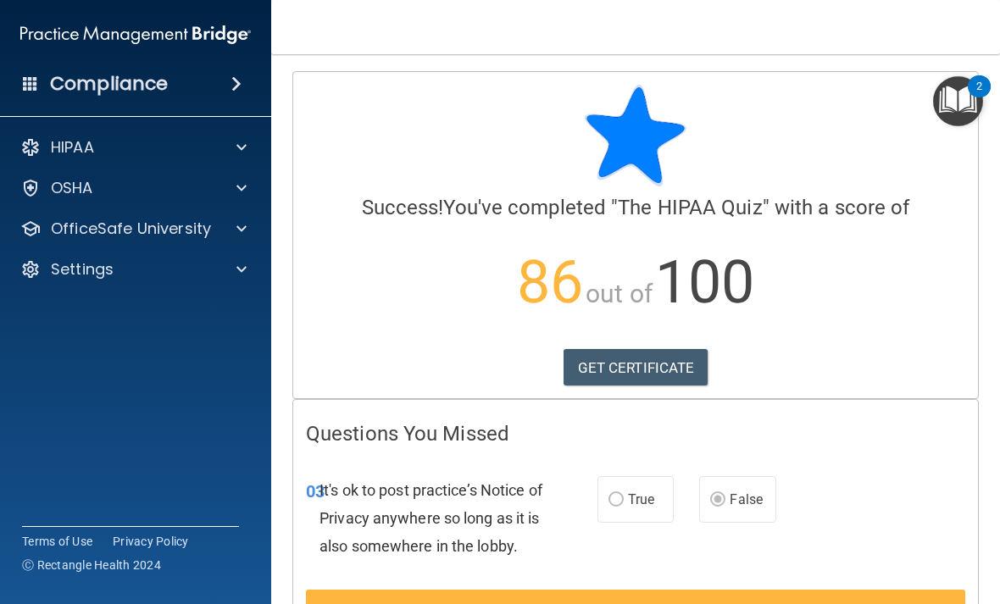
click at [675, 368] on link "GET CERTIFICATE" at bounding box center [636, 367] width 145 height 37
click at [184, 145] on div "HIPAA" at bounding box center [113, 147] width 210 height 20
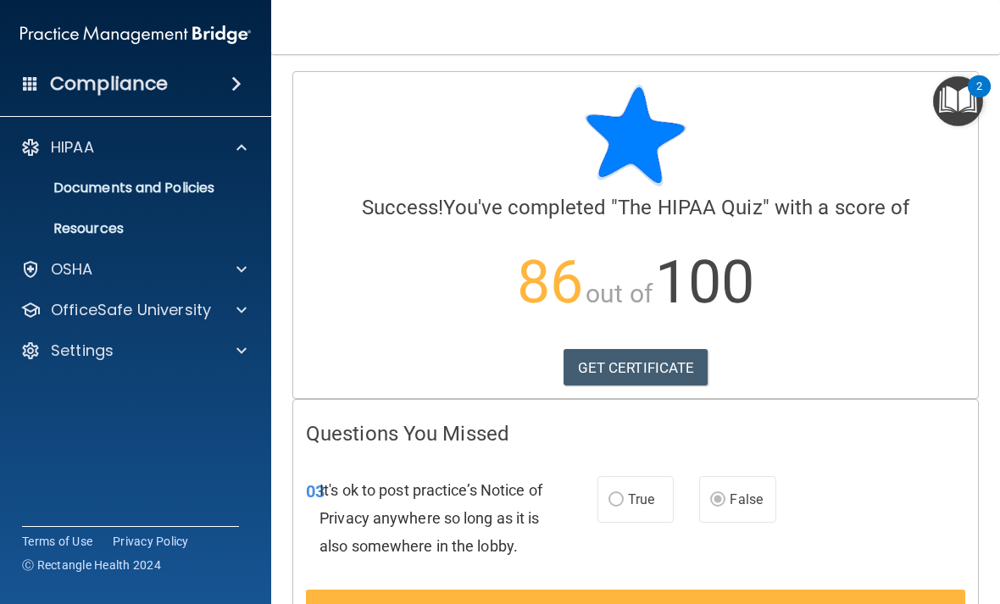
click at [38, 84] on span at bounding box center [30, 82] width 15 height 15
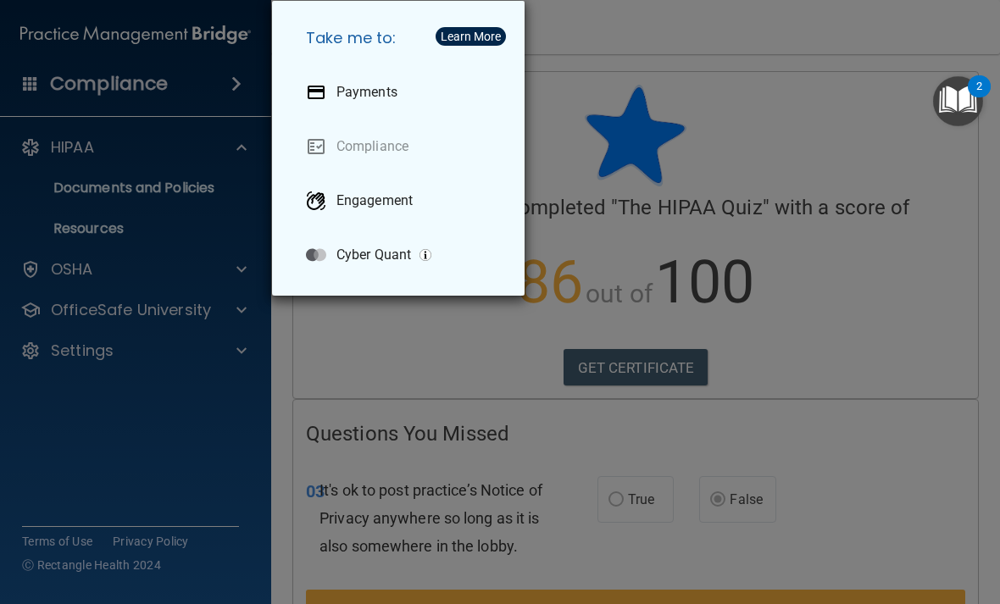
click at [581, 124] on div "Take me to: Payments Compliance Engagement Cyber Quant" at bounding box center [500, 302] width 1000 height 604
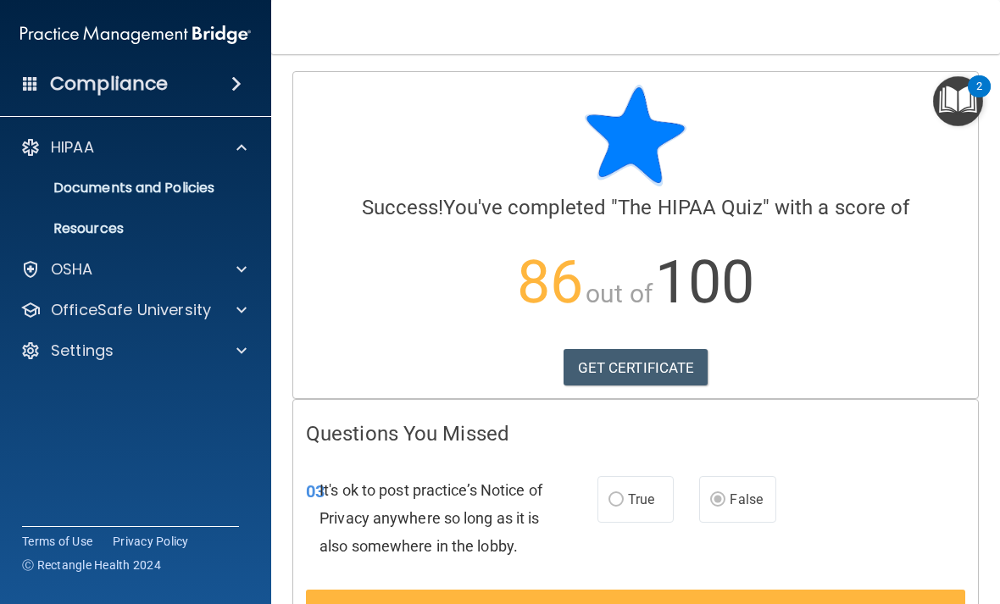
click at [210, 261] on div "OSHA" at bounding box center [113, 269] width 210 height 20
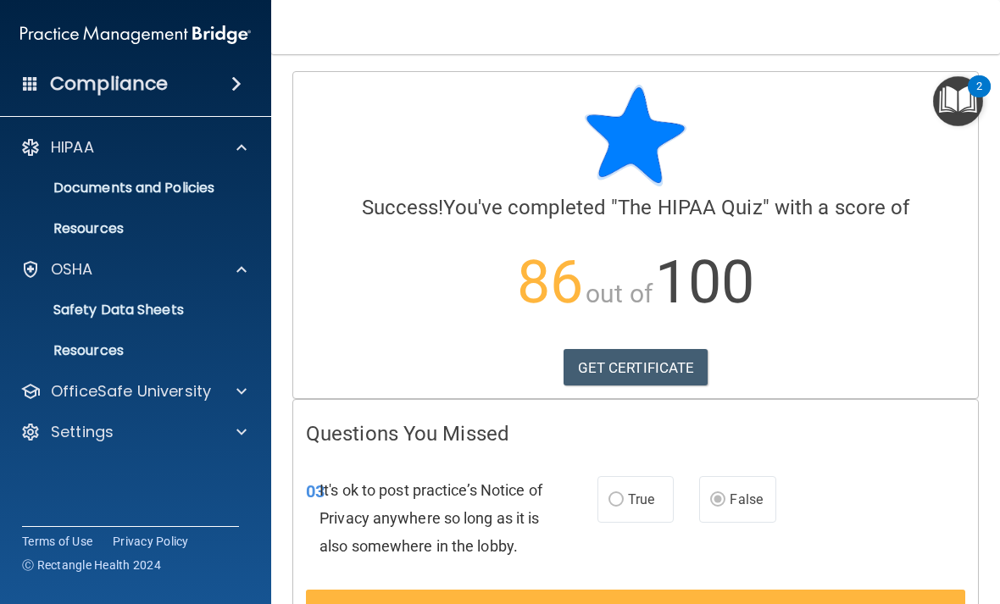
click at [219, 392] on div at bounding box center [239, 391] width 42 height 20
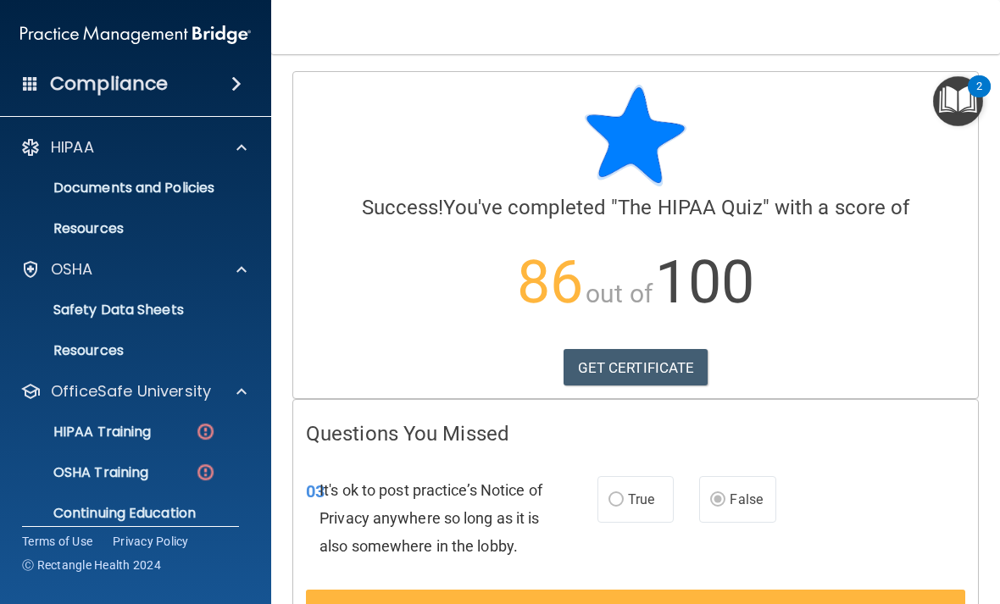
click at [146, 436] on p "HIPAA Training" at bounding box center [81, 432] width 140 height 17
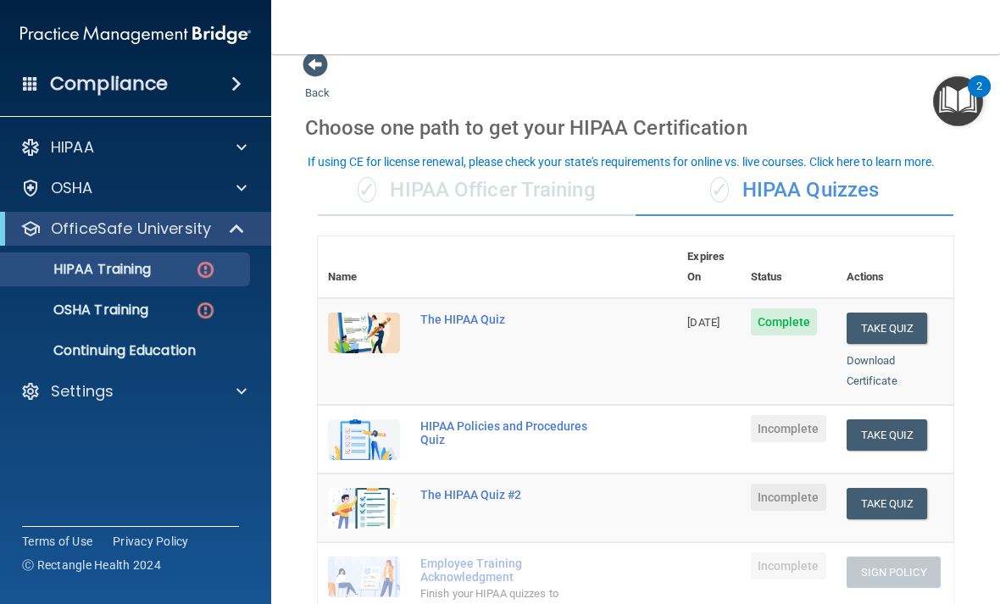
scroll to position [25, 0]
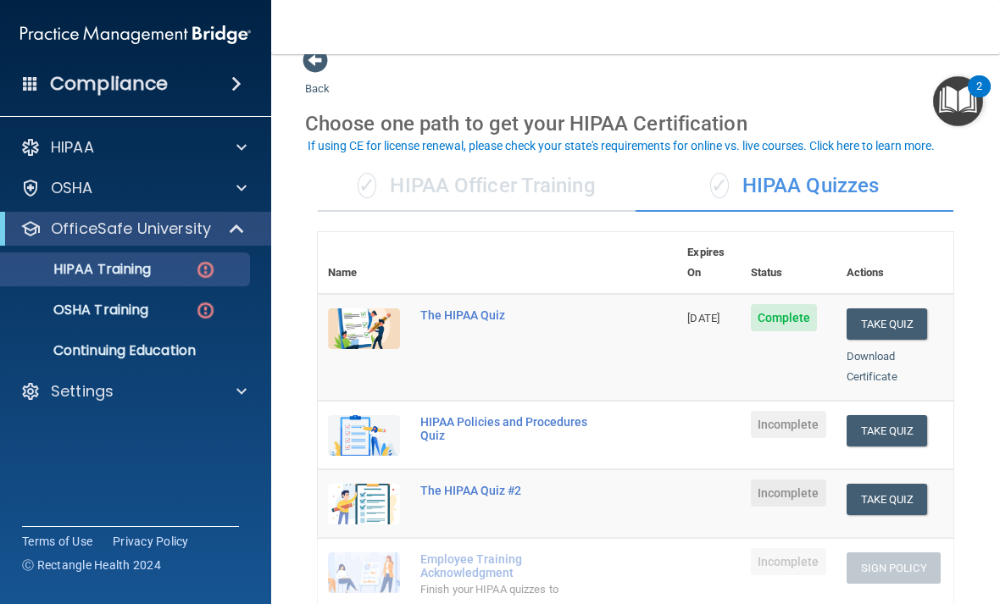
click at [562, 174] on div "✓ HIPAA Officer Training" at bounding box center [477, 186] width 318 height 51
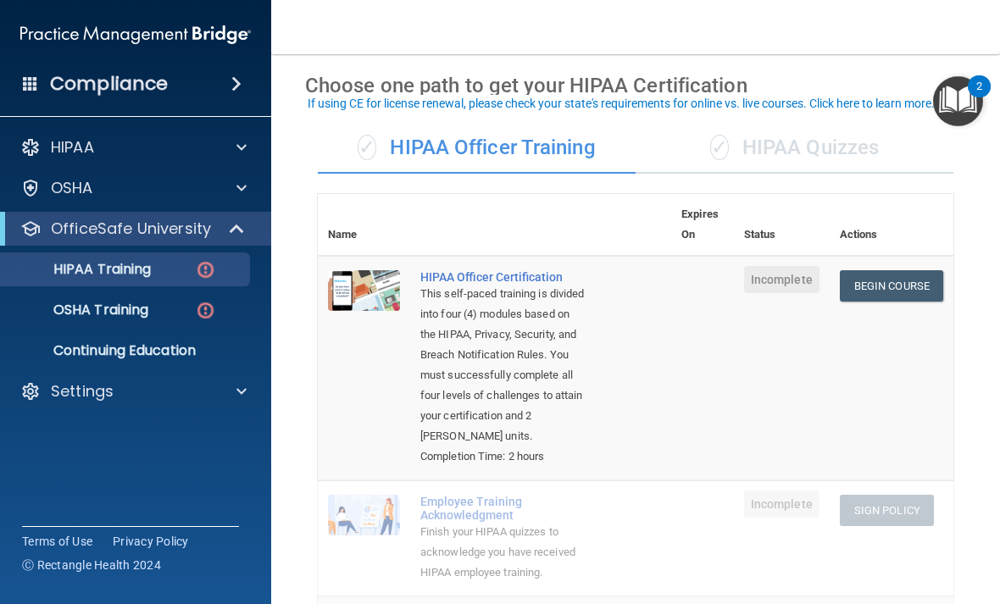
scroll to position [60, 0]
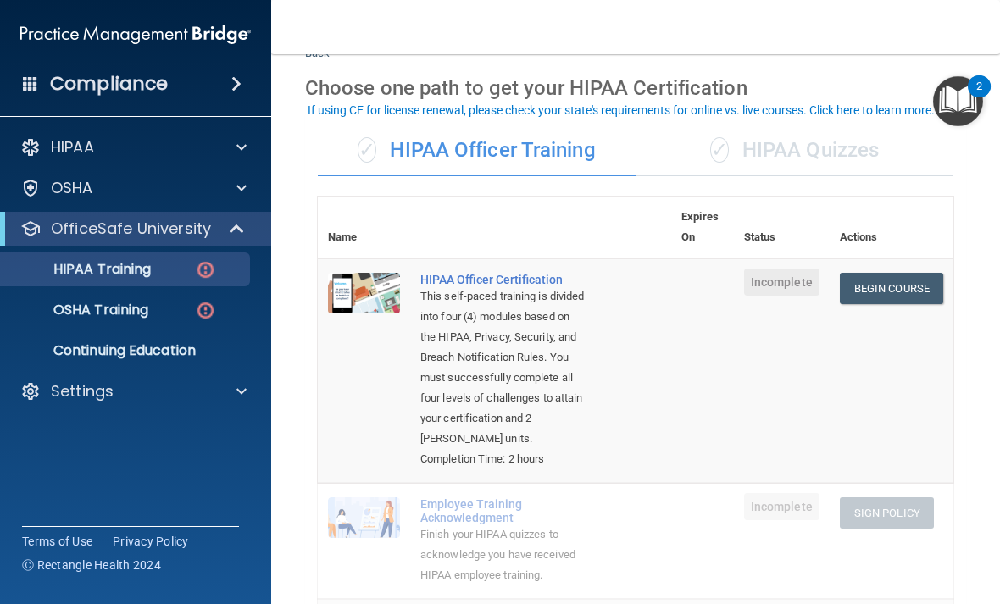
click at [801, 147] on div "✓ HIPAA Quizzes" at bounding box center [795, 150] width 318 height 51
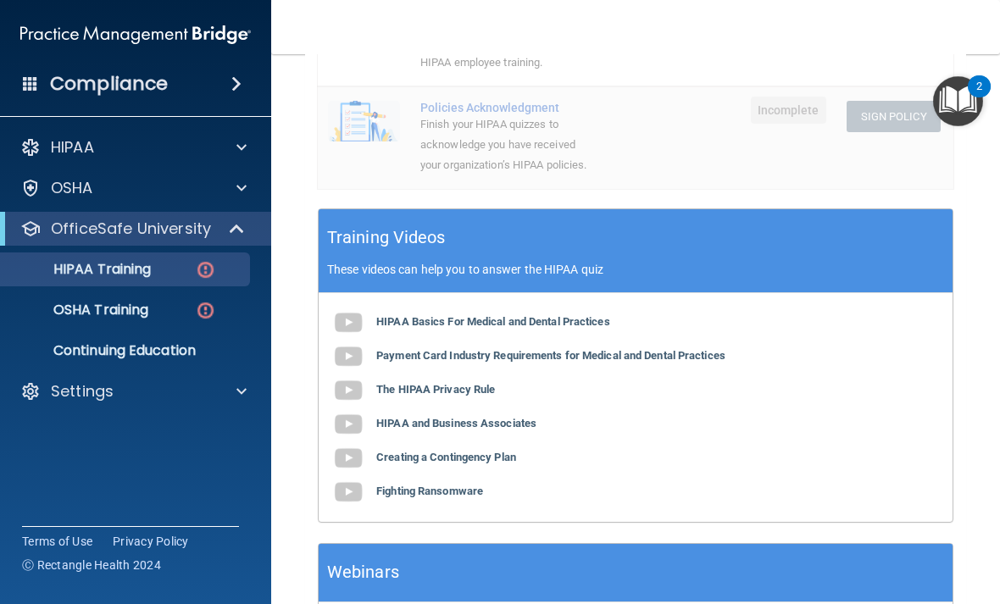
scroll to position [593, 0]
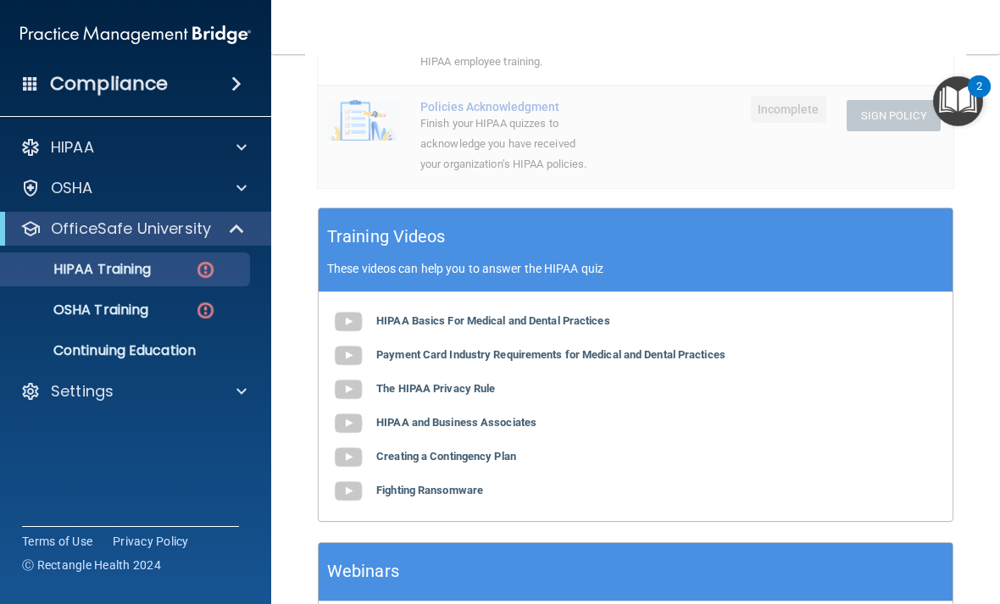
click at [351, 305] on img at bounding box center [348, 322] width 34 height 34
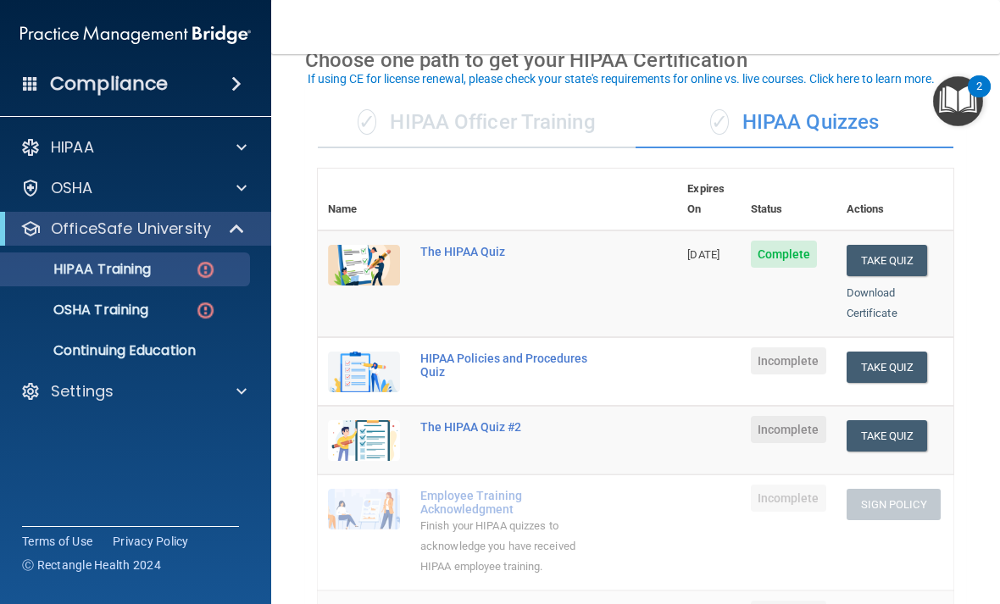
scroll to position [92, 0]
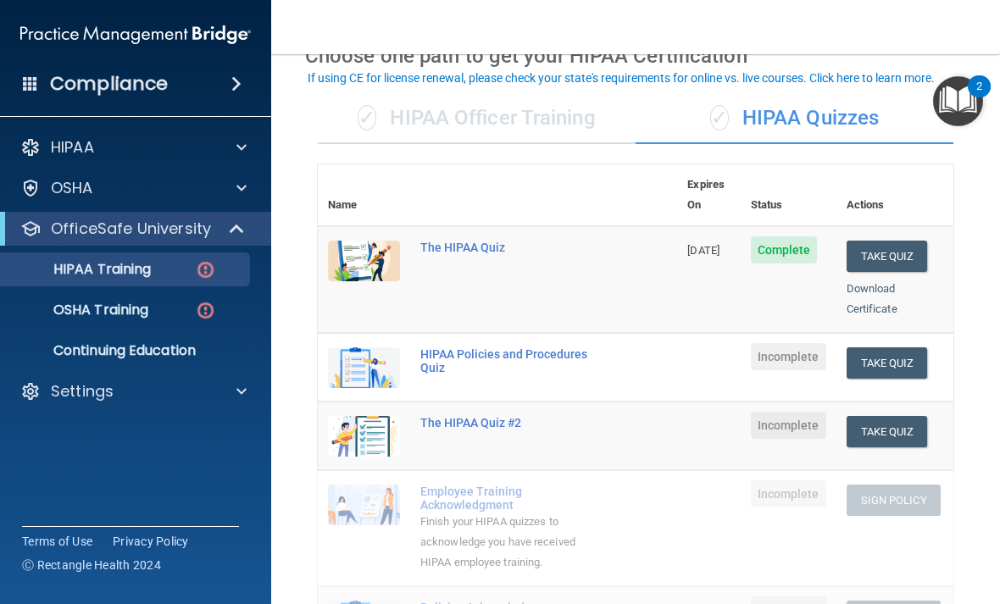
click at [885, 347] on button "Take Quiz" at bounding box center [887, 362] width 81 height 31
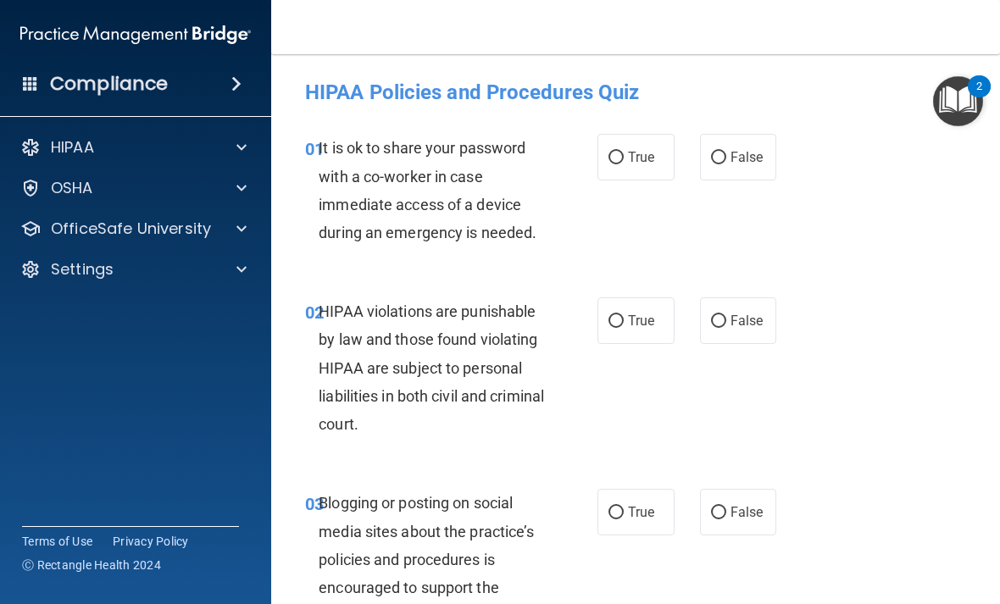
click at [753, 147] on label "False" at bounding box center [738, 157] width 77 height 47
click at [726, 152] on input "False" at bounding box center [718, 158] width 15 height 13
radio input "true"
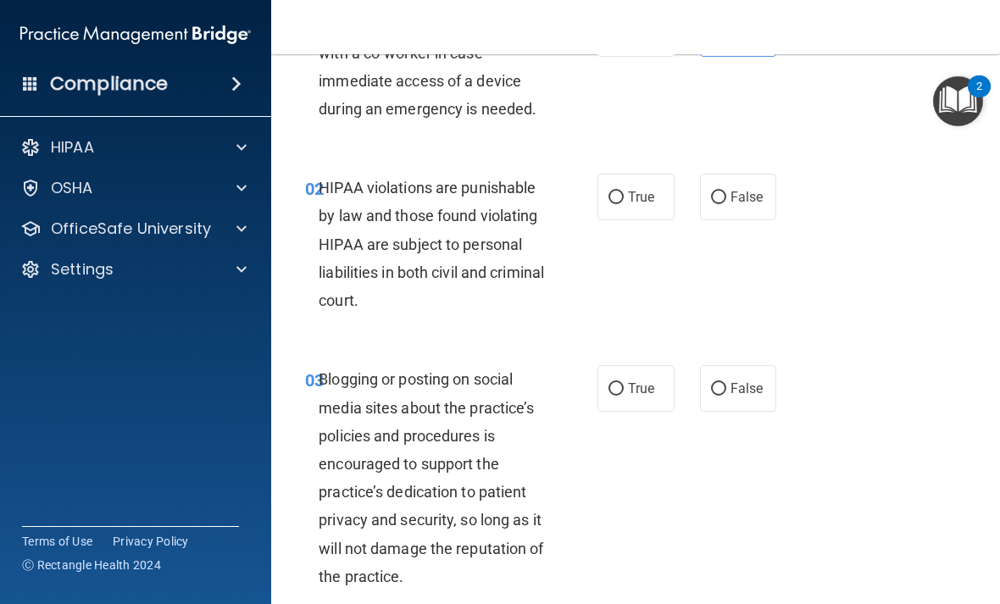
click at [628, 193] on span "True" at bounding box center [641, 197] width 26 height 16
click at [624, 193] on input "True" at bounding box center [616, 198] width 15 height 13
radio input "true"
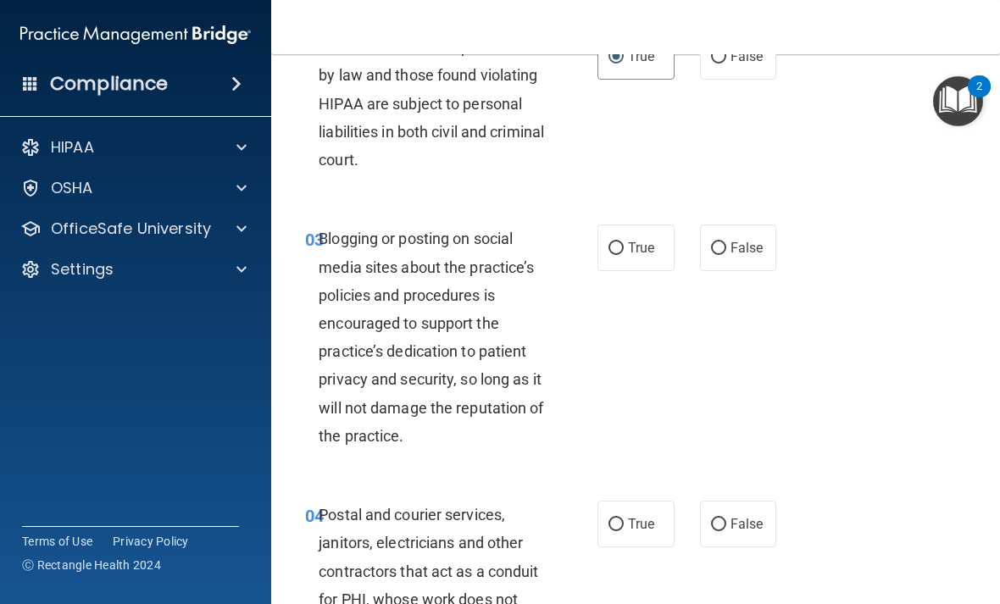
scroll to position [284, 0]
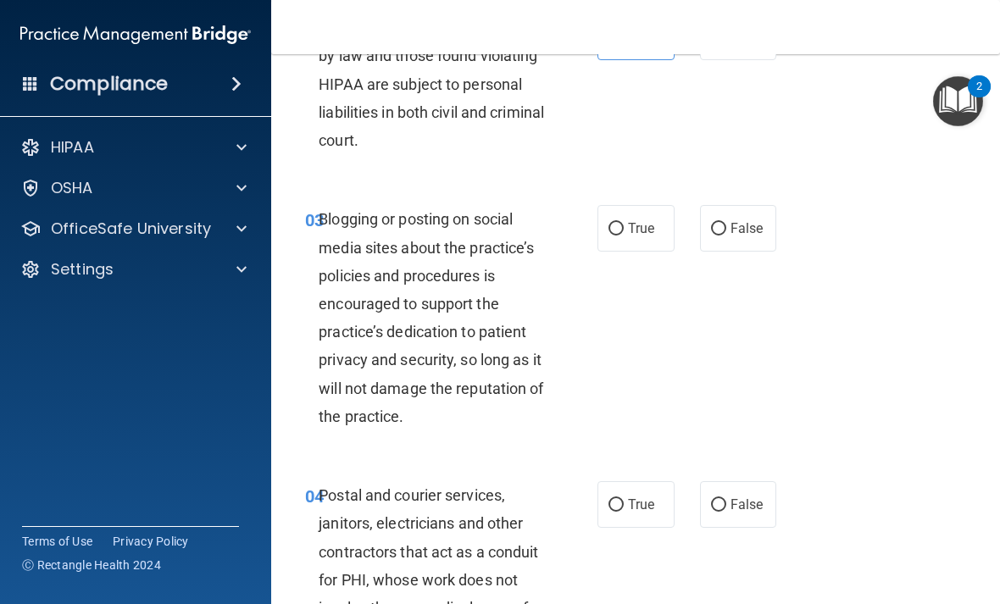
click at [747, 238] on label "False" at bounding box center [738, 228] width 77 height 47
click at [726, 236] on input "False" at bounding box center [718, 229] width 15 height 13
radio input "true"
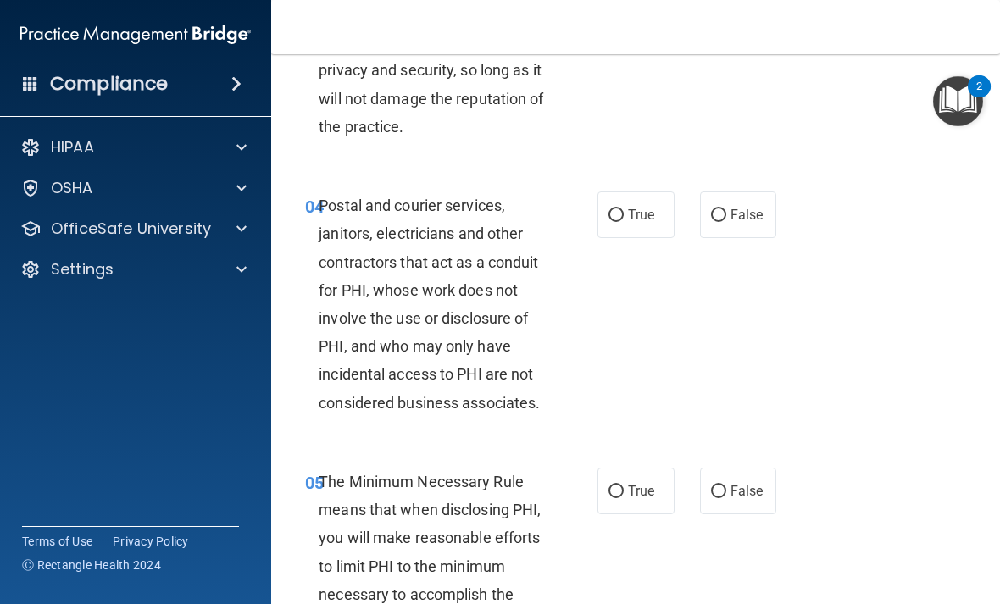
scroll to position [587, 0]
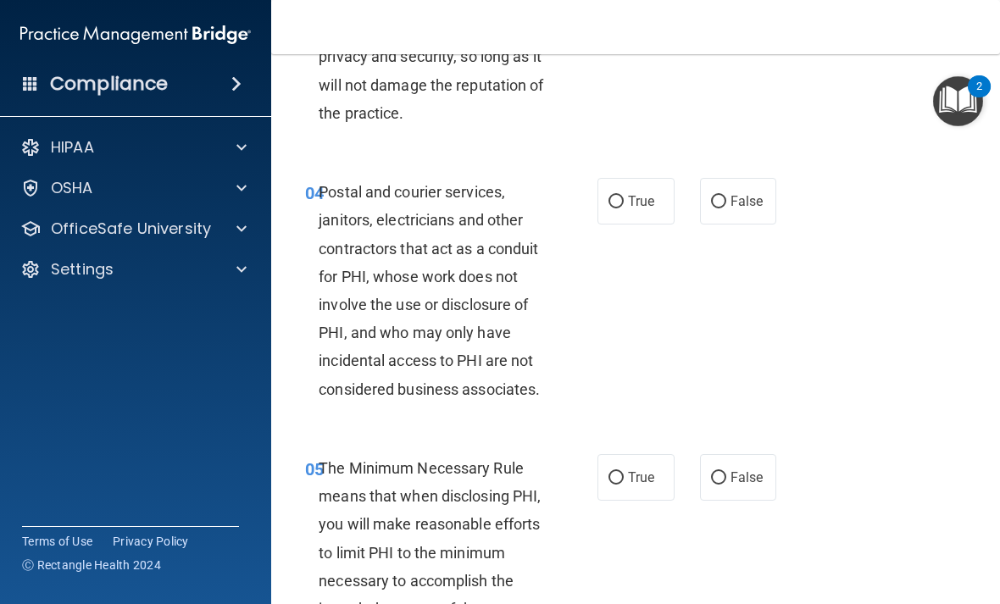
click at [754, 193] on span "False" at bounding box center [747, 201] width 33 height 16
click at [726, 196] on input "False" at bounding box center [718, 202] width 15 height 13
radio input "true"
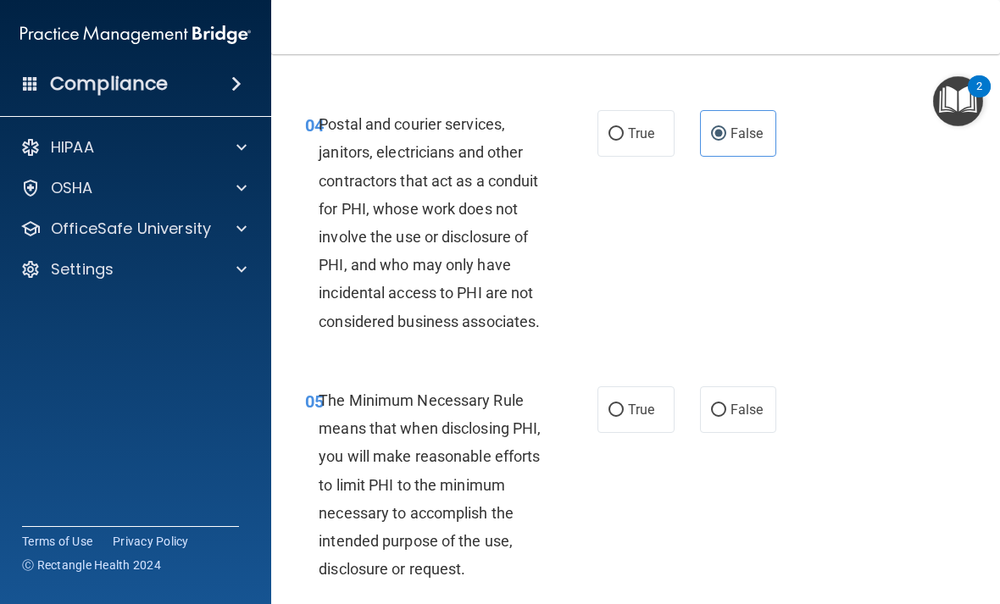
scroll to position [656, 0]
click at [630, 130] on span "True" at bounding box center [641, 133] width 26 height 16
click at [624, 130] on input "True" at bounding box center [616, 133] width 15 height 13
radio input "true"
radio input "false"
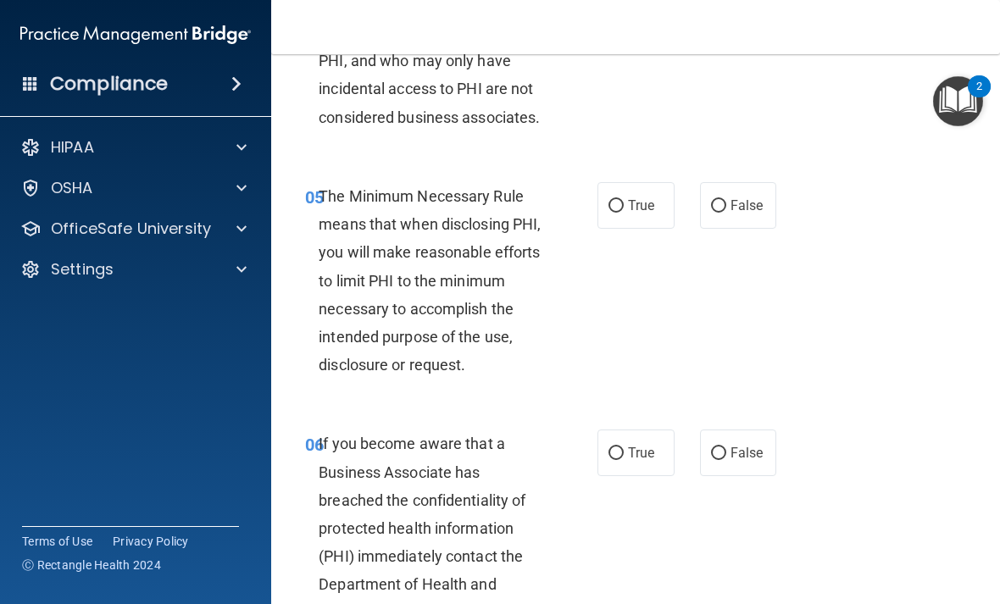
scroll to position [863, 0]
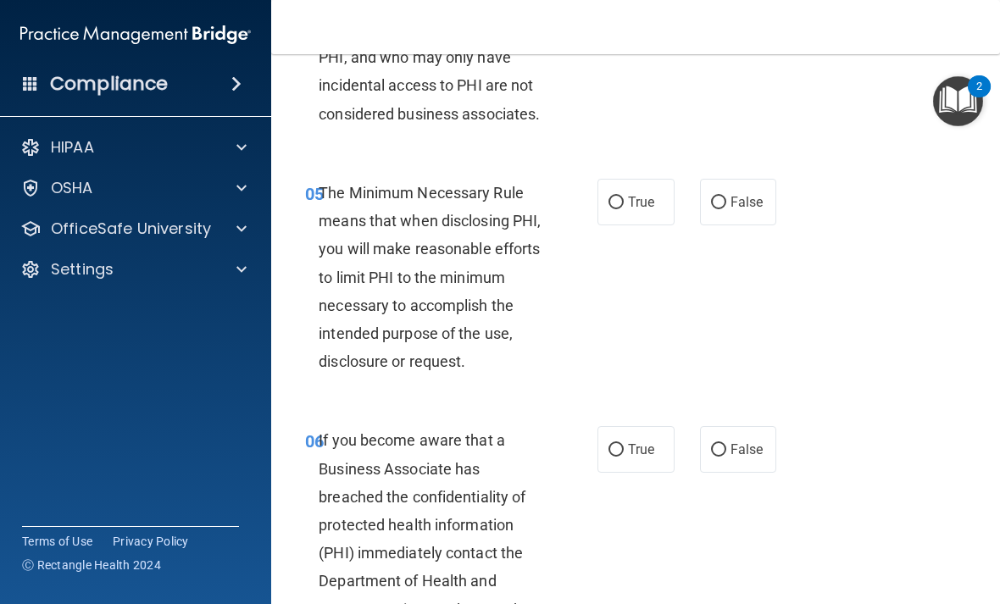
click at [611, 197] on input "True" at bounding box center [616, 203] width 15 height 13
radio input "true"
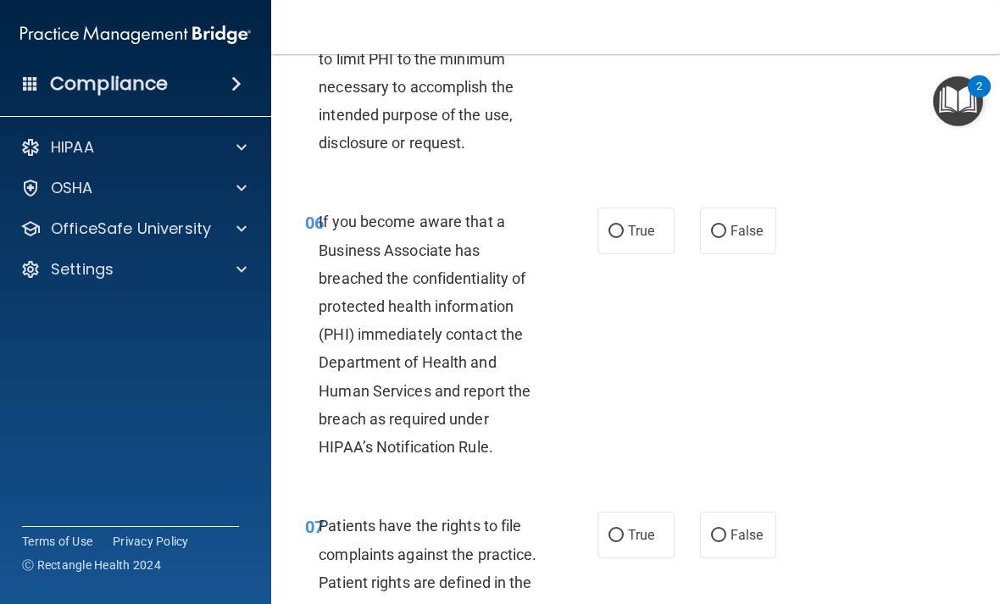
scroll to position [1081, 0]
click at [633, 228] on span "True" at bounding box center [641, 232] width 26 height 16
click at [624, 228] on input "True" at bounding box center [616, 232] width 15 height 13
radio input "true"
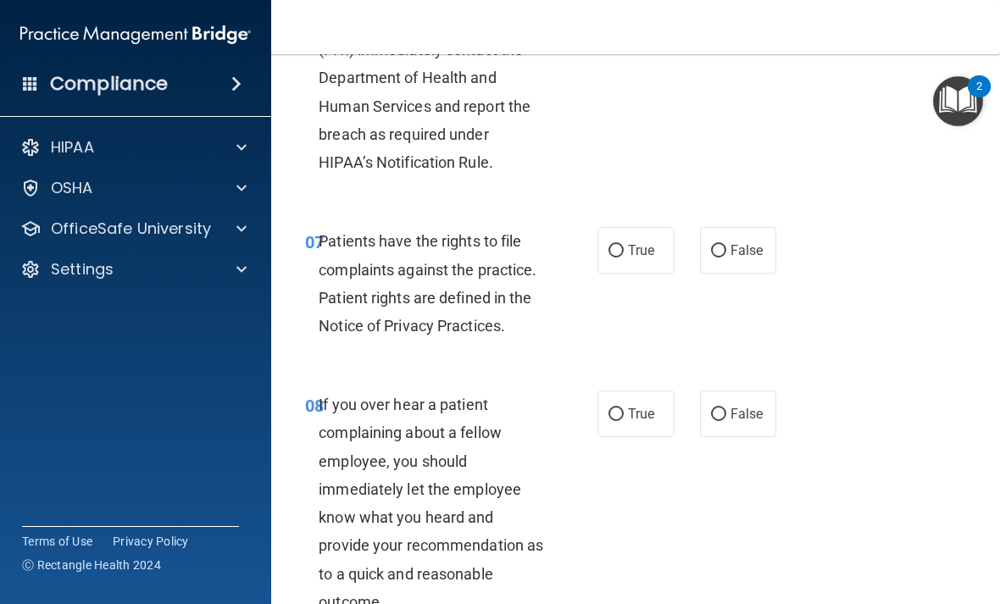
scroll to position [1370, 0]
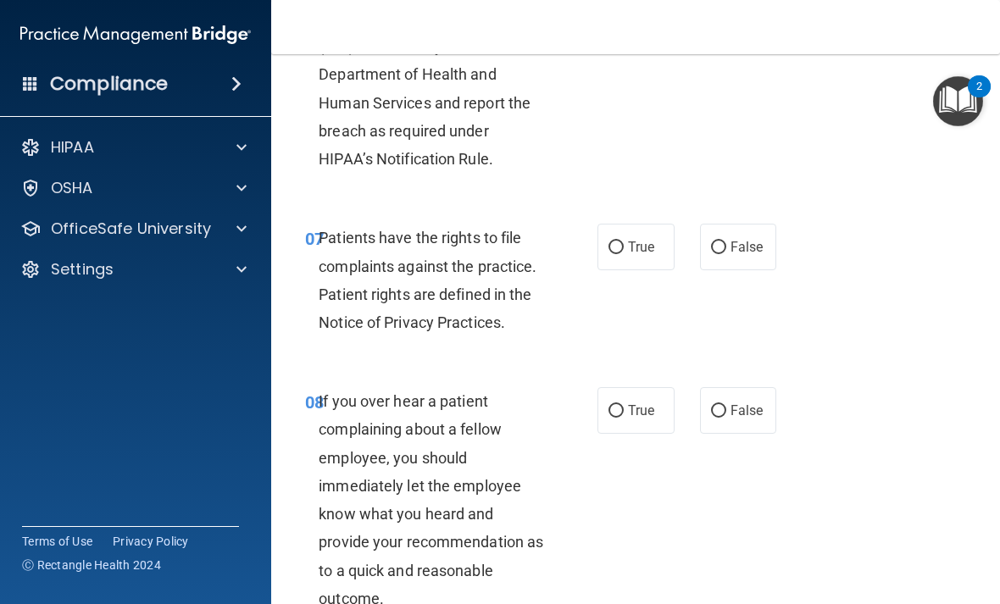
click at [620, 242] on input "True" at bounding box center [616, 248] width 15 height 13
radio input "true"
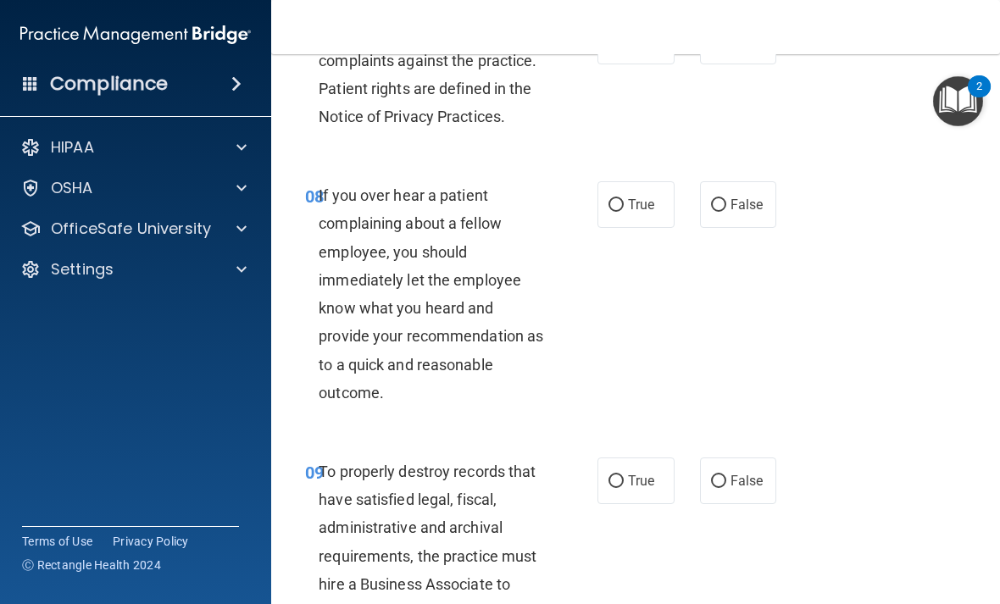
scroll to position [1594, 0]
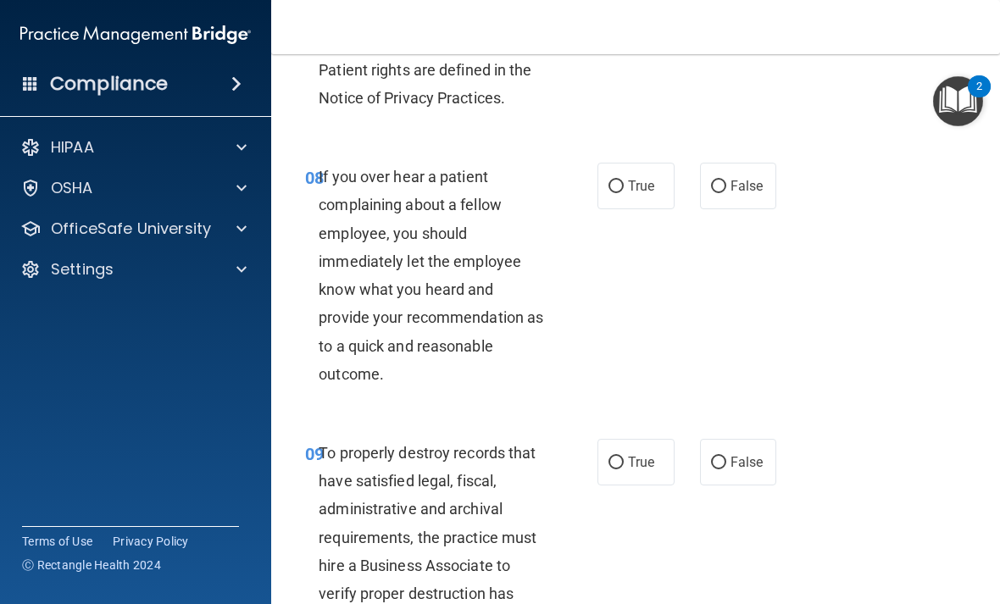
click at [740, 189] on label "False" at bounding box center [738, 186] width 77 height 47
click at [726, 189] on input "False" at bounding box center [718, 187] width 15 height 13
radio input "true"
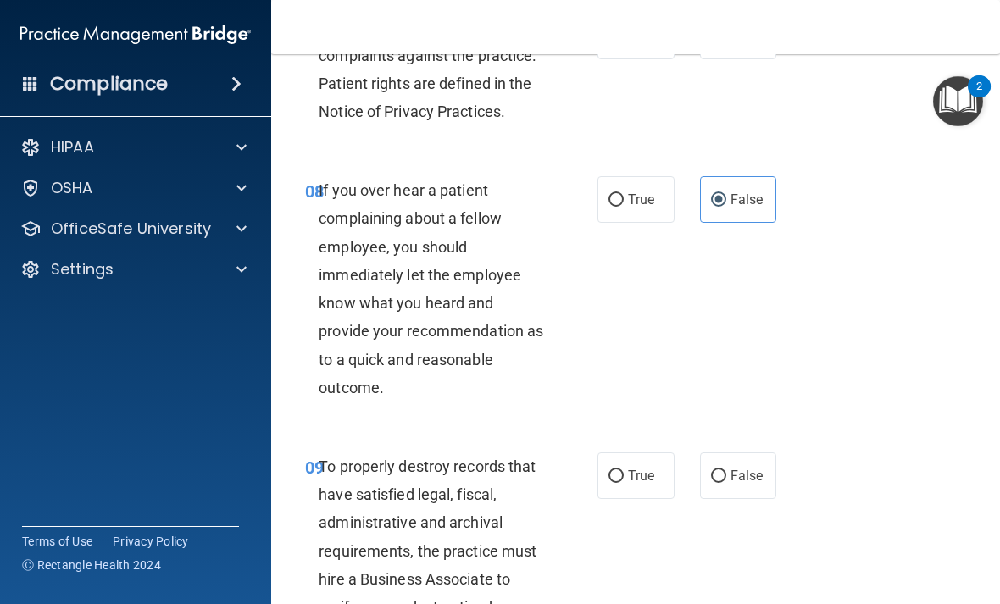
scroll to position [1578, 0]
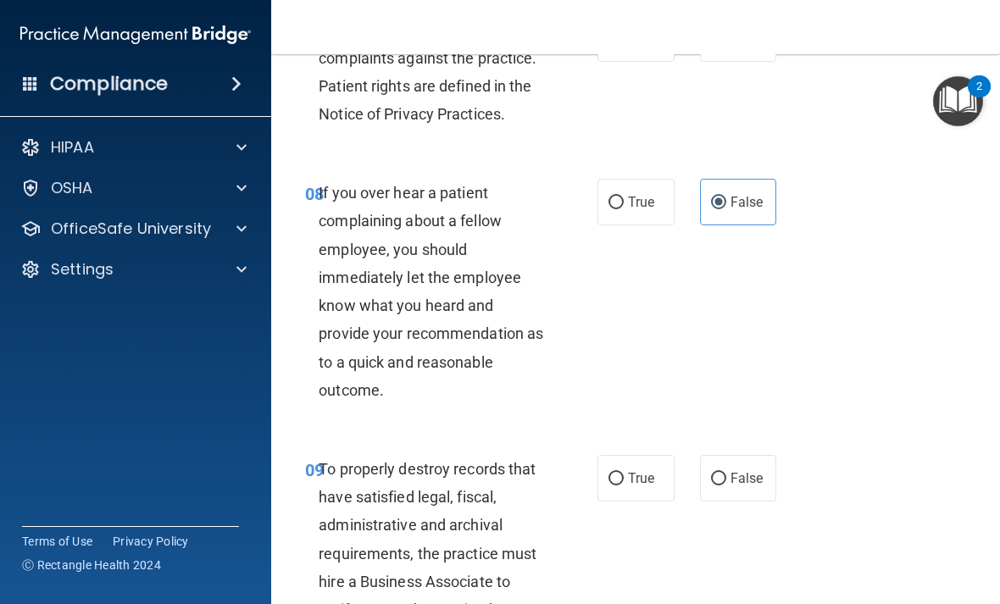
click at [640, 197] on span "True" at bounding box center [641, 202] width 26 height 16
click at [624, 197] on input "True" at bounding box center [616, 203] width 15 height 13
radio input "true"
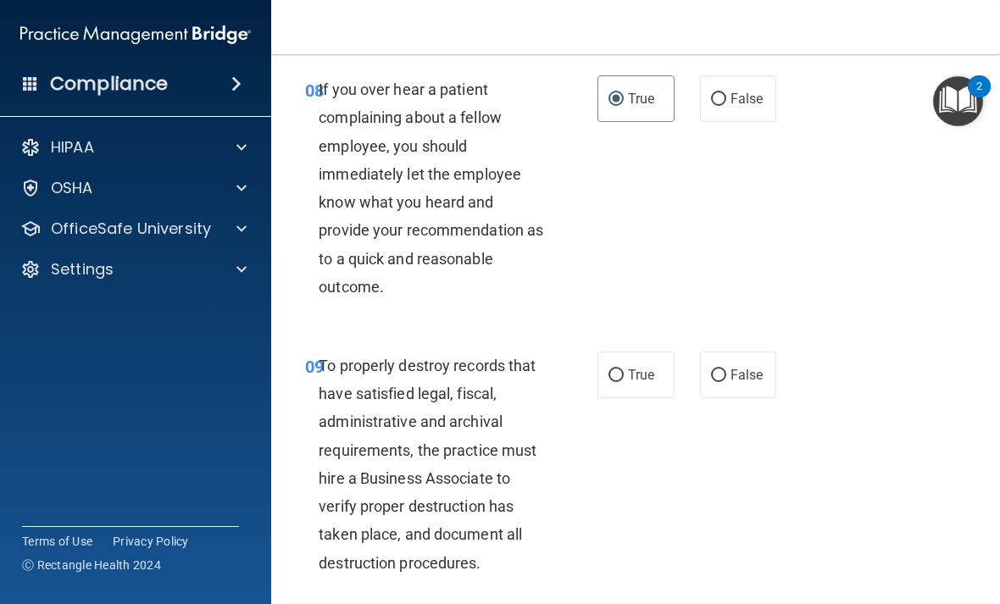
scroll to position [1684, 0]
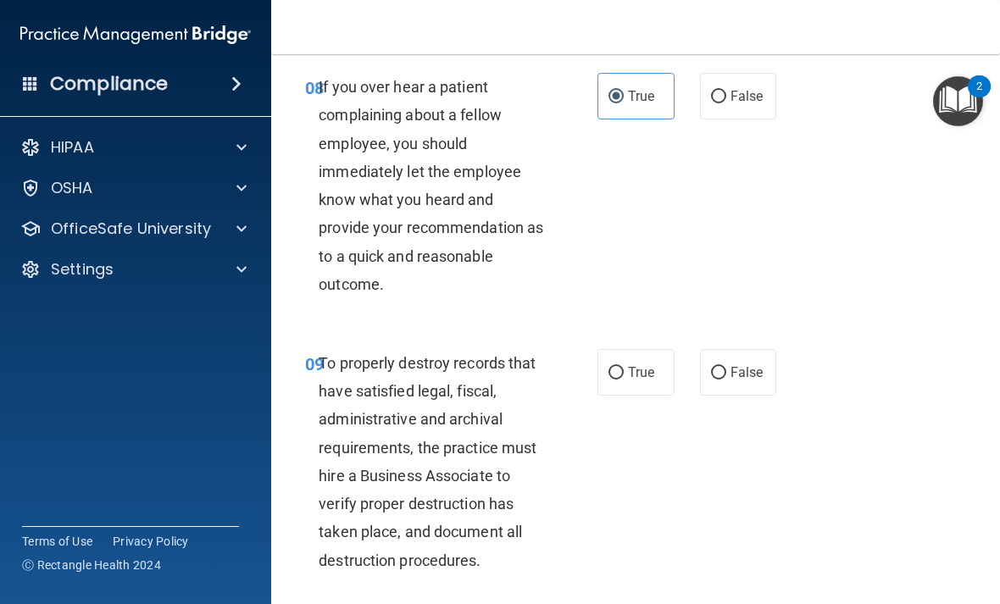
click at [747, 88] on span "False" at bounding box center [747, 96] width 33 height 16
click at [726, 91] on input "False" at bounding box center [718, 97] width 15 height 13
radio input "true"
radio input "false"
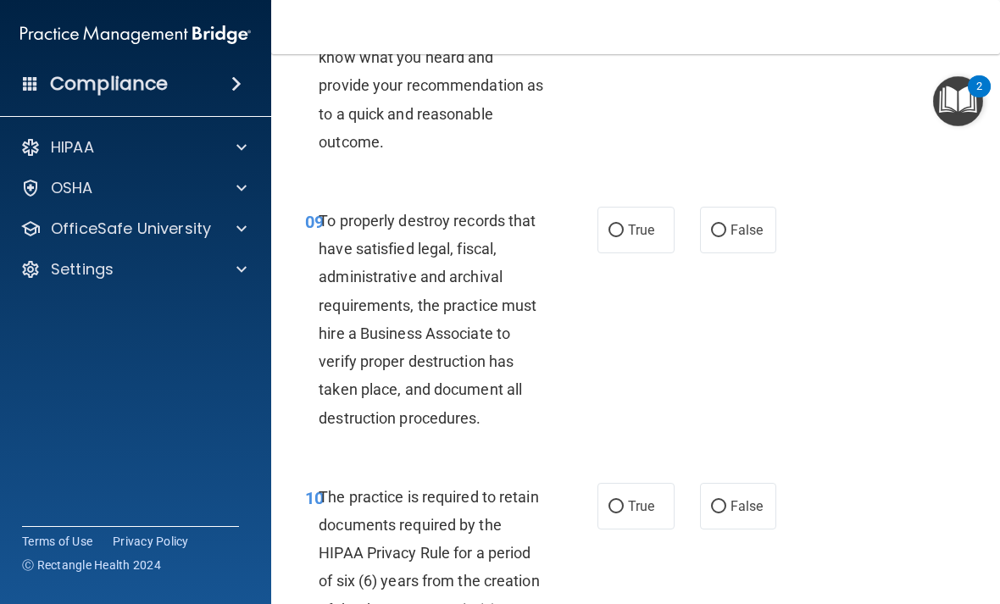
scroll to position [1827, 0]
click at [740, 221] on span "False" at bounding box center [747, 229] width 33 height 16
click at [726, 224] on input "False" at bounding box center [718, 230] width 15 height 13
radio input "true"
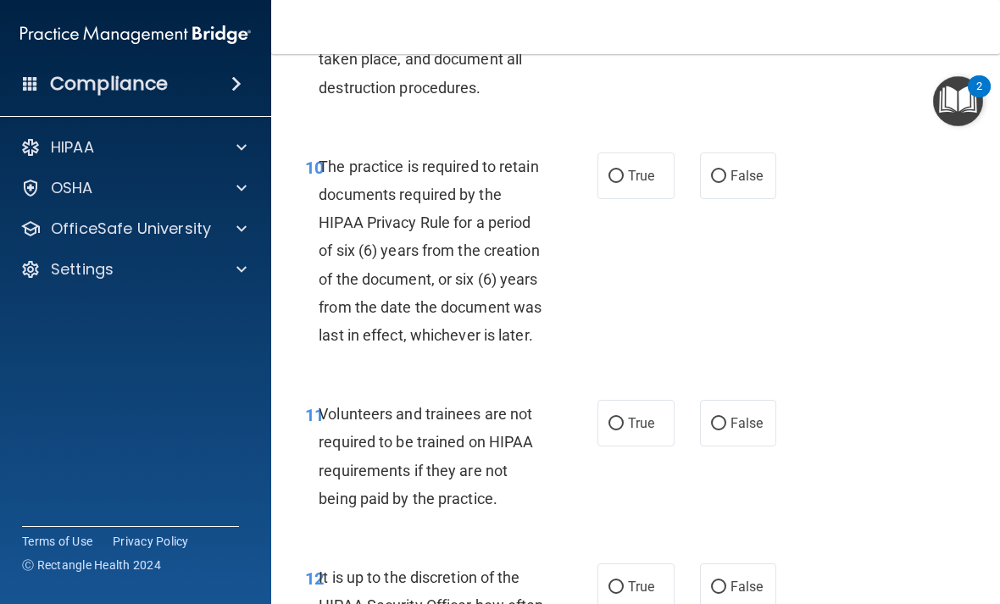
scroll to position [2156, 0]
click at [613, 186] on label "True" at bounding box center [635, 176] width 77 height 47
click at [613, 184] on input "True" at bounding box center [616, 177] width 15 height 13
radio input "true"
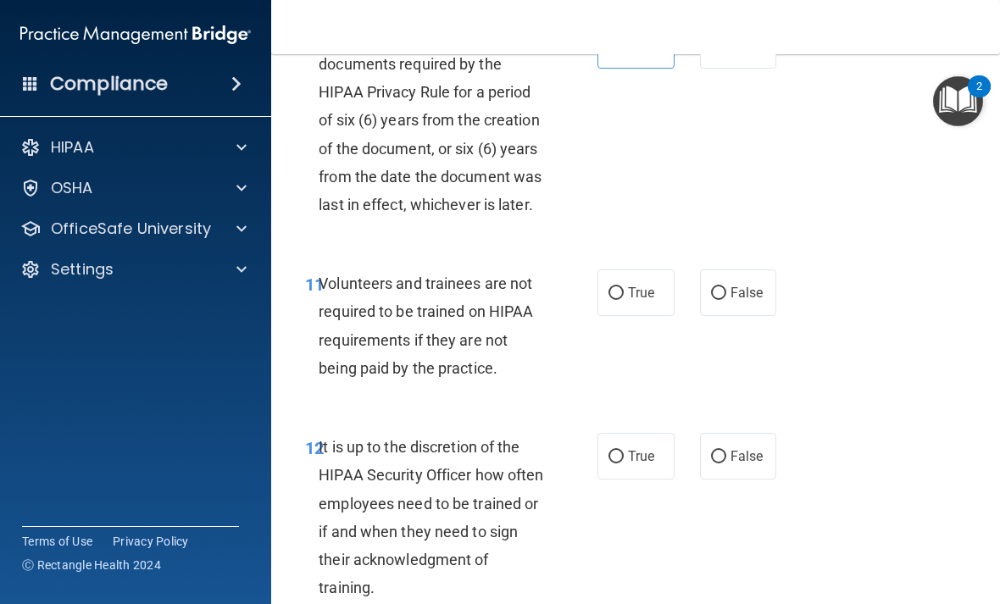
scroll to position [2294, 0]
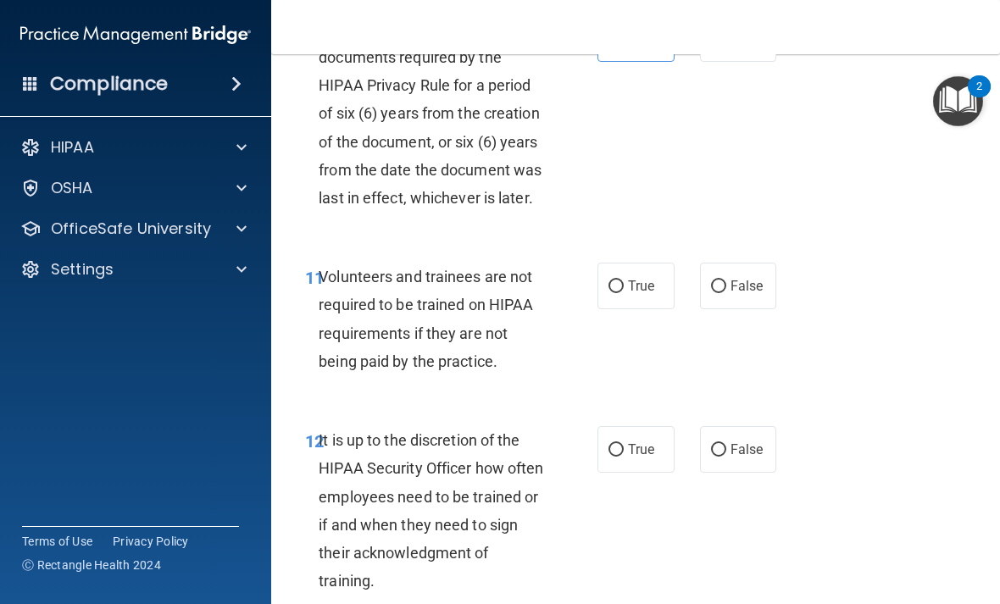
click at [733, 278] on span "False" at bounding box center [747, 286] width 33 height 16
click at [726, 281] on input "False" at bounding box center [718, 287] width 15 height 13
radio input "true"
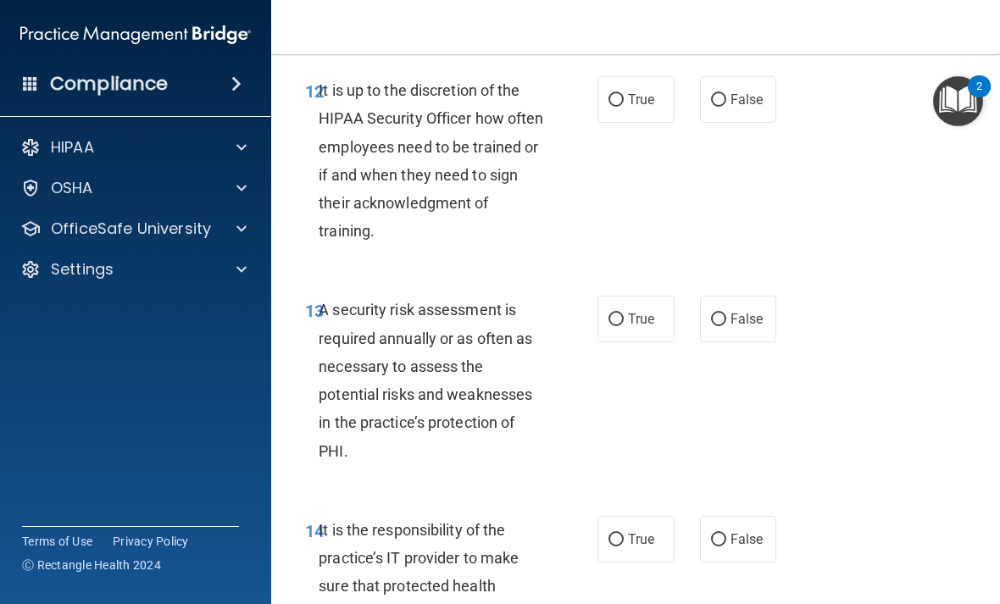
scroll to position [2642, 0]
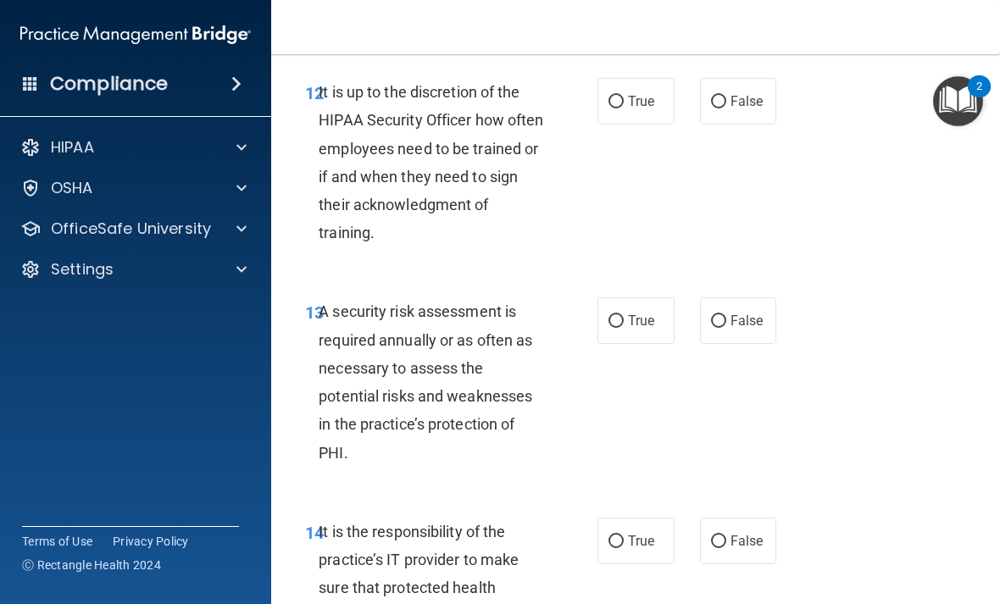
click at [746, 93] on span "False" at bounding box center [747, 101] width 33 height 16
click at [726, 96] on input "False" at bounding box center [718, 102] width 15 height 13
radio input "true"
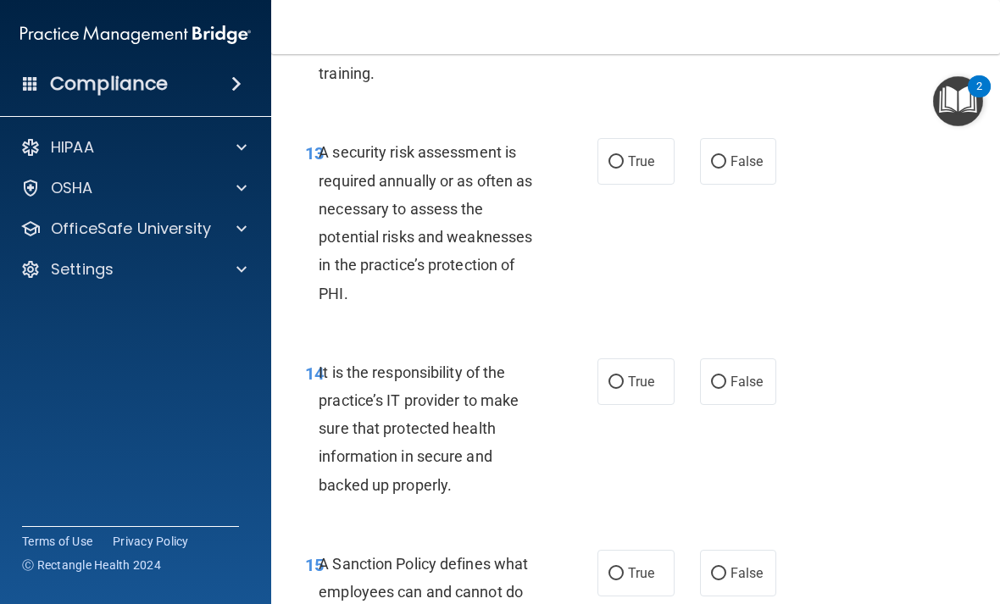
scroll to position [2803, 0]
click at [638, 137] on label "True" at bounding box center [635, 160] width 77 height 47
click at [624, 155] on input "True" at bounding box center [616, 161] width 15 height 13
radio input "true"
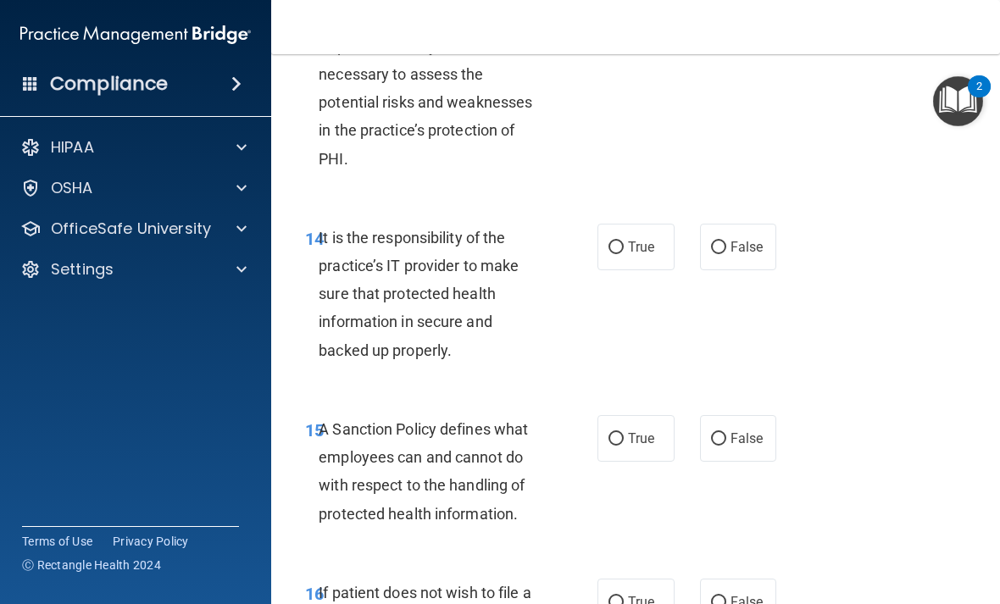
scroll to position [2959, 0]
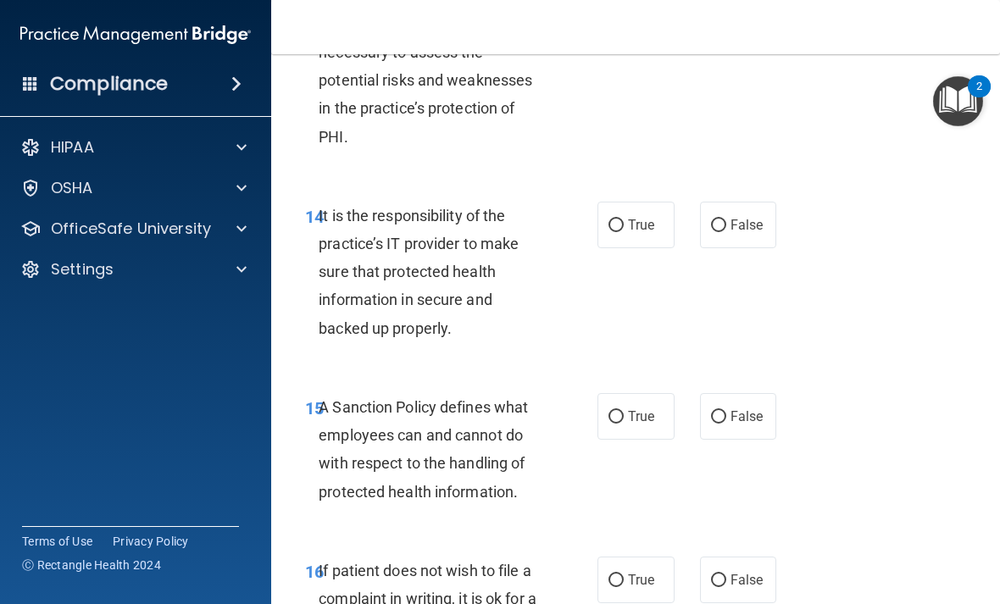
click at [741, 217] on span "False" at bounding box center [747, 225] width 33 height 16
click at [726, 220] on input "False" at bounding box center [718, 226] width 15 height 13
radio input "true"
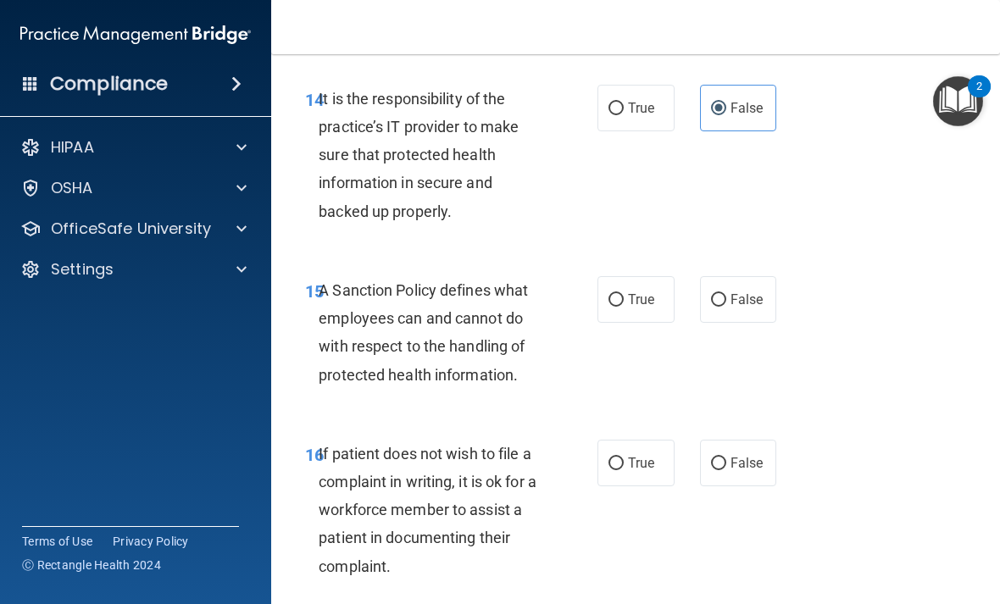
scroll to position [3082, 0]
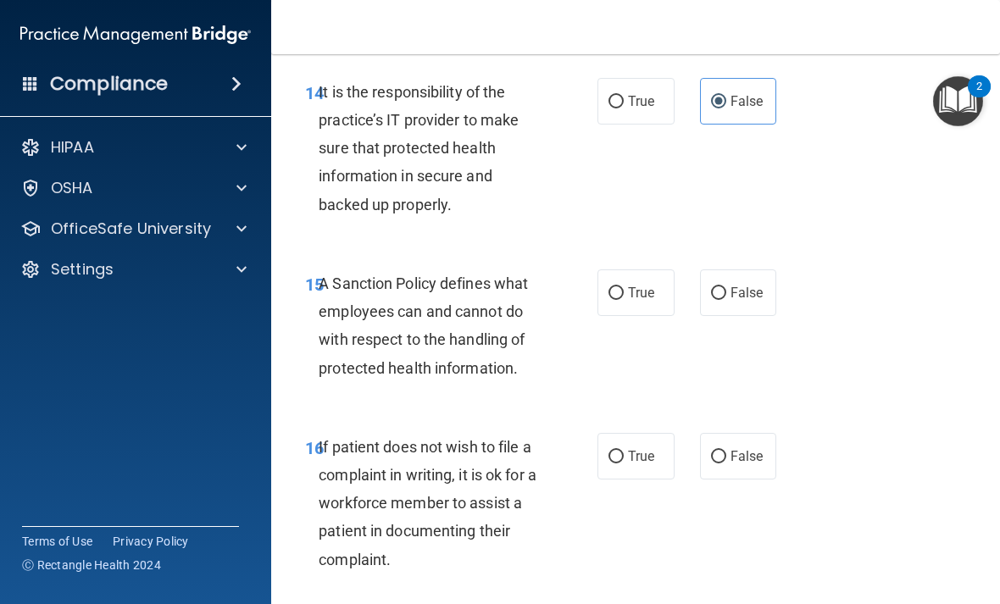
click at [736, 285] on span "False" at bounding box center [747, 293] width 33 height 16
click at [726, 287] on input "False" at bounding box center [718, 293] width 15 height 13
radio input "true"
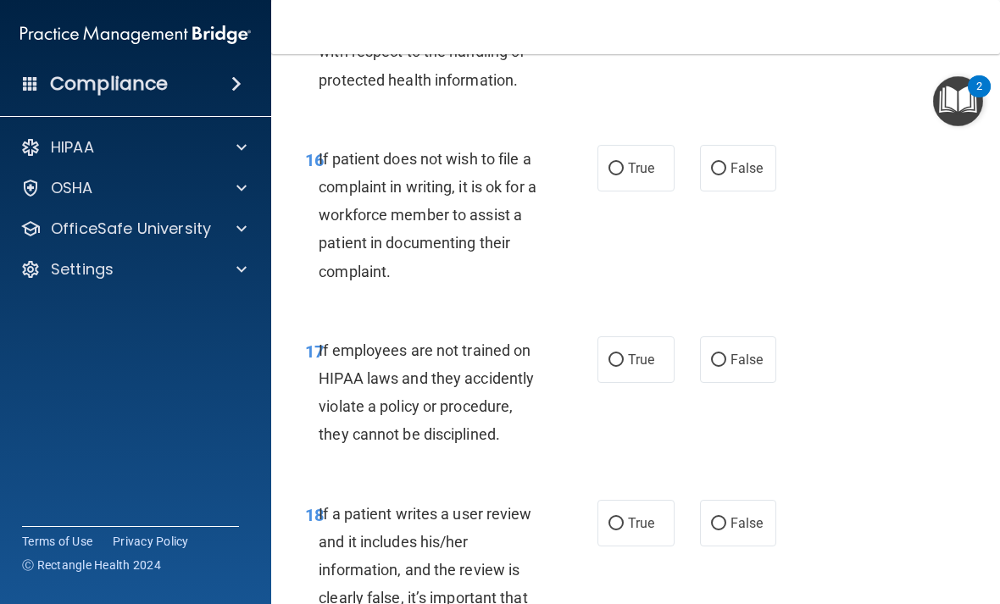
scroll to position [3374, 0]
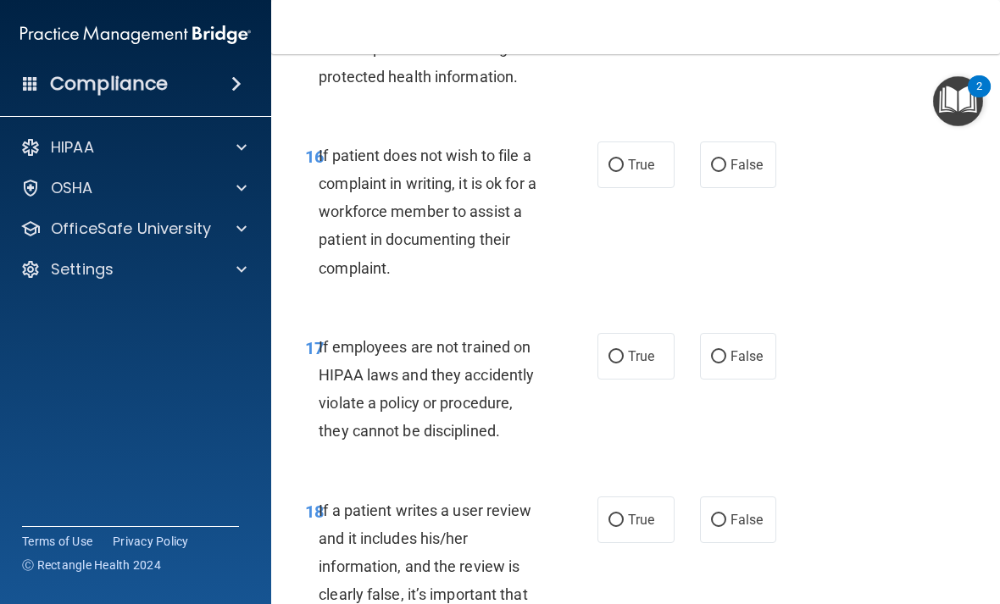
click at [642, 157] on span "True" at bounding box center [641, 165] width 26 height 16
click at [624, 159] on input "True" at bounding box center [616, 165] width 15 height 13
radio input "true"
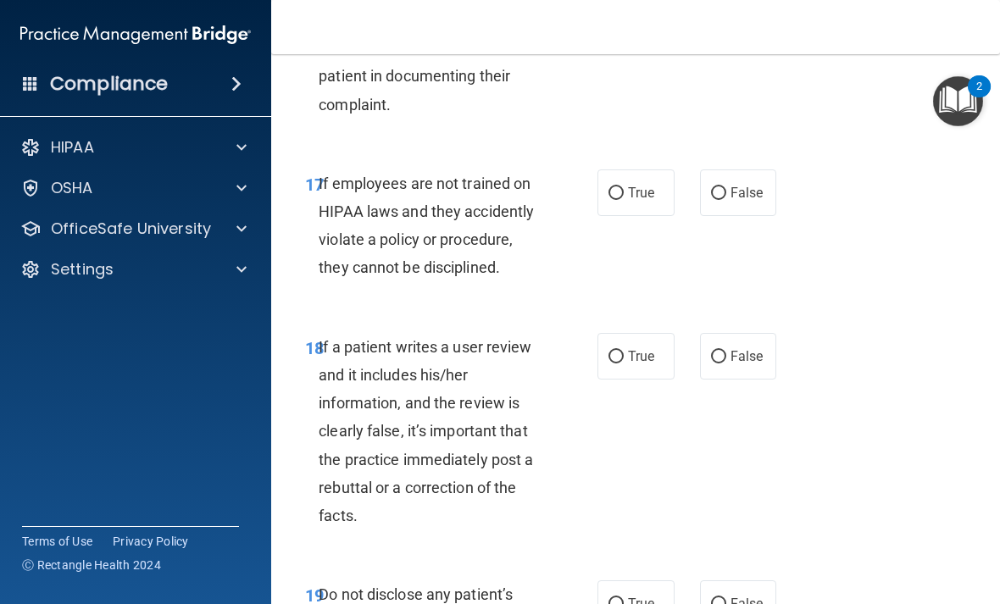
scroll to position [3538, 0]
click at [746, 184] on span "False" at bounding box center [747, 192] width 33 height 16
click at [726, 186] on input "False" at bounding box center [718, 192] width 15 height 13
radio input "true"
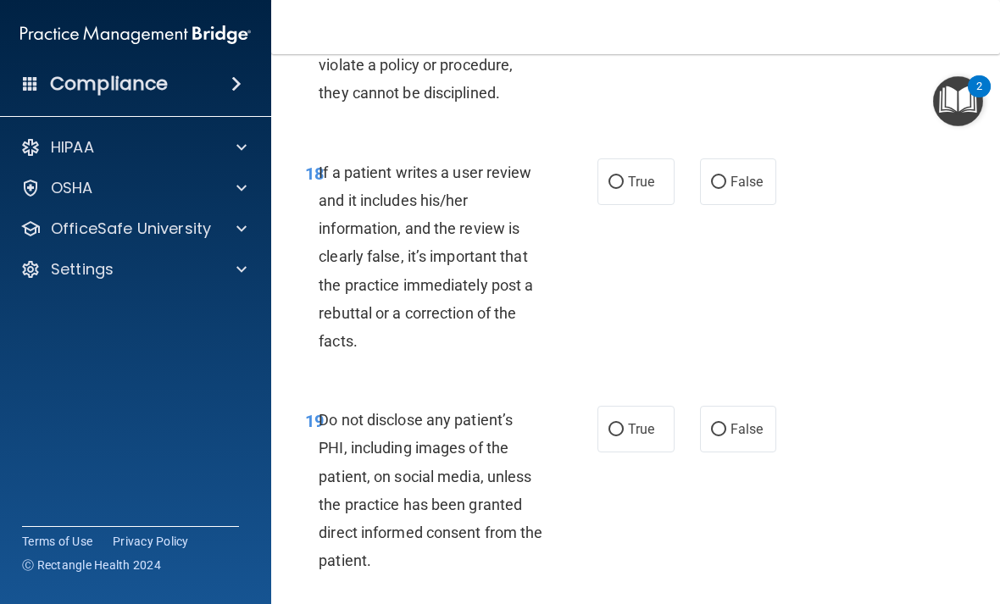
scroll to position [3713, 0]
click at [764, 166] on label "False" at bounding box center [738, 181] width 77 height 47
click at [726, 175] on input "False" at bounding box center [718, 181] width 15 height 13
radio input "true"
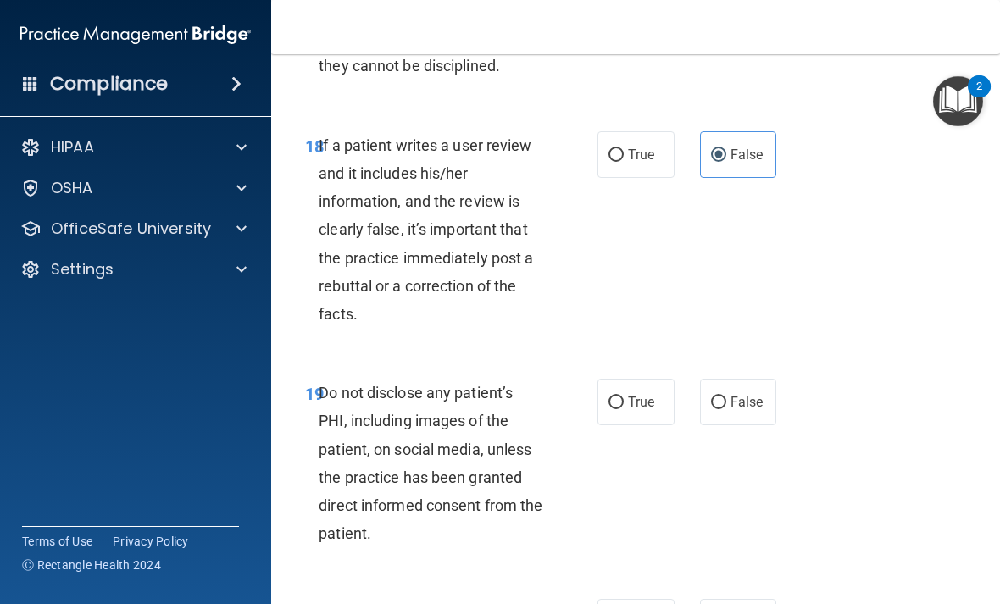
scroll to position [3748, 0]
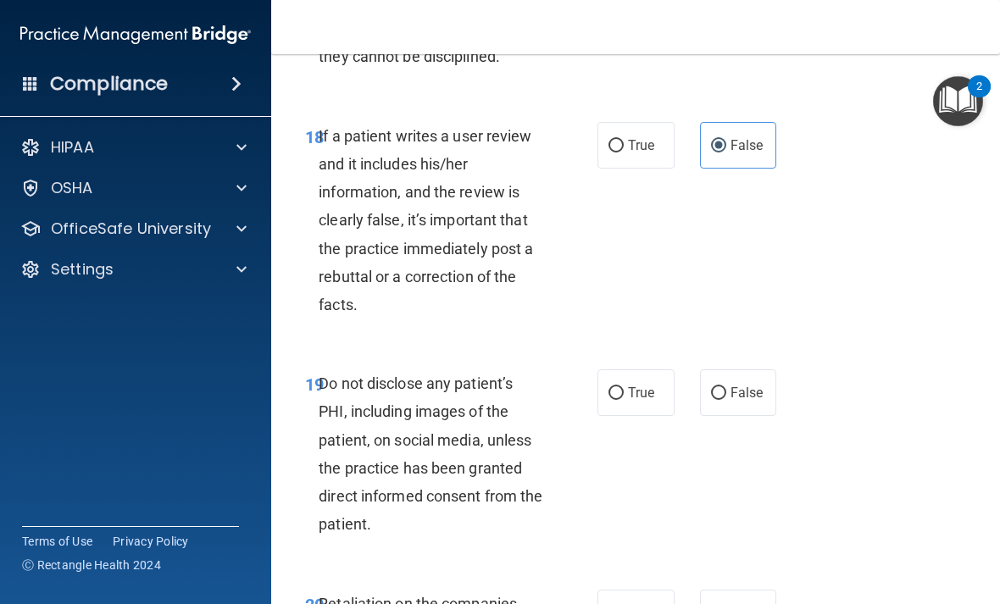
click at [650, 137] on span "True" at bounding box center [641, 145] width 26 height 16
click at [624, 140] on input "True" at bounding box center [616, 146] width 15 height 13
radio input "true"
radio input "false"
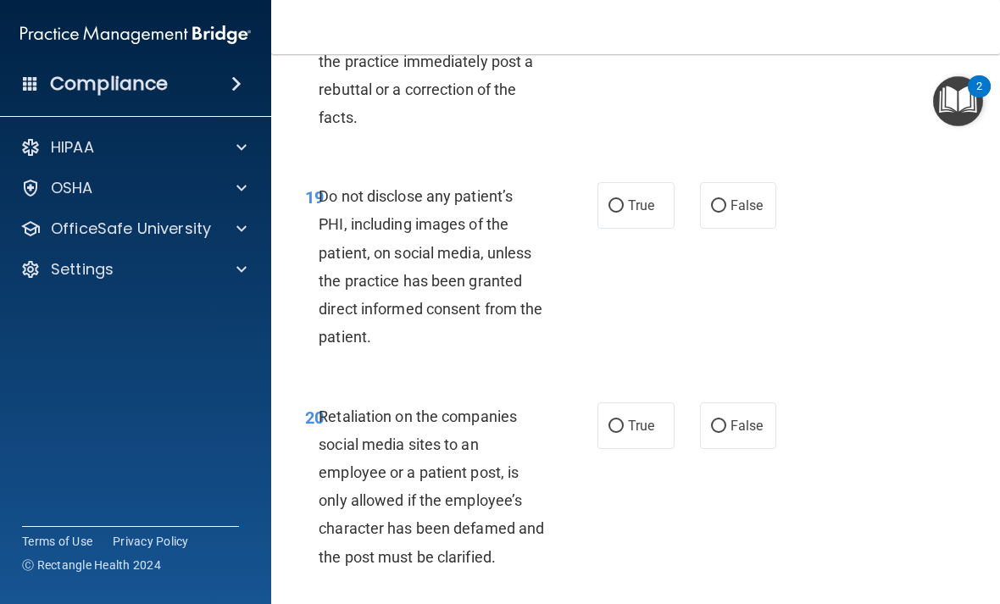
scroll to position [3937, 0]
click at [742, 225] on div "19 Do not disclose any patient’s PHI, including images of the patient, on socia…" at bounding box center [635, 270] width 686 height 220
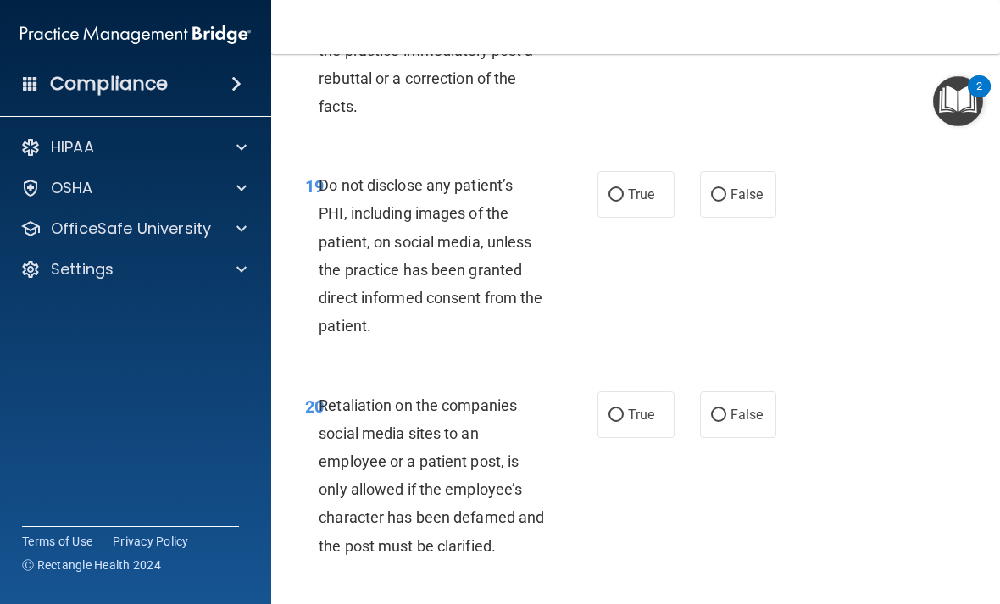
click at [636, 171] on label "True" at bounding box center [635, 194] width 77 height 47
click at [624, 189] on input "True" at bounding box center [616, 195] width 15 height 13
radio input "true"
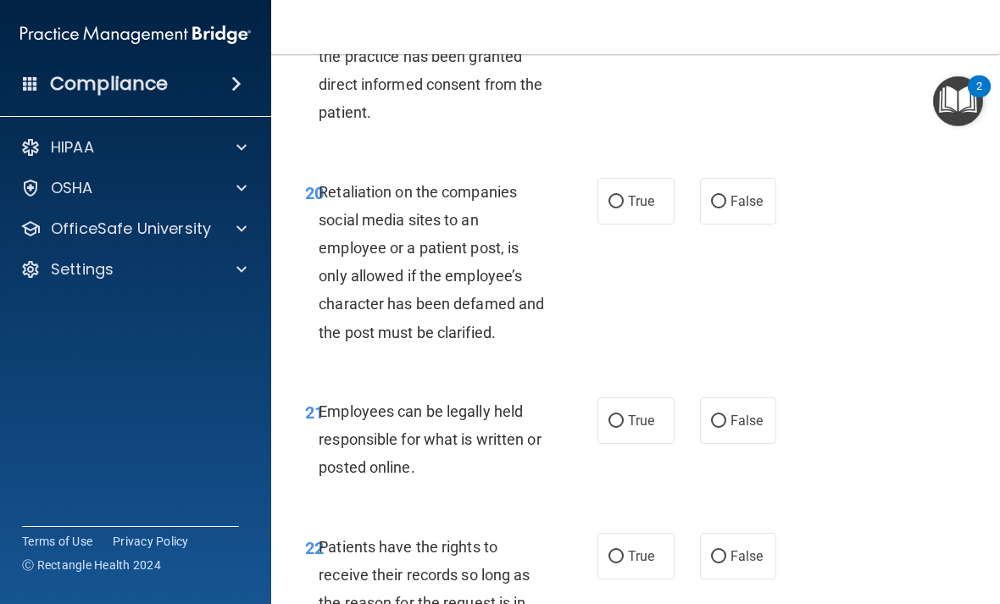
scroll to position [4162, 0]
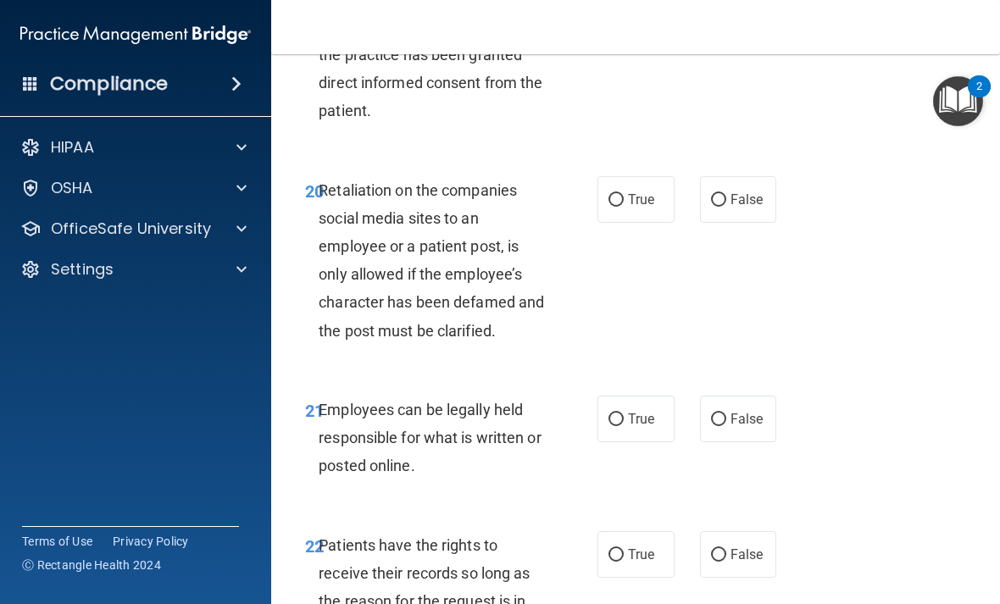
click at [647, 192] on span "True" at bounding box center [641, 200] width 26 height 16
click at [624, 194] on input "True" at bounding box center [616, 200] width 15 height 13
radio input "true"
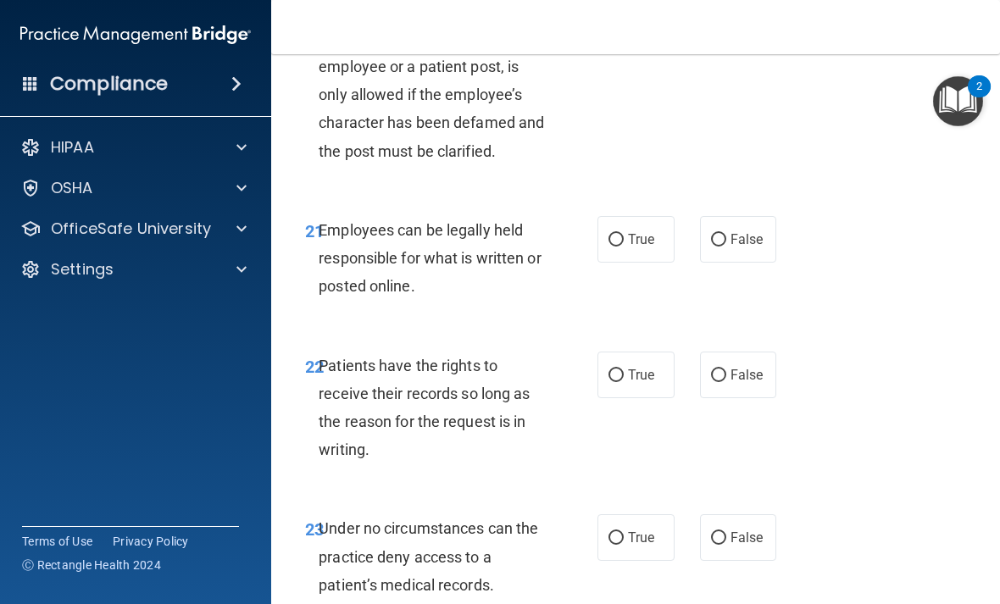
scroll to position [4345, 0]
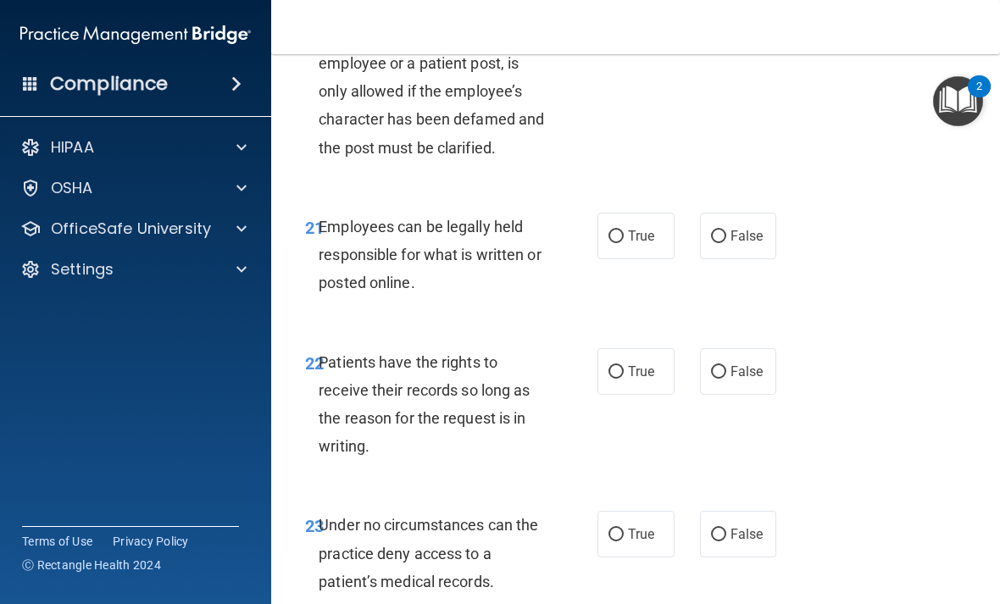
click at [653, 228] on span "True" at bounding box center [641, 236] width 26 height 16
click at [624, 231] on input "True" at bounding box center [616, 237] width 15 height 13
radio input "true"
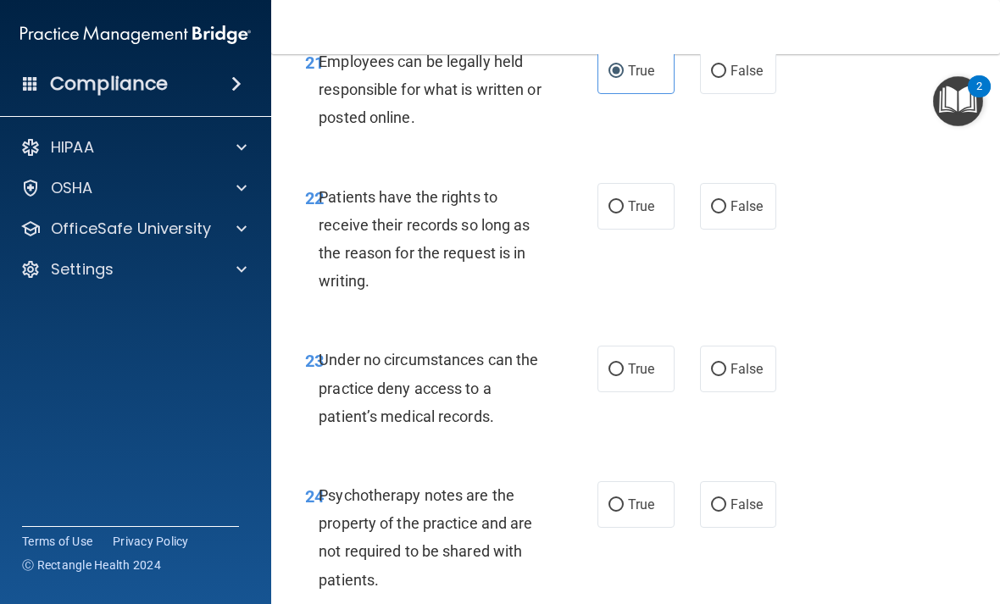
scroll to position [4514, 0]
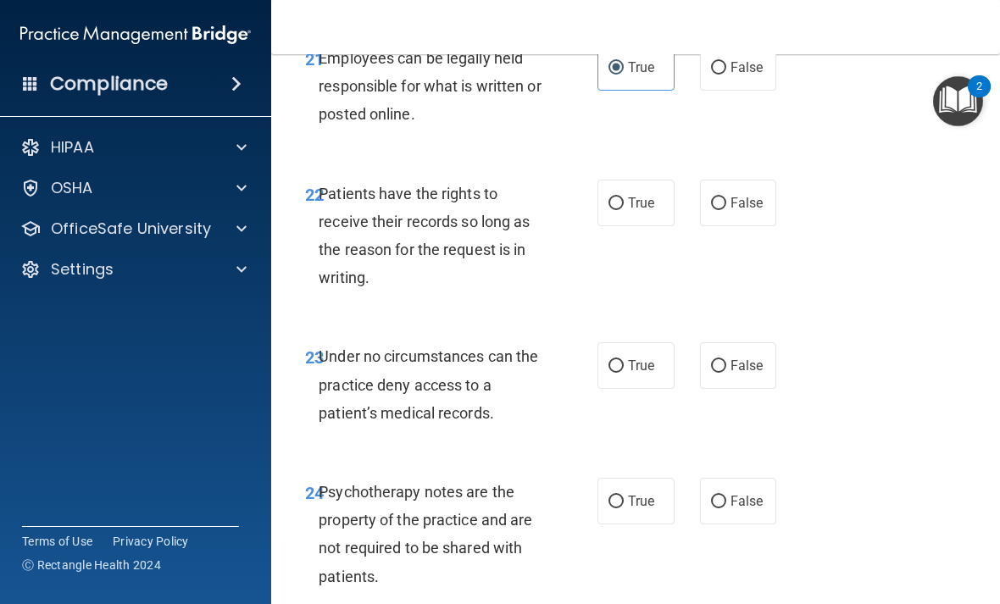
click at [646, 180] on label "True" at bounding box center [635, 203] width 77 height 47
click at [624, 197] on input "True" at bounding box center [616, 203] width 15 height 13
radio input "true"
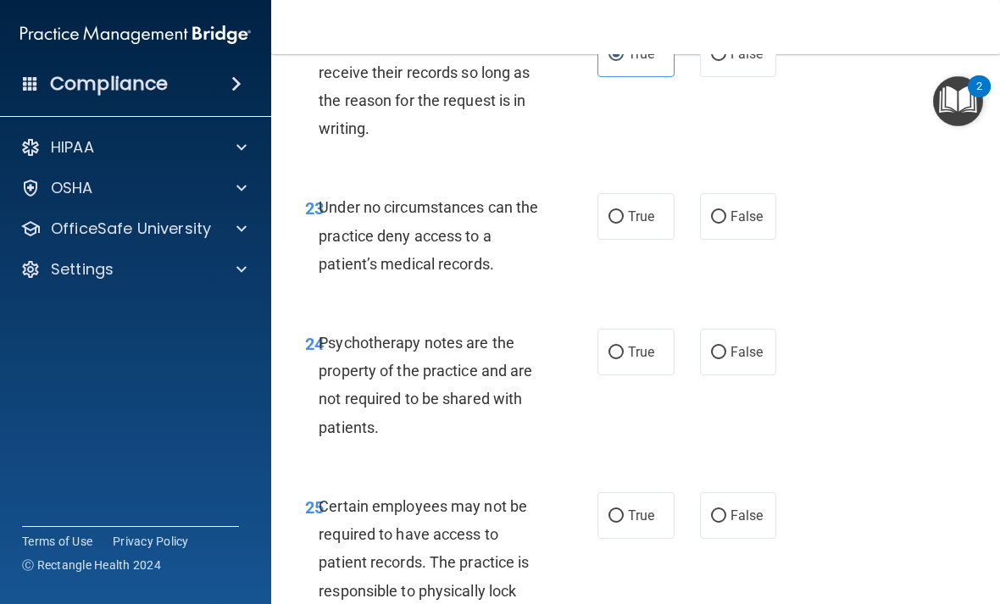
scroll to position [4665, 0]
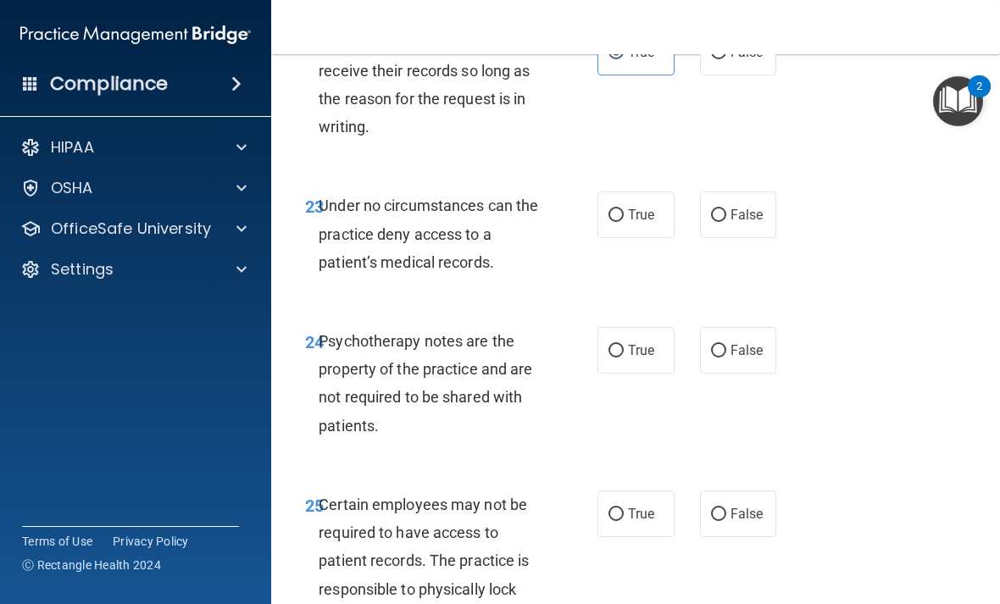
click at [738, 199] on label "False" at bounding box center [738, 215] width 77 height 47
click at [726, 209] on input "False" at bounding box center [718, 215] width 15 height 13
radio input "true"
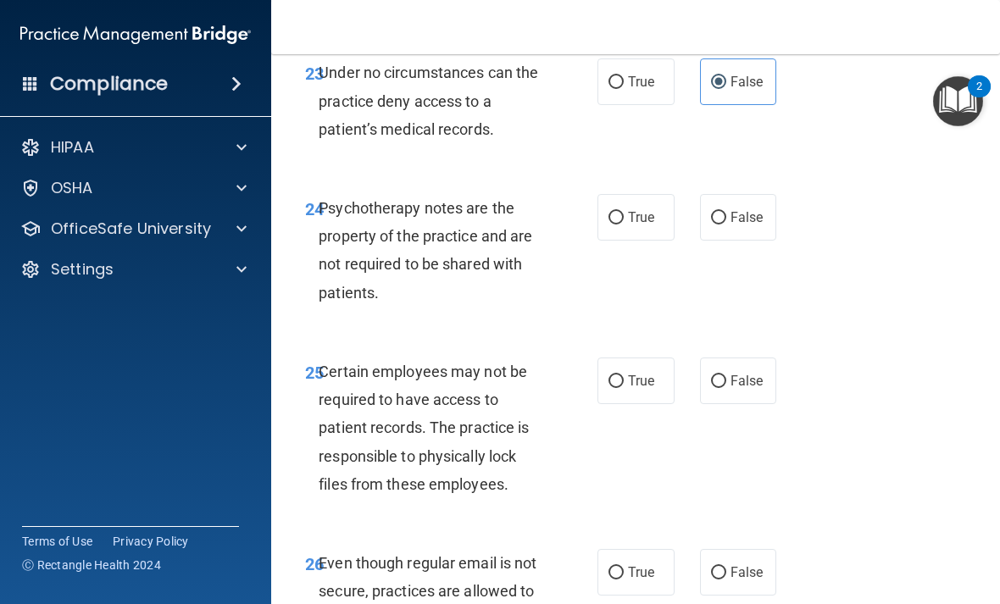
scroll to position [4805, 0]
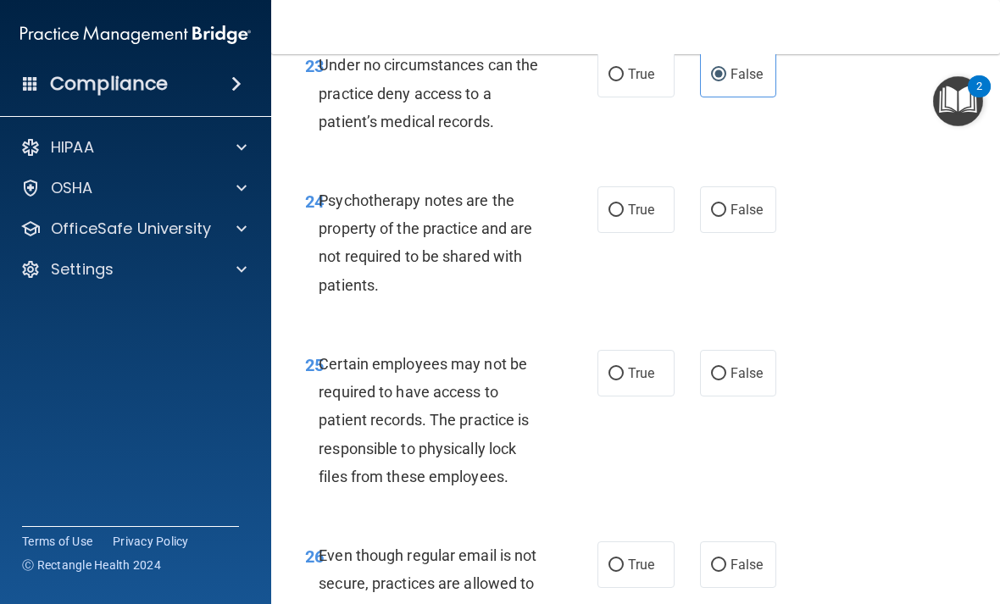
click at [647, 202] on span "True" at bounding box center [641, 210] width 26 height 16
click at [624, 204] on input "True" at bounding box center [616, 210] width 15 height 13
radio input "true"
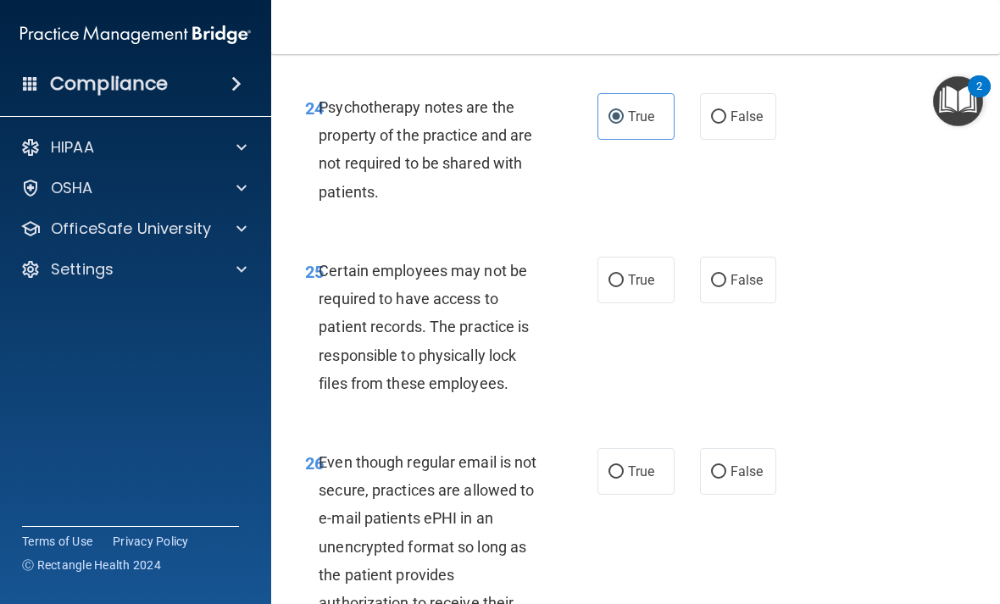
scroll to position [4923, 0]
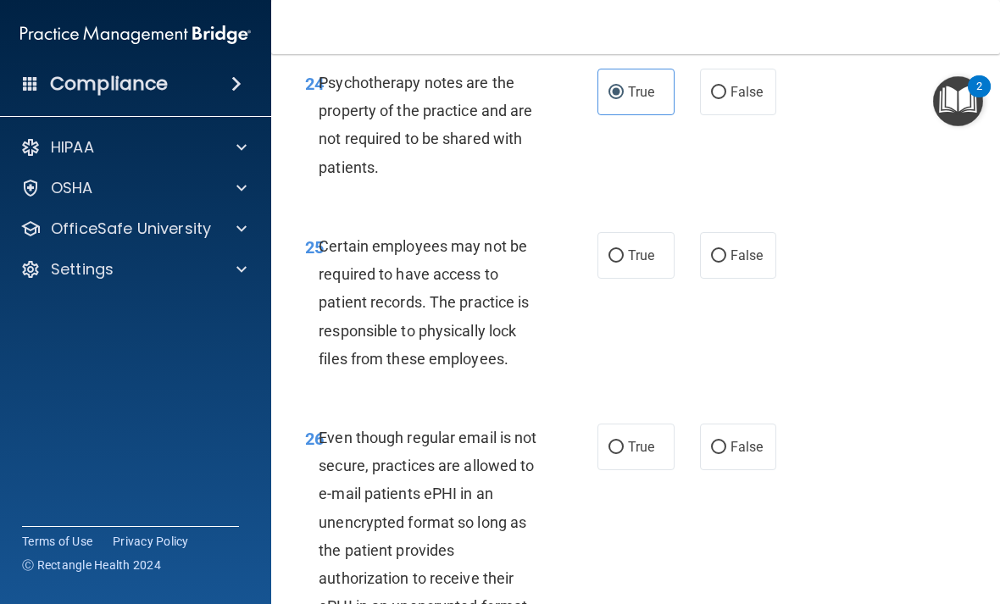
click at [746, 238] on label "False" at bounding box center [738, 255] width 77 height 47
click at [726, 250] on input "False" at bounding box center [718, 256] width 15 height 13
radio input "true"
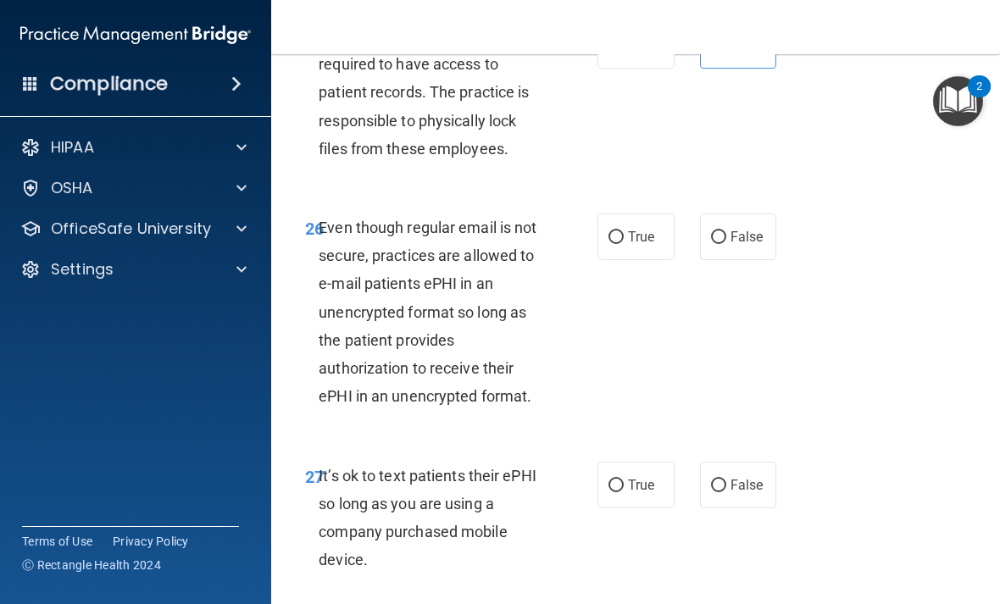
scroll to position [5138, 0]
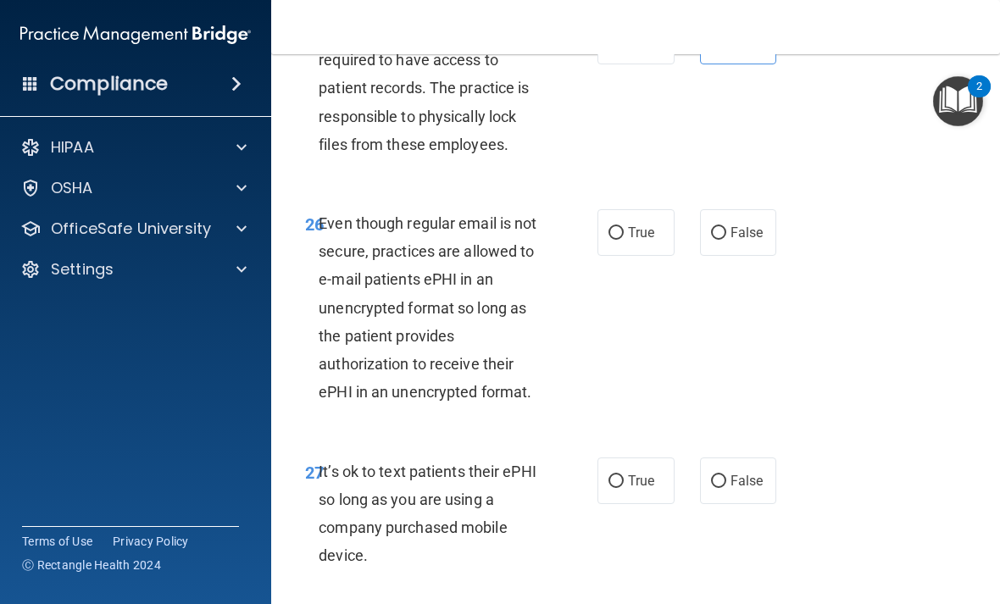
click at [655, 209] on label "True" at bounding box center [635, 232] width 77 height 47
click at [624, 227] on input "True" at bounding box center [616, 233] width 15 height 13
radio input "true"
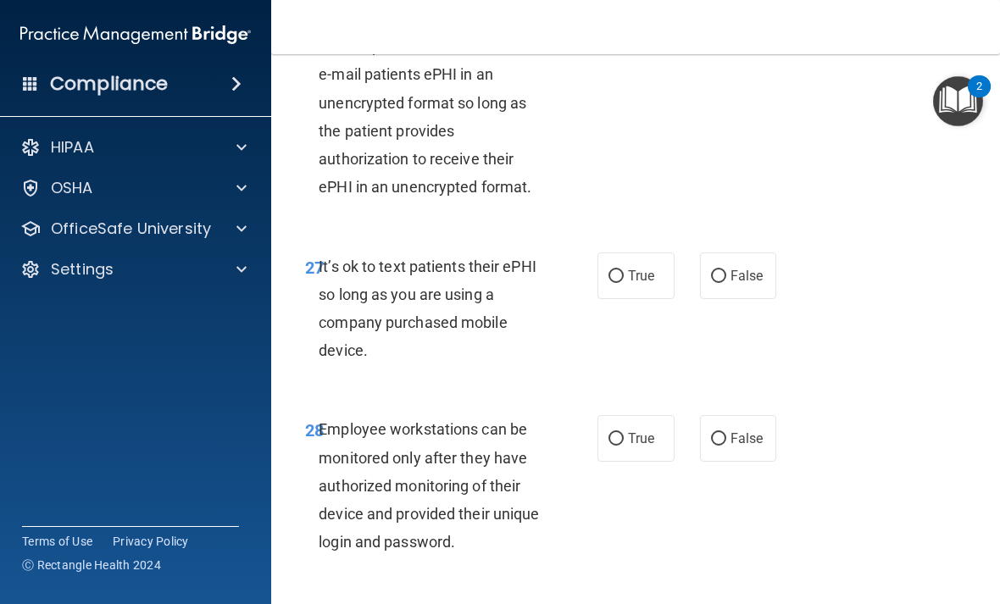
scroll to position [5330, 0]
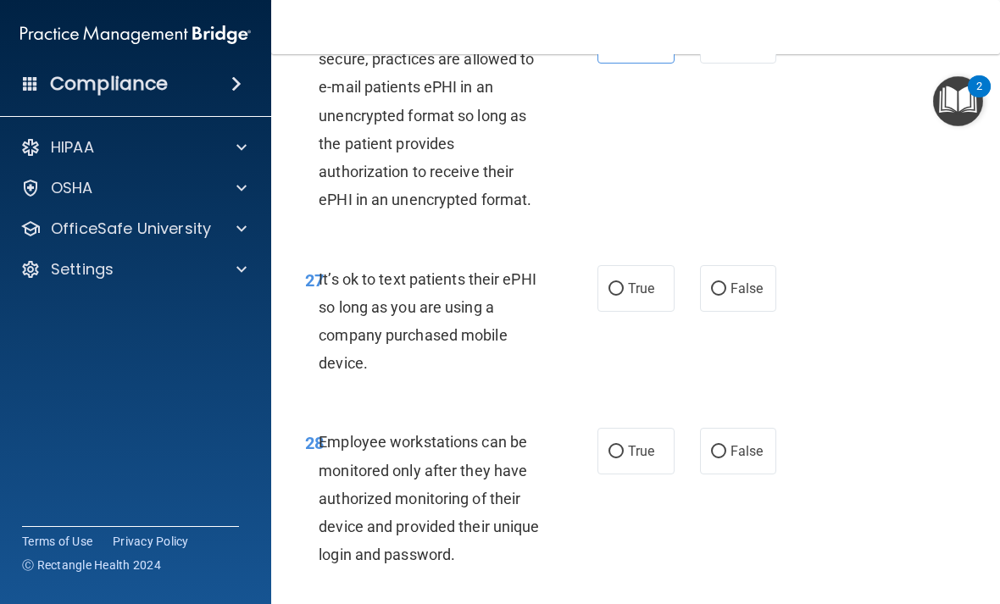
click at [753, 281] on span "False" at bounding box center [747, 289] width 33 height 16
click at [726, 283] on input "False" at bounding box center [718, 289] width 15 height 13
radio input "true"
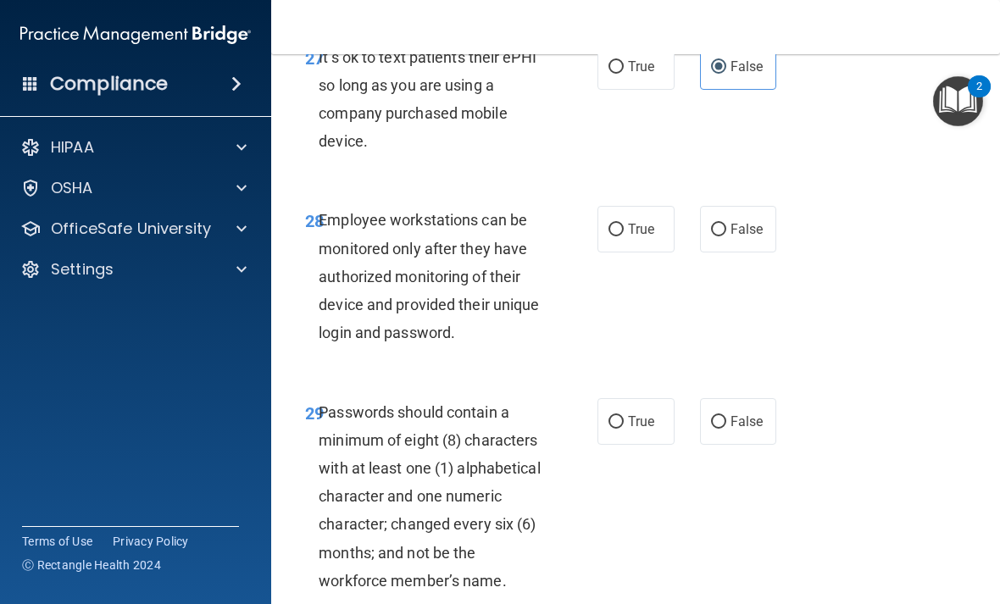
scroll to position [5555, 0]
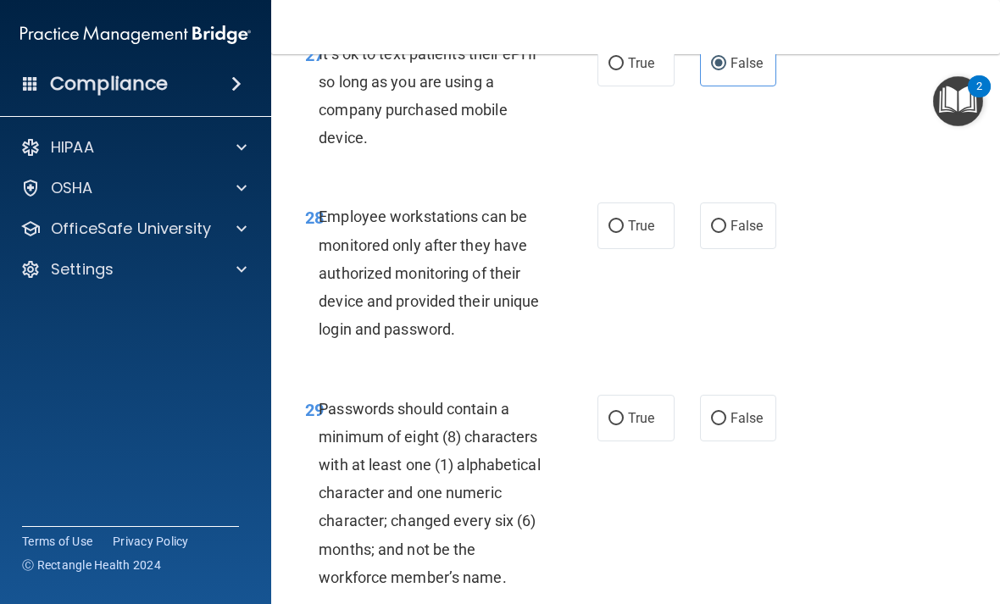
click at [640, 218] on span "True" at bounding box center [641, 226] width 26 height 16
click at [624, 220] on input "True" at bounding box center [616, 226] width 15 height 13
radio input "true"
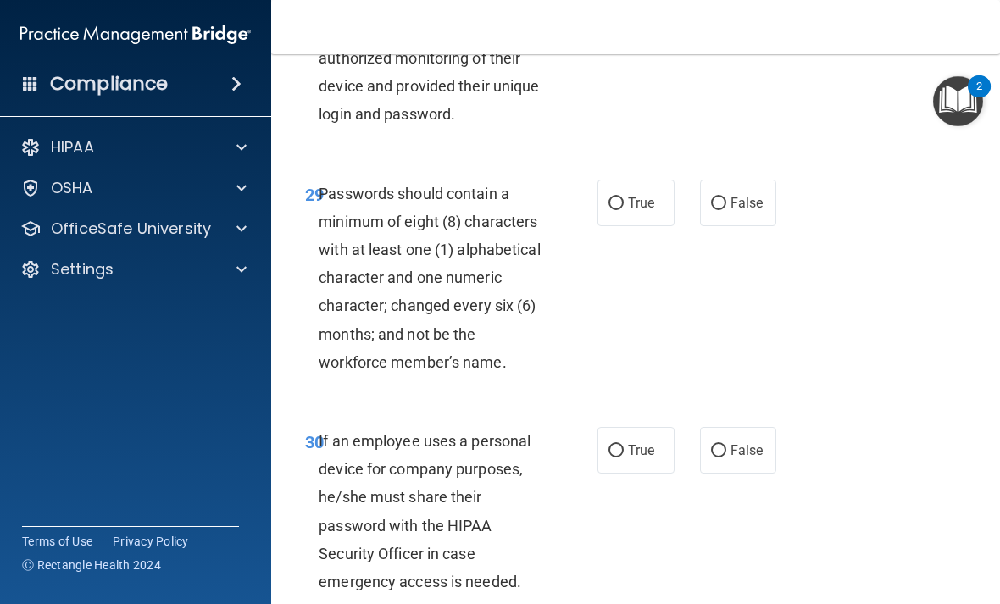
scroll to position [5818, 0]
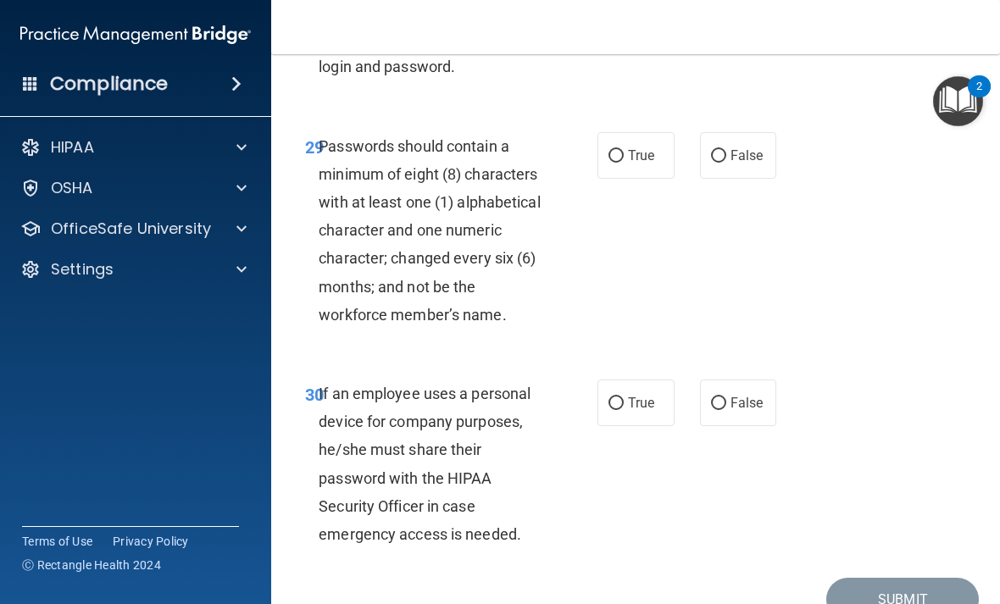
click at [622, 132] on label "True" at bounding box center [635, 155] width 77 height 47
click at [622, 150] on input "True" at bounding box center [616, 156] width 15 height 13
radio input "true"
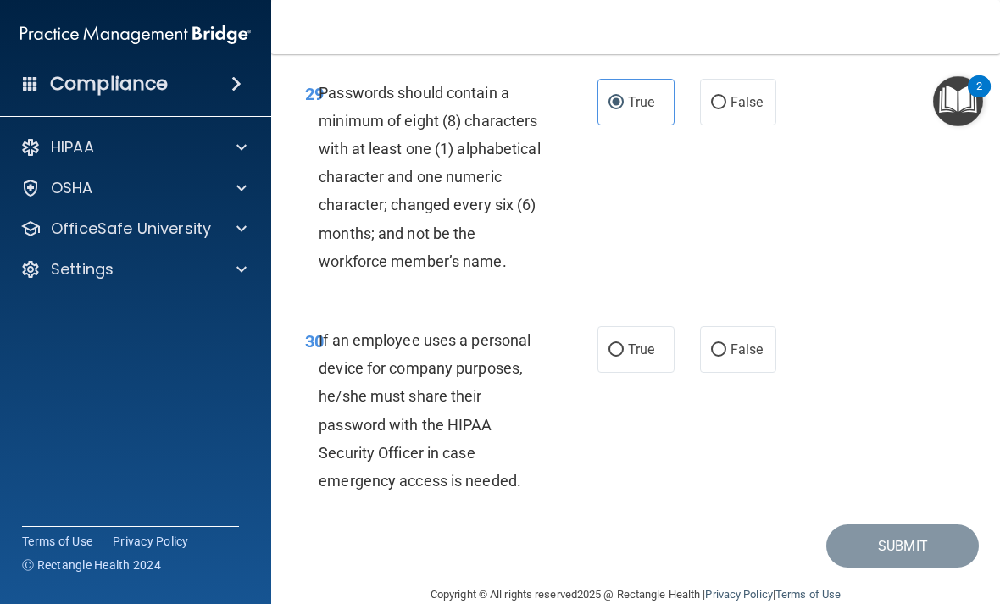
scroll to position [5871, 0]
click at [740, 342] on span "False" at bounding box center [747, 350] width 33 height 16
click at [726, 345] on input "False" at bounding box center [718, 351] width 15 height 13
radio input "true"
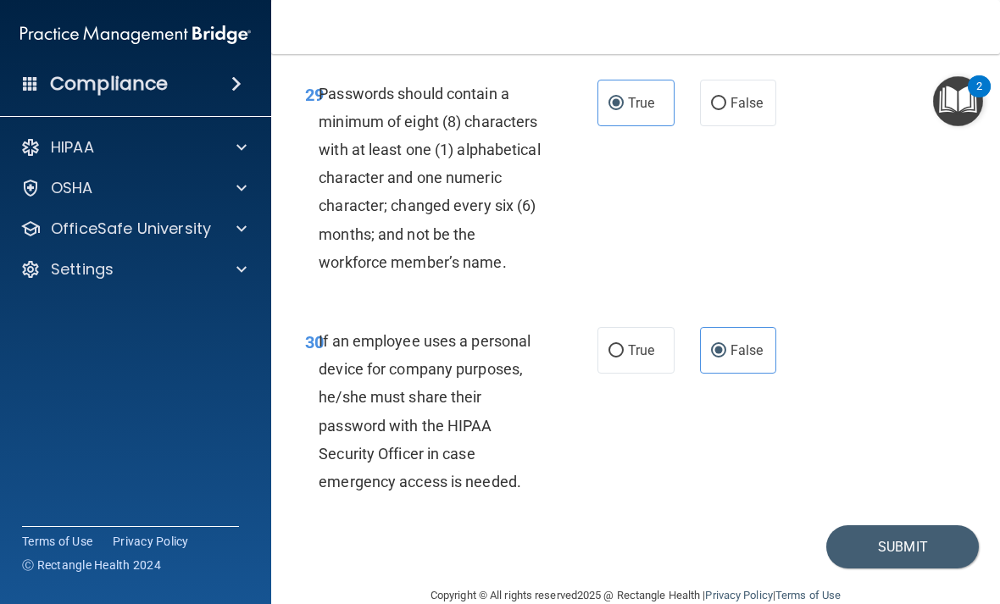
click at [867, 529] on button "Submit" at bounding box center [902, 546] width 153 height 43
click at [652, 342] on span "True" at bounding box center [641, 350] width 26 height 16
click at [624, 345] on input "True" at bounding box center [616, 351] width 15 height 13
radio input "true"
radio input "false"
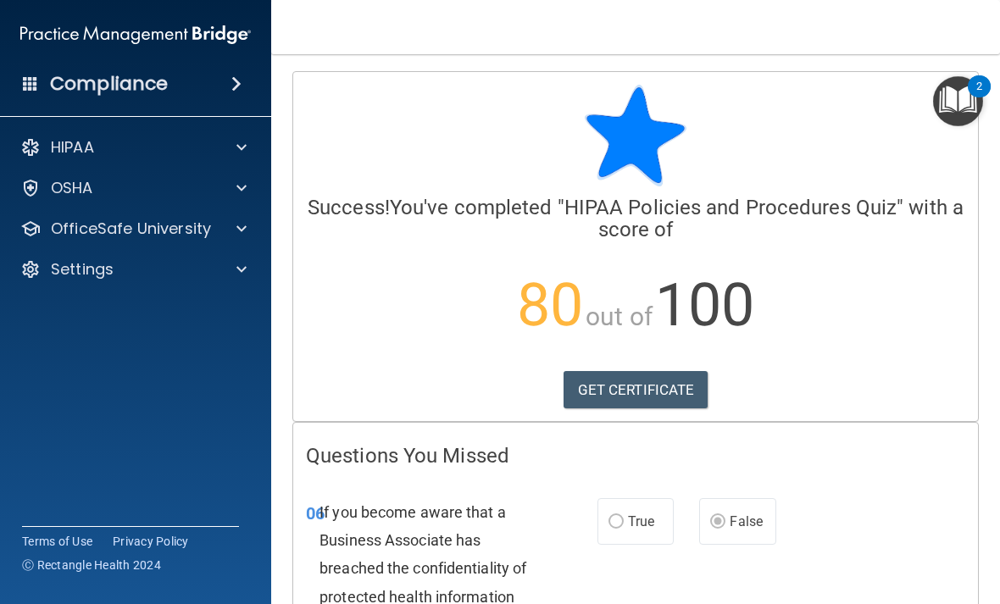
click at [651, 383] on link "GET CERTIFICATE" at bounding box center [636, 389] width 145 height 37
click at [220, 142] on div at bounding box center [239, 147] width 42 height 20
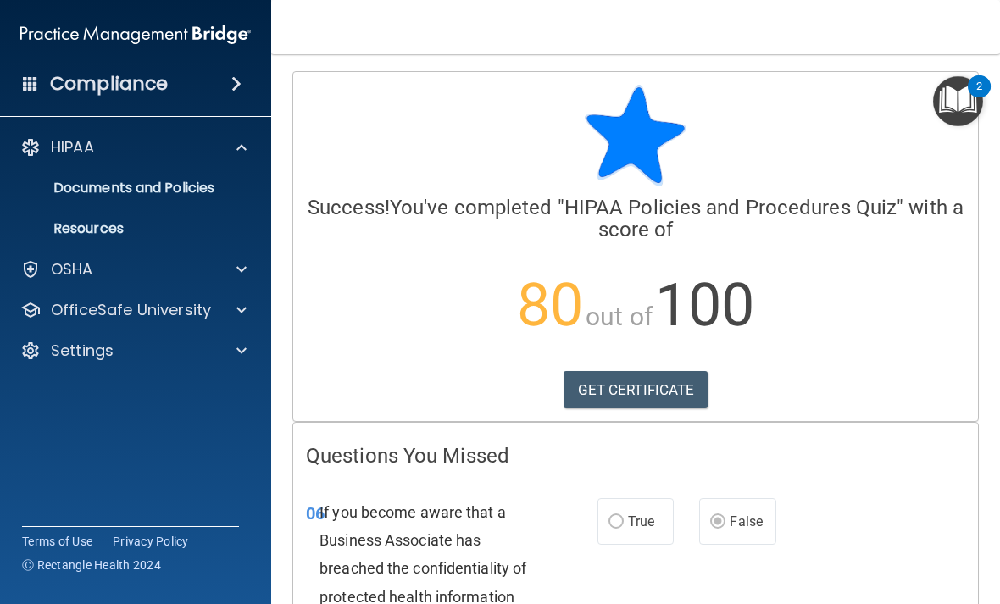
click at [208, 264] on div "OSHA" at bounding box center [113, 269] width 210 height 20
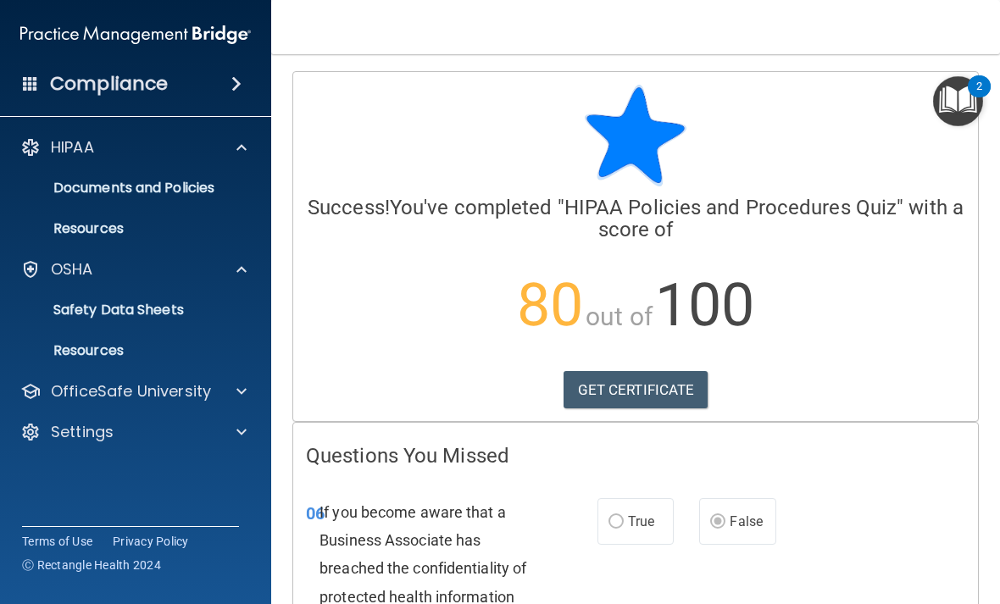
click at [230, 383] on div at bounding box center [239, 391] width 42 height 20
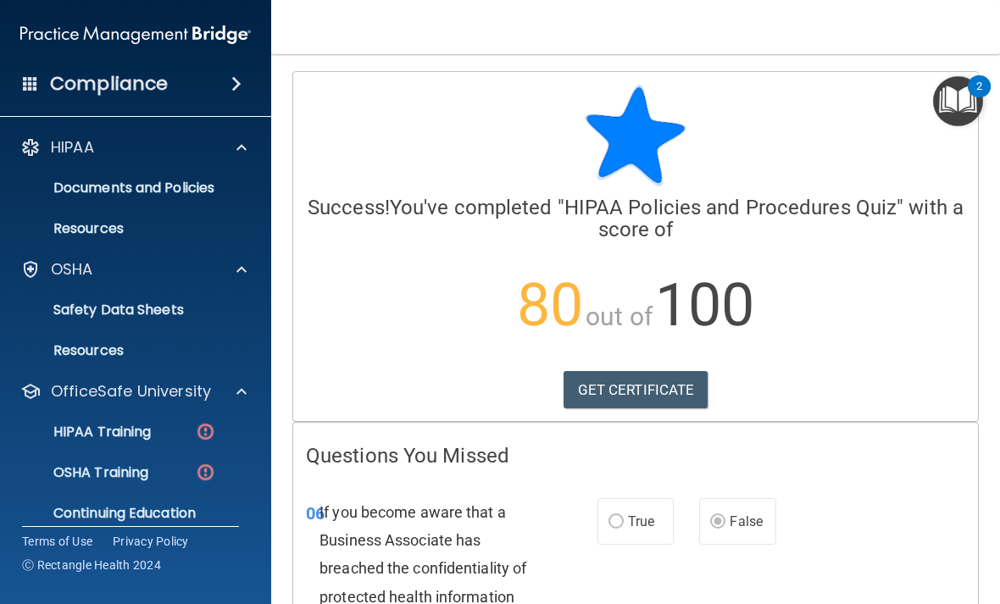
click at [142, 440] on p "HIPAA Training" at bounding box center [81, 432] width 140 height 17
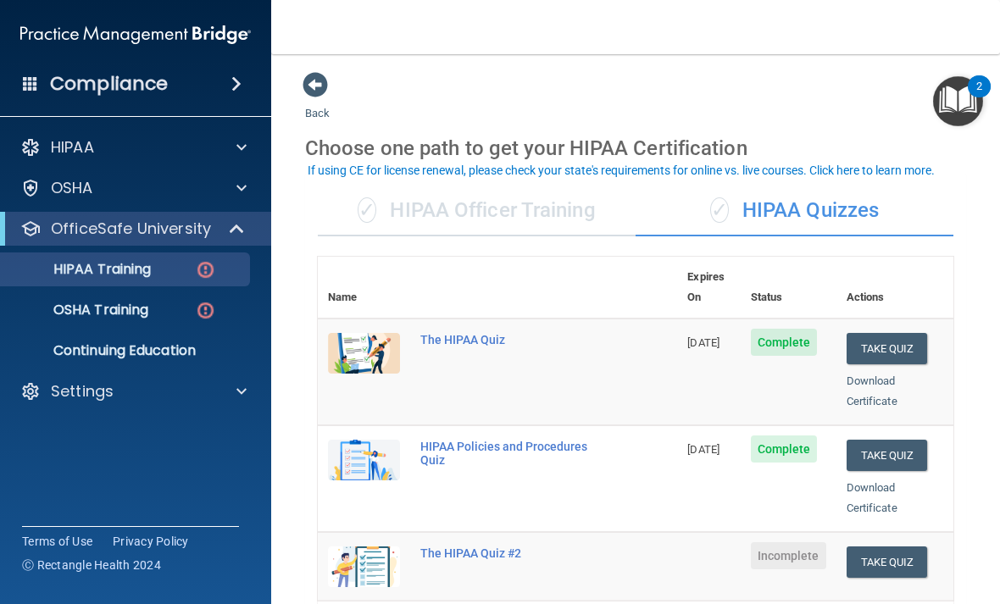
click at [562, 208] on div "✓ HIPAA Officer Training" at bounding box center [477, 211] width 318 height 51
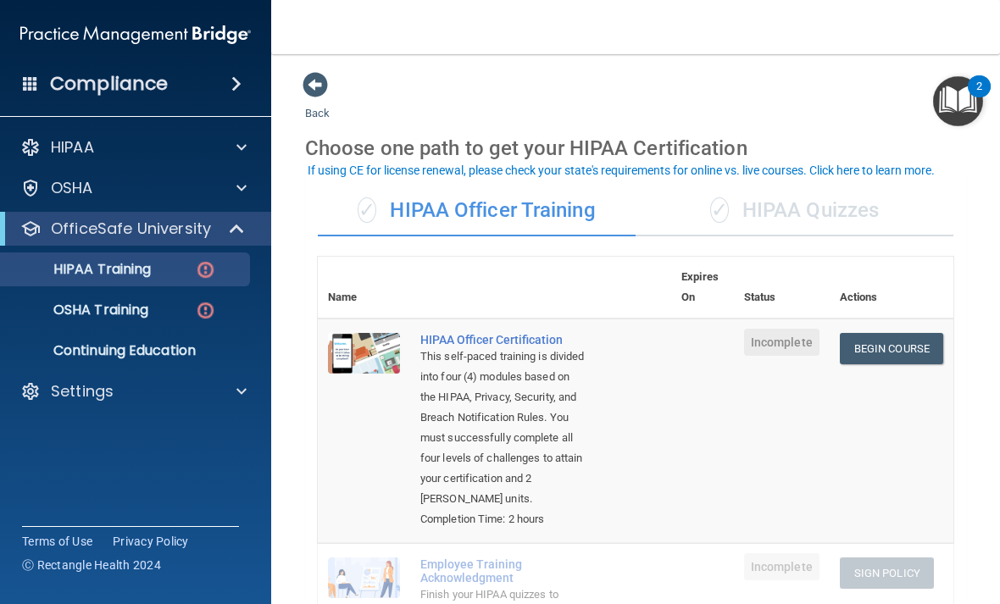
click at [208, 270] on img at bounding box center [205, 269] width 21 height 21
click at [835, 210] on div "✓ HIPAA Quizzes" at bounding box center [795, 211] width 318 height 51
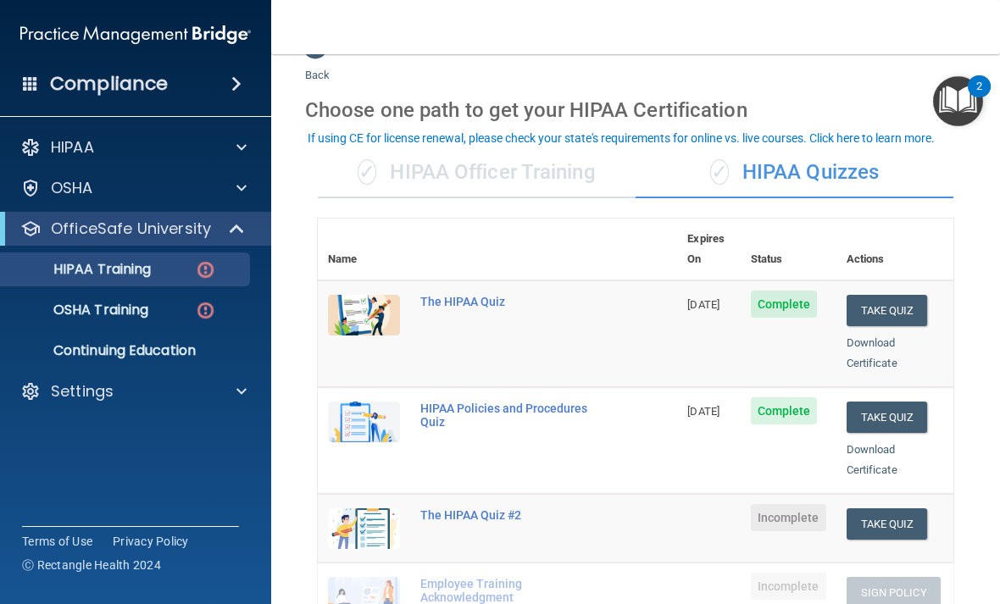
scroll to position [28, 0]
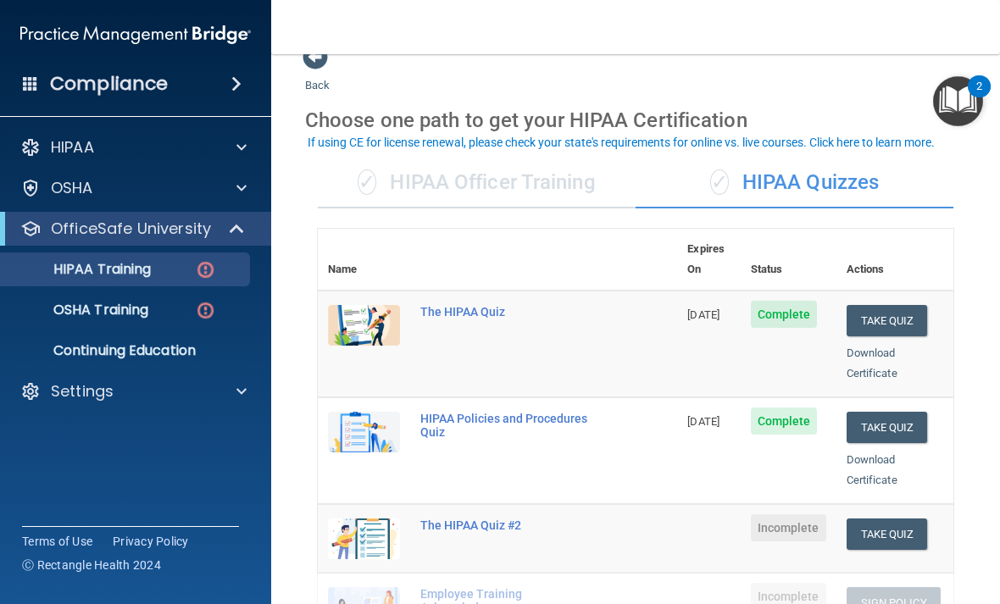
click at [477, 173] on div "✓ HIPAA Officer Training" at bounding box center [477, 183] width 318 height 51
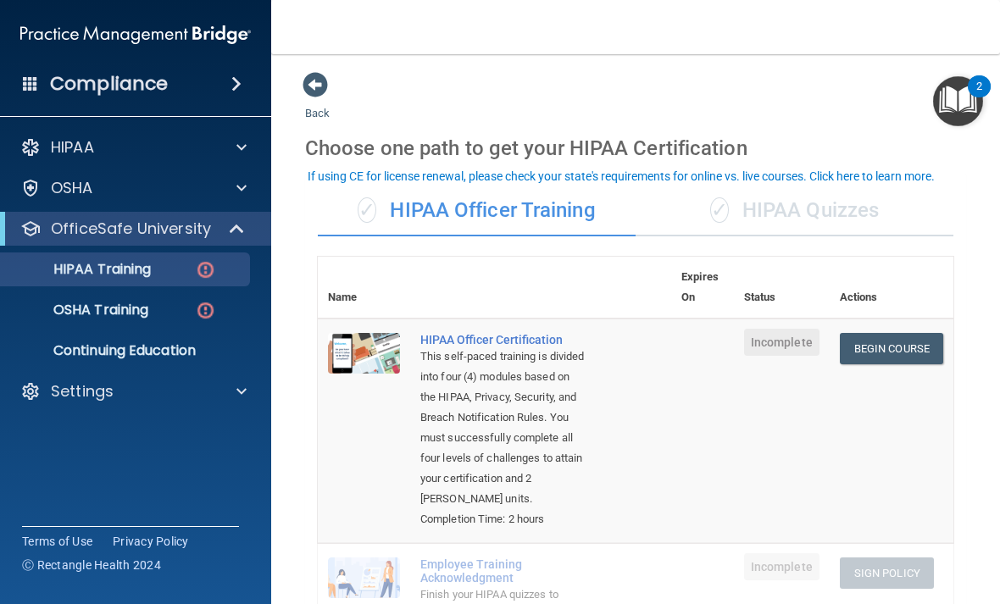
scroll to position [-2, 0]
click at [457, 207] on div "✓ HIPAA Officer Training" at bounding box center [477, 211] width 318 height 51
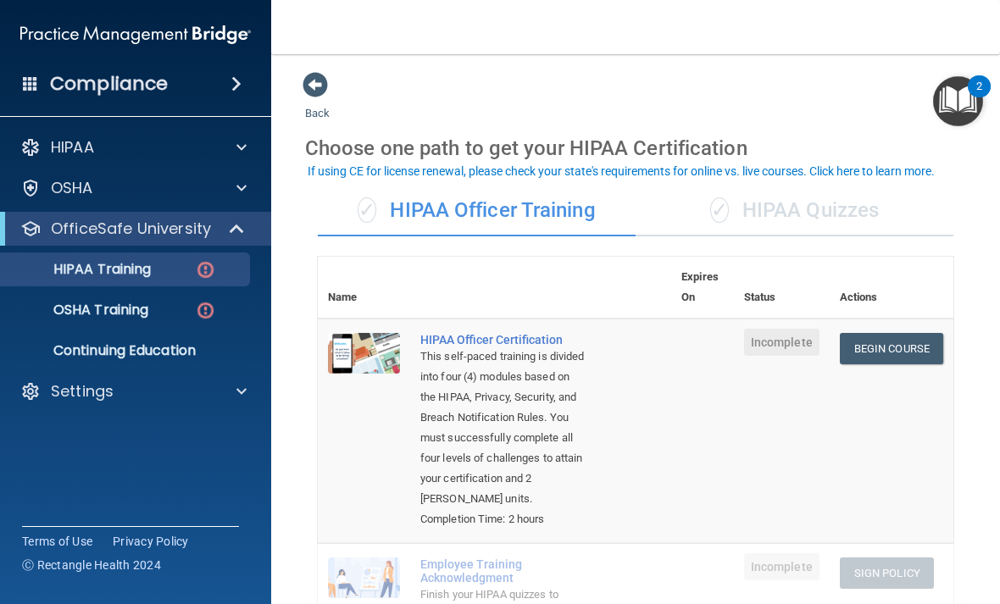
scroll to position [0, 0]
click at [326, 82] on span at bounding box center [315, 84] width 25 height 25
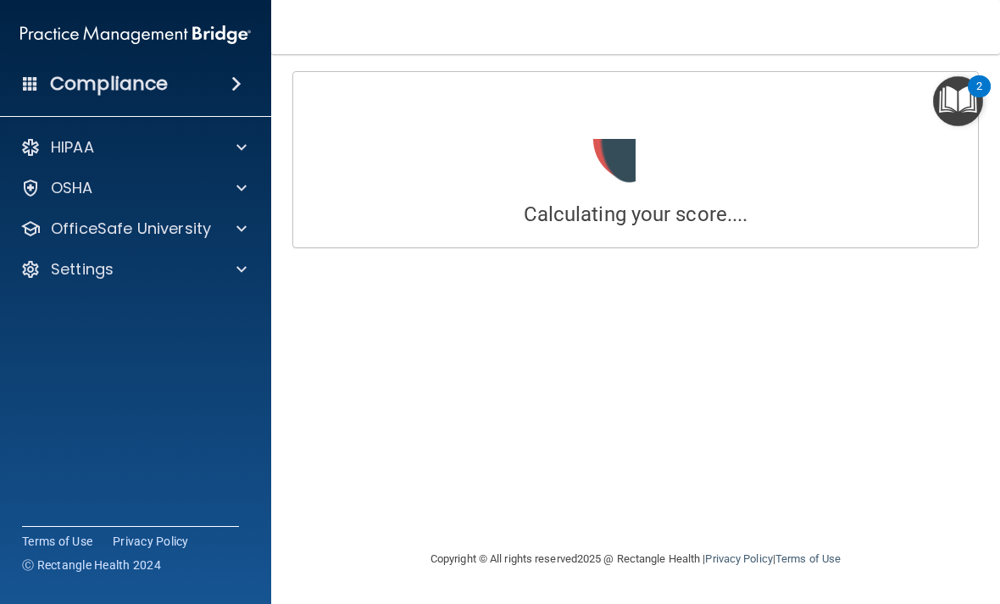
click at [88, 140] on p "HIPAA" at bounding box center [72, 147] width 43 height 20
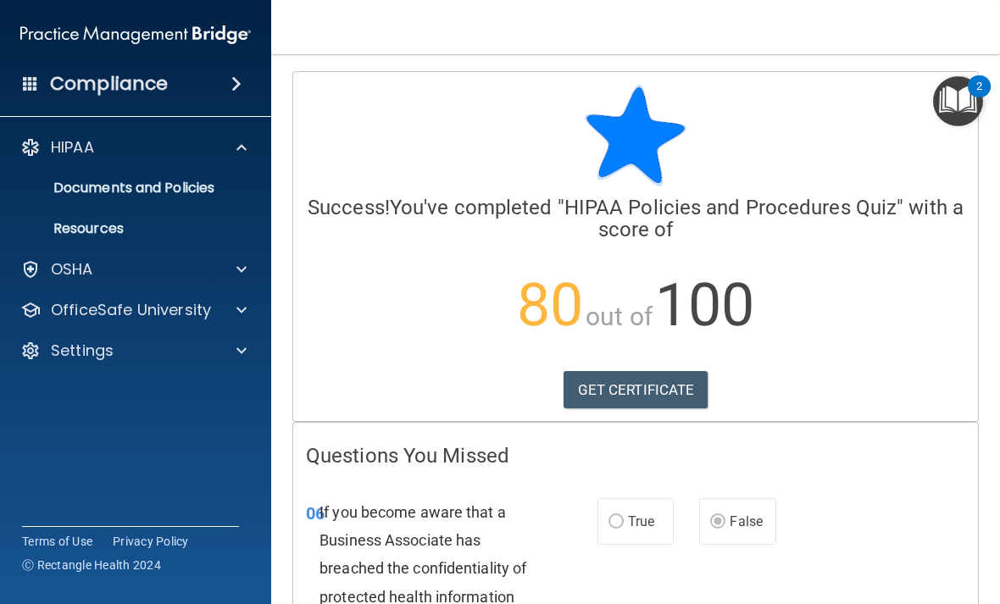
click at [188, 306] on p "OfficeSafe University" at bounding box center [131, 310] width 160 height 20
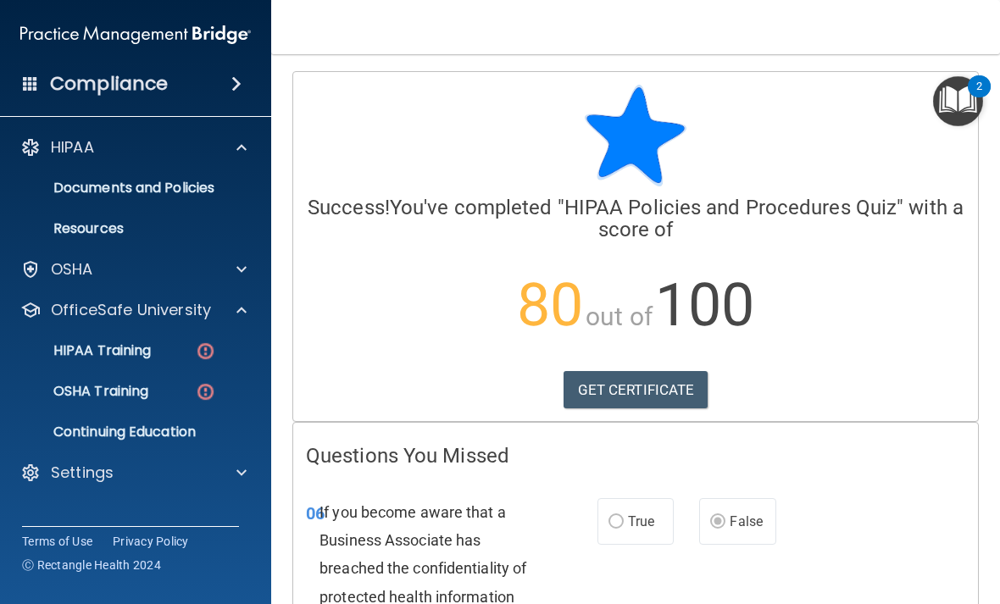
click at [121, 347] on p "HIPAA Training" at bounding box center [81, 350] width 140 height 17
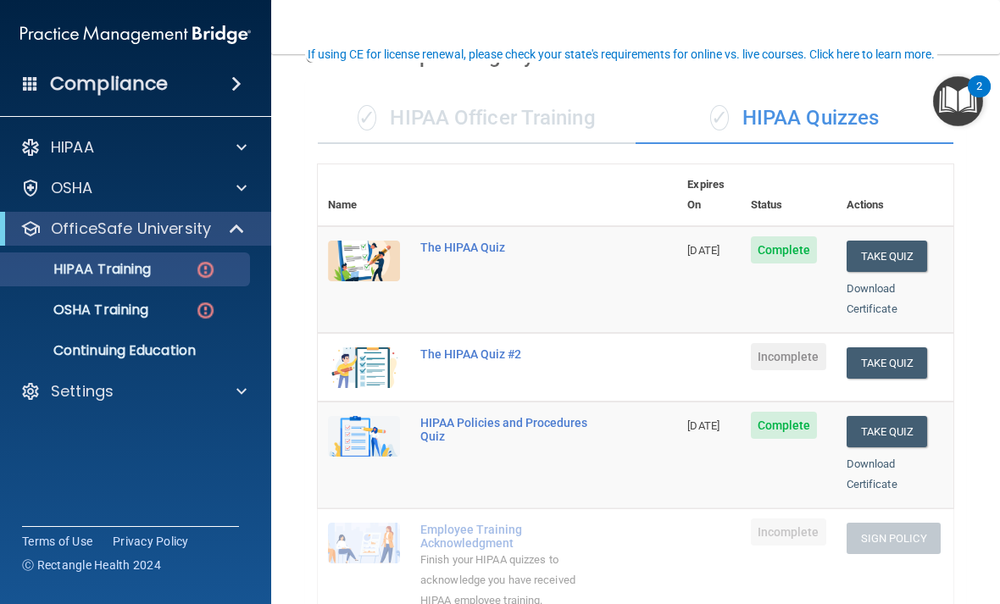
scroll to position [36, 0]
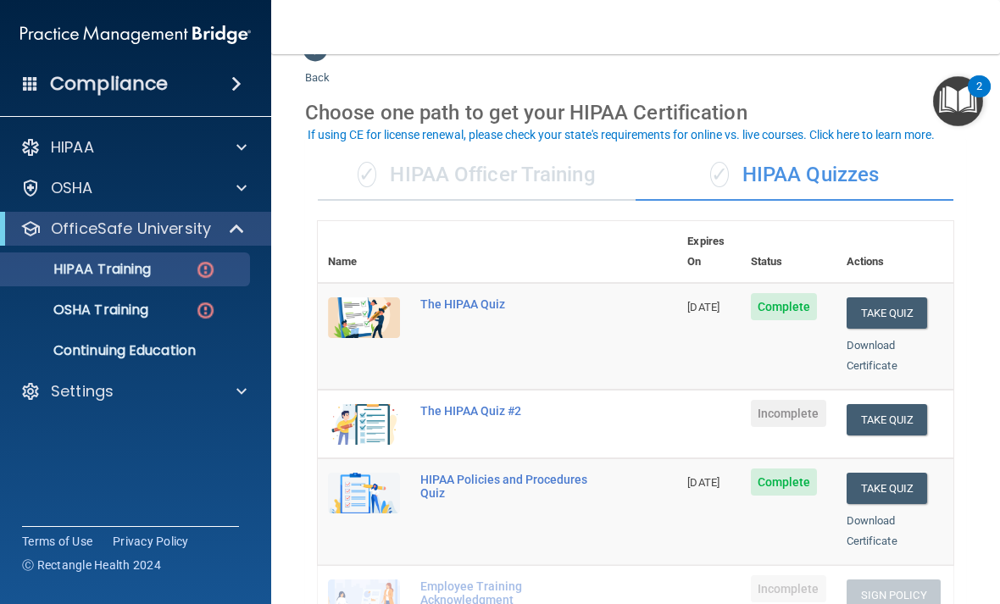
click at [492, 173] on div "✓ HIPAA Officer Training" at bounding box center [477, 175] width 318 height 51
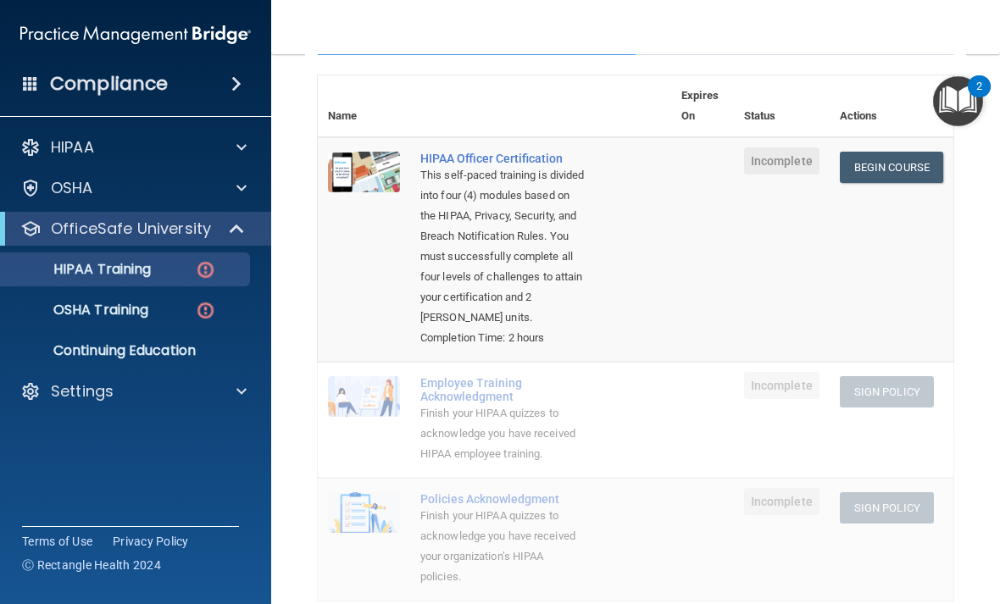
scroll to position [180, 0]
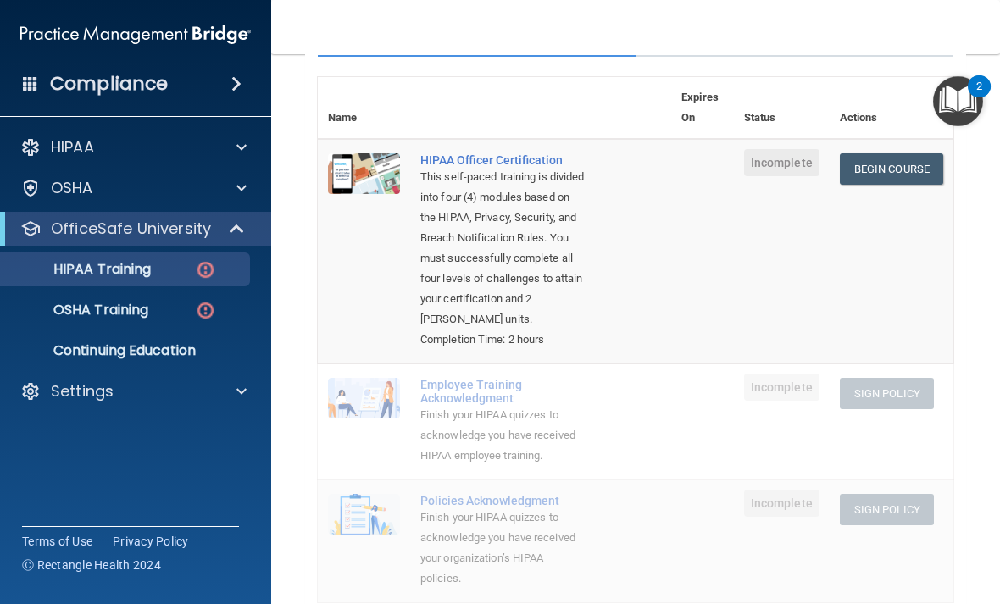
click at [122, 304] on p "OSHA Training" at bounding box center [79, 310] width 137 height 17
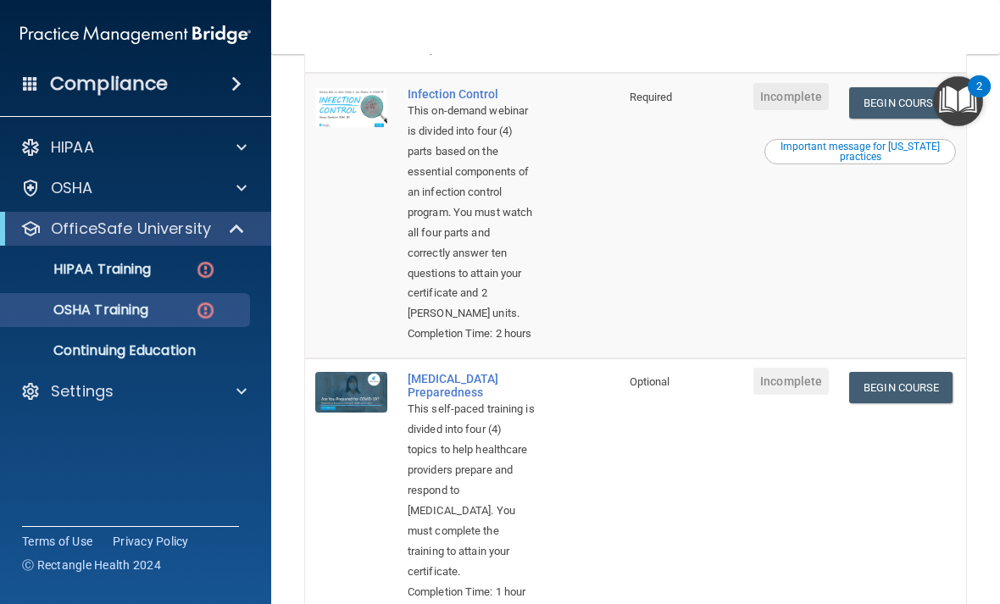
scroll to position [728, 0]
click at [63, 258] on link "HIPAA Training" at bounding box center [116, 270] width 267 height 34
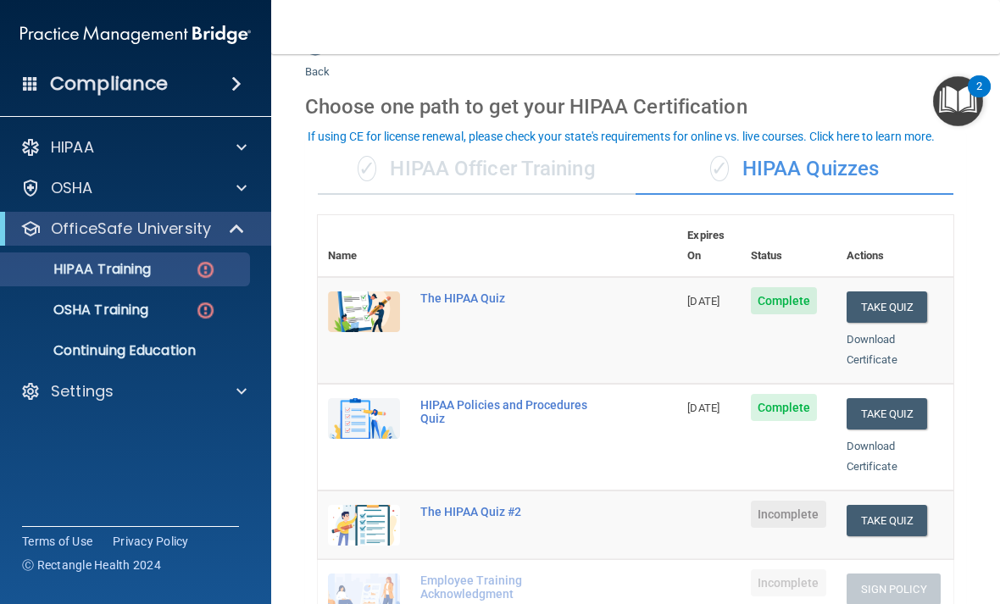
scroll to position [31, 0]
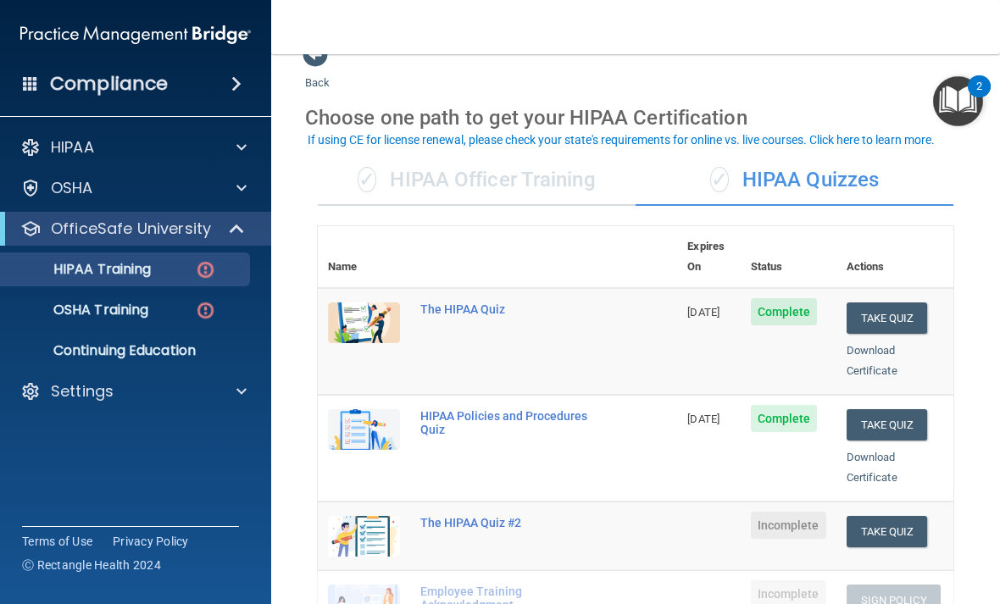
click at [466, 180] on div "✓ HIPAA Officer Training" at bounding box center [477, 180] width 318 height 51
